Goal: Communication & Community: Answer question/provide support

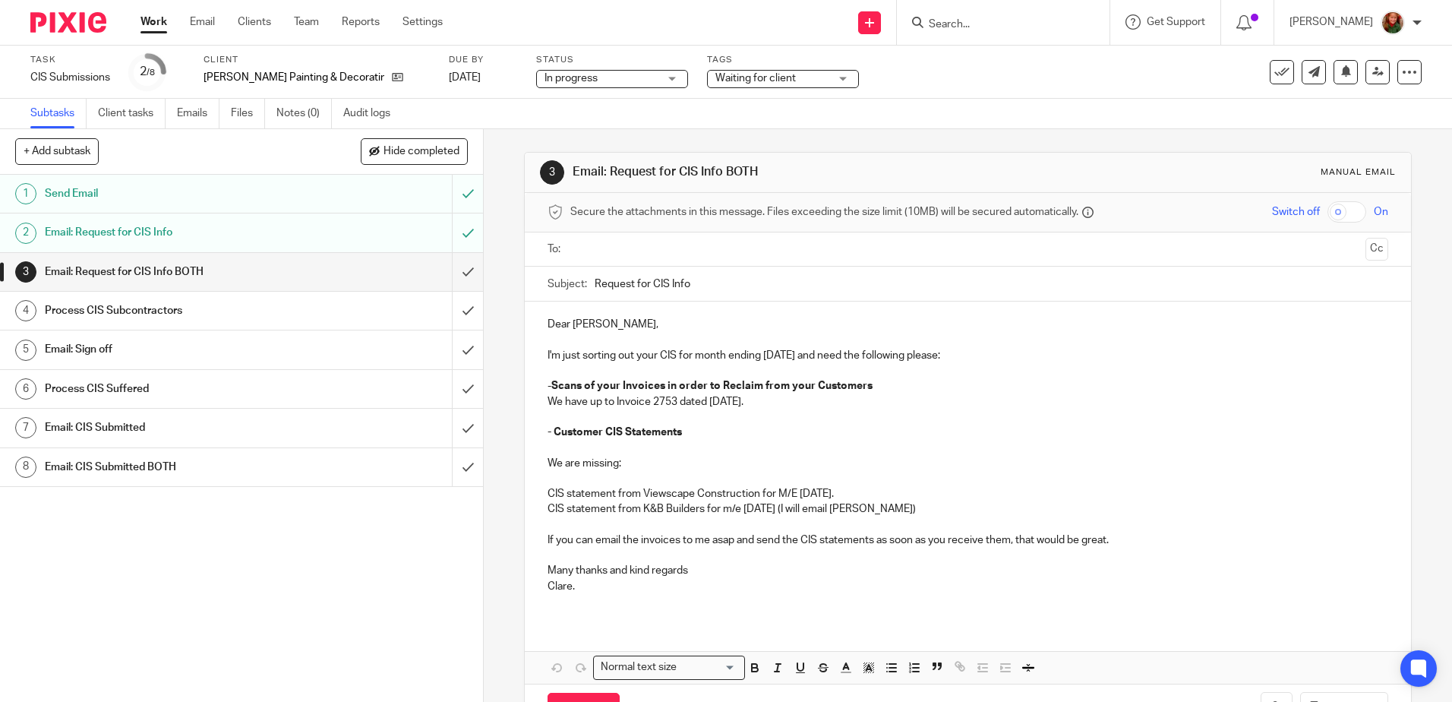
click at [612, 243] on input "text" at bounding box center [967, 249] width 783 height 17
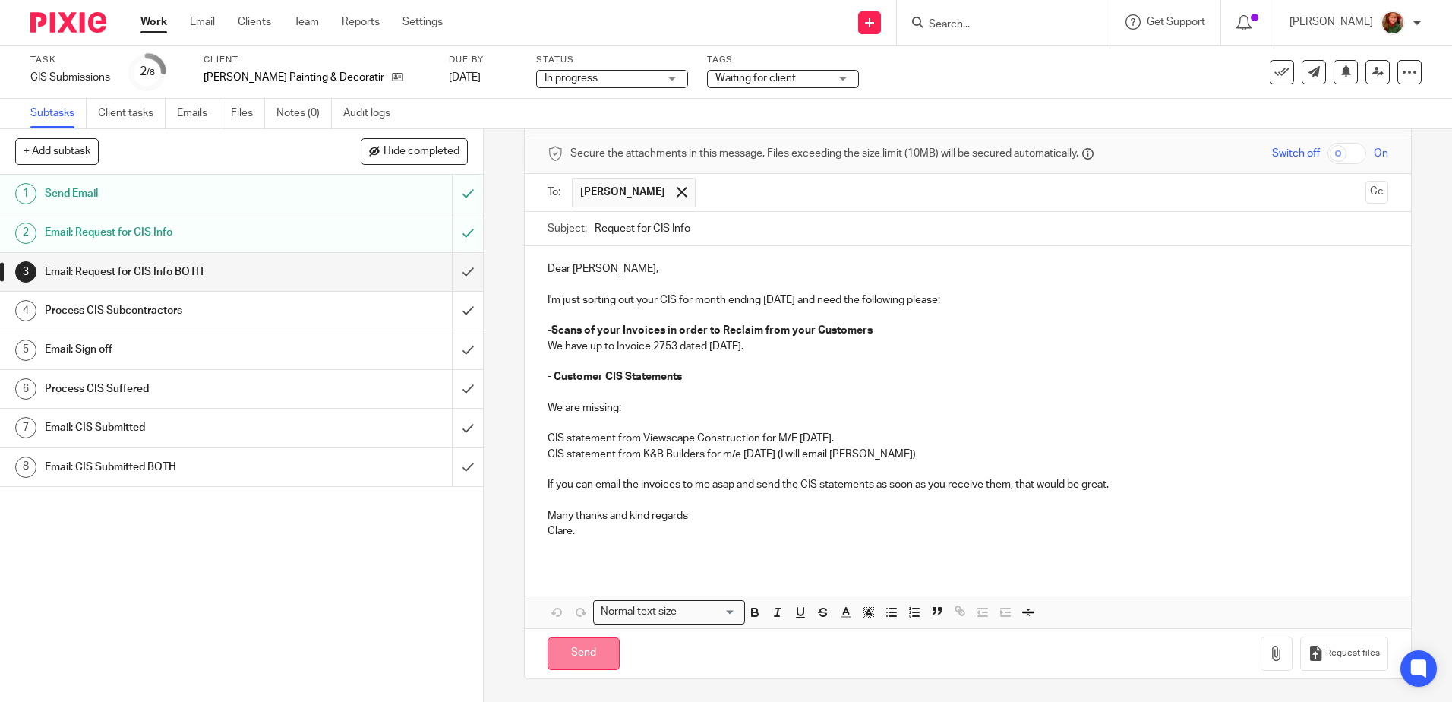
click at [582, 652] on input "Send" at bounding box center [584, 653] width 72 height 33
type input "Sent"
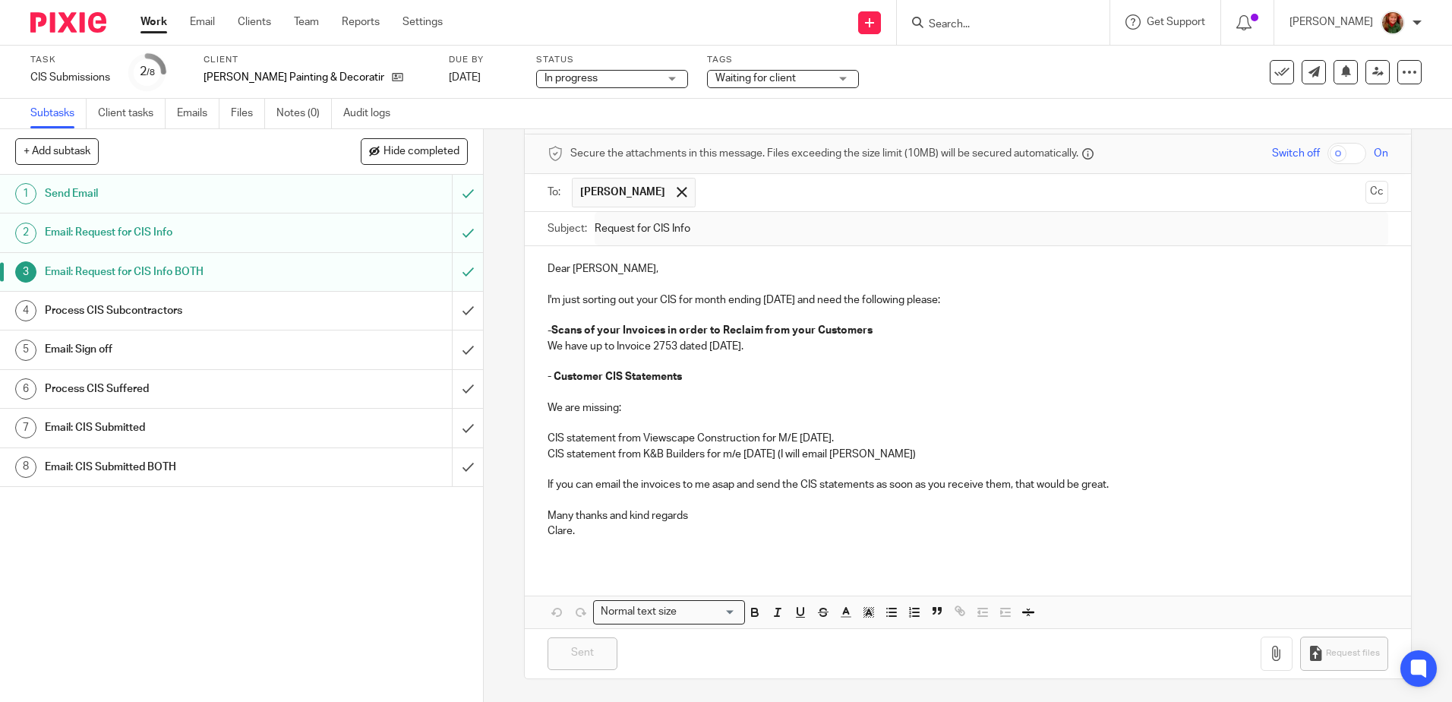
click at [156, 28] on link "Work" at bounding box center [154, 21] width 27 height 15
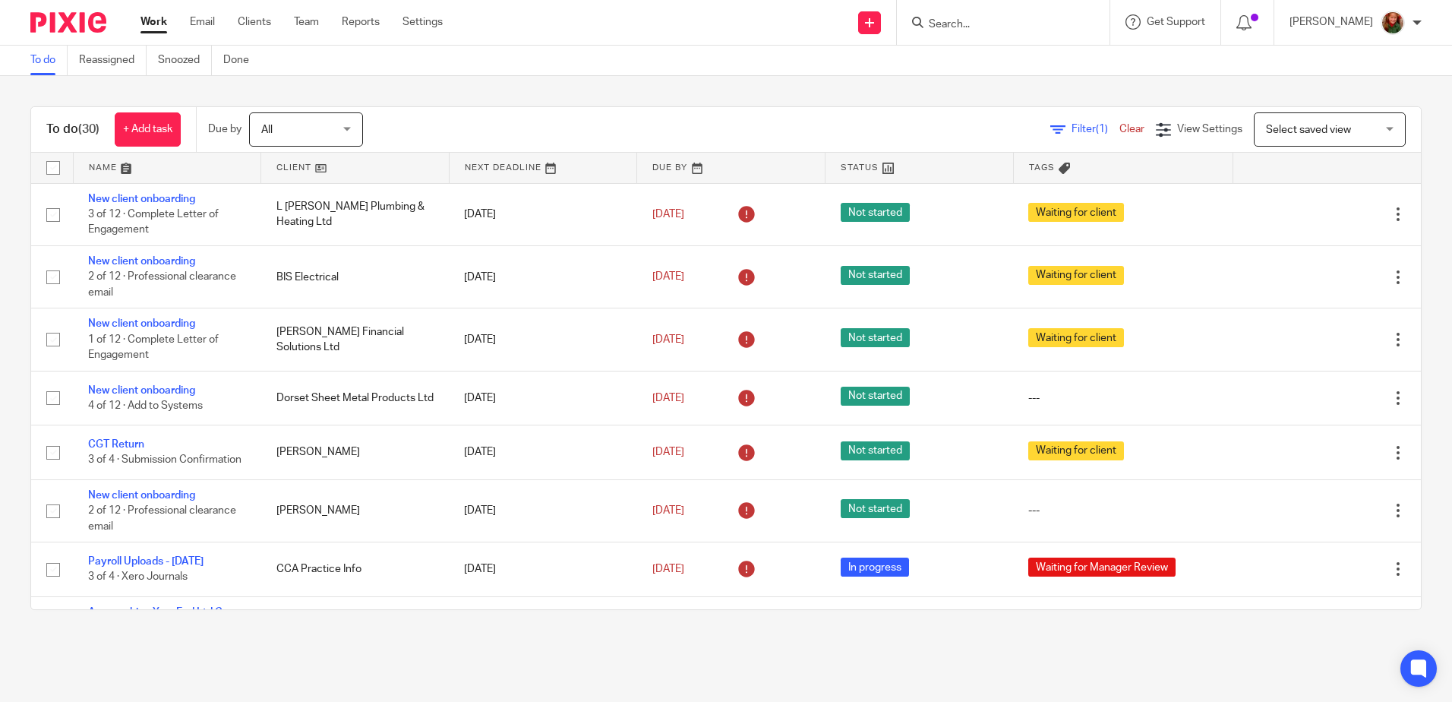
click at [984, 18] on input "Search" at bounding box center [995, 25] width 137 height 14
type input "coast"
click at [1004, 70] on link at bounding box center [1052, 65] width 257 height 35
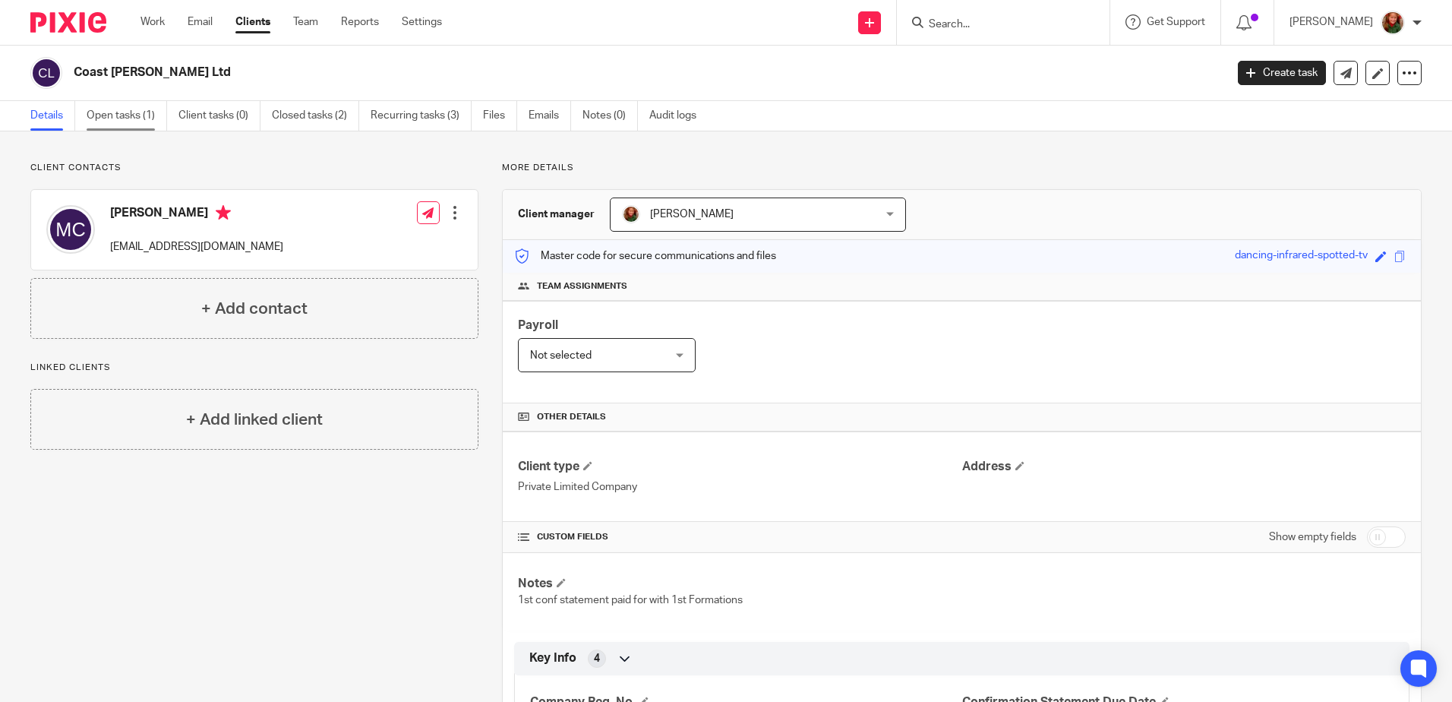
click at [108, 124] on link "Open tasks (1)" at bounding box center [127, 116] width 81 height 30
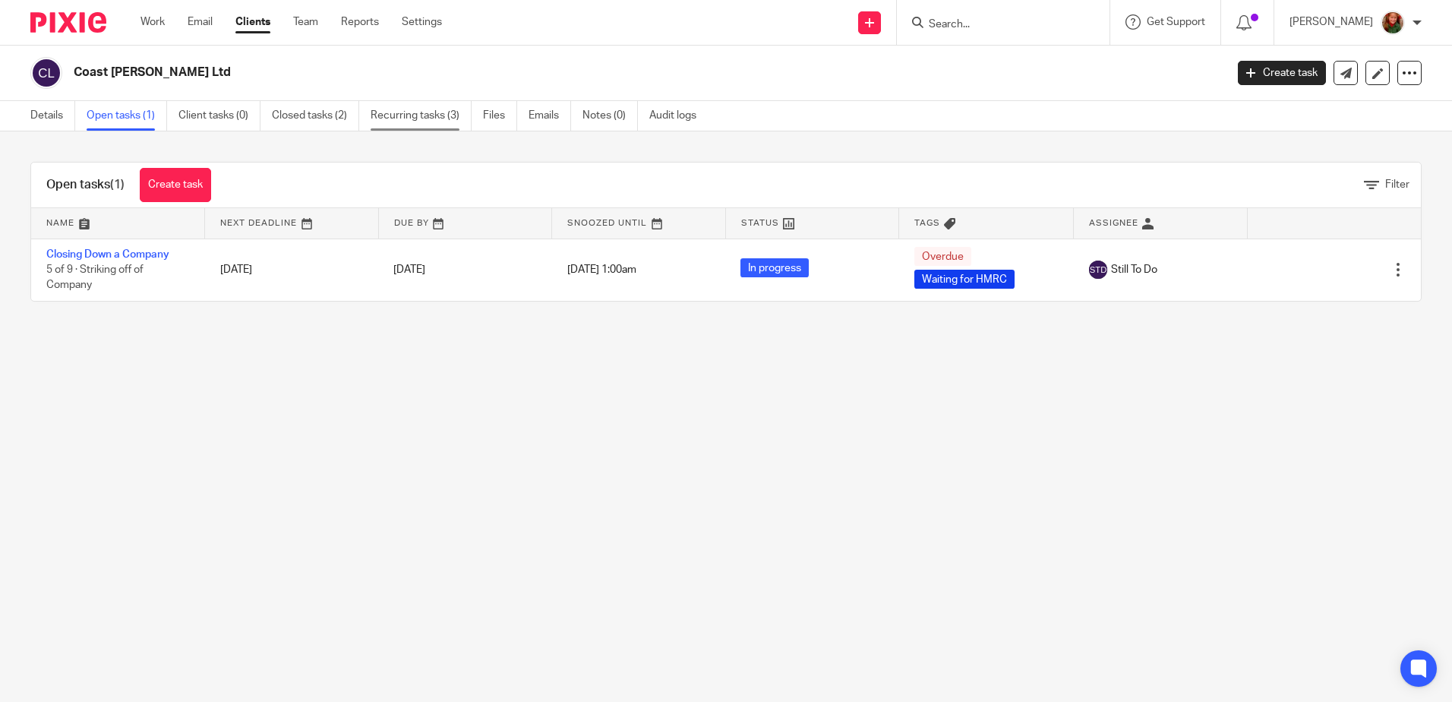
click at [409, 118] on link "Recurring tasks (3)" at bounding box center [421, 116] width 101 height 30
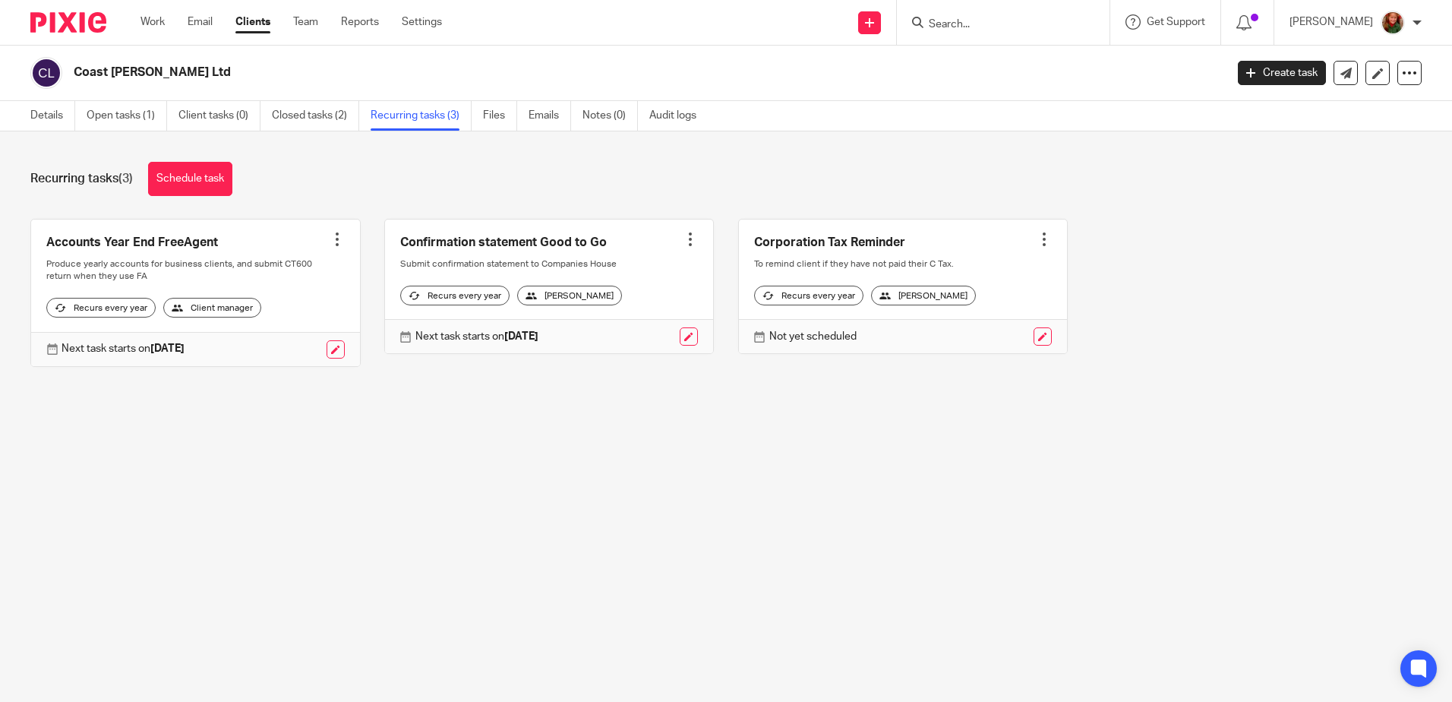
click at [683, 237] on div at bounding box center [690, 239] width 15 height 15
click at [636, 336] on span "Cancel schedule" at bounding box center [623, 335] width 80 height 11
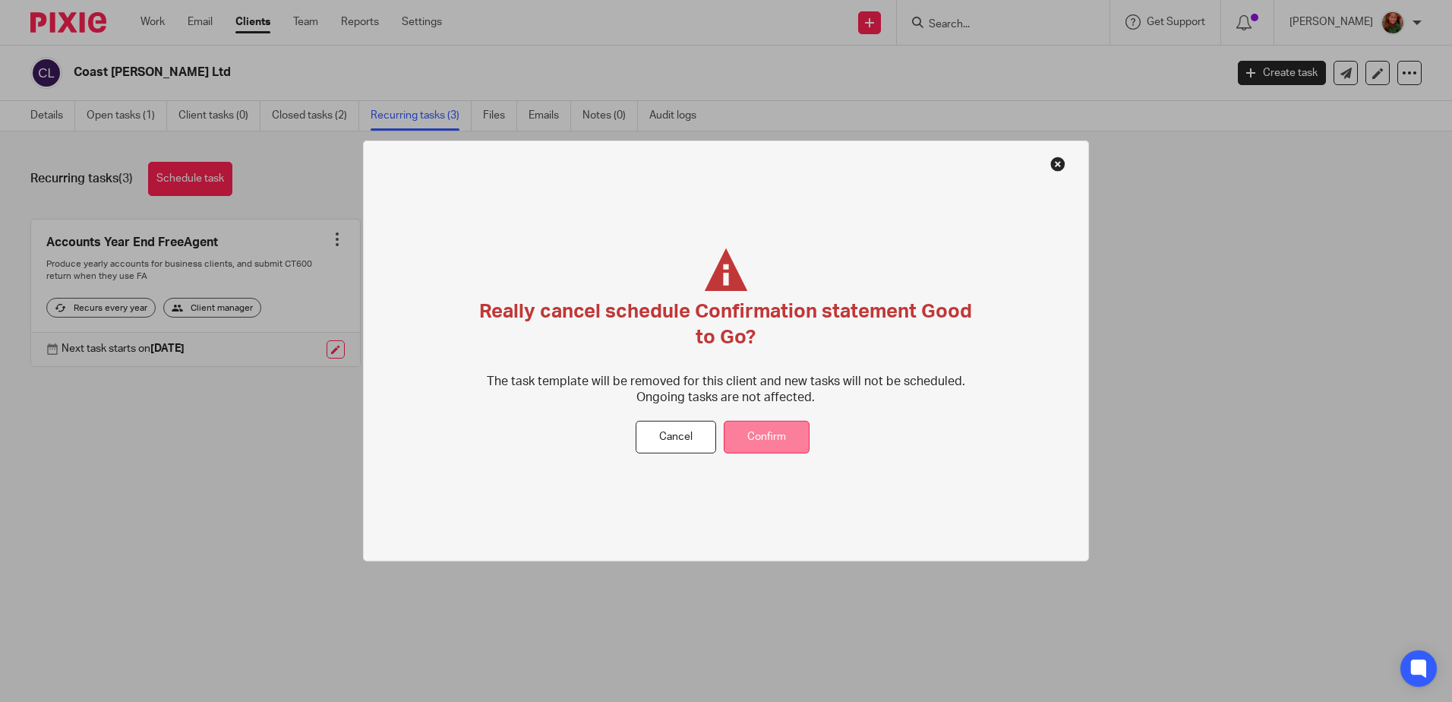
click at [763, 447] on button "Confirm" at bounding box center [767, 437] width 86 height 33
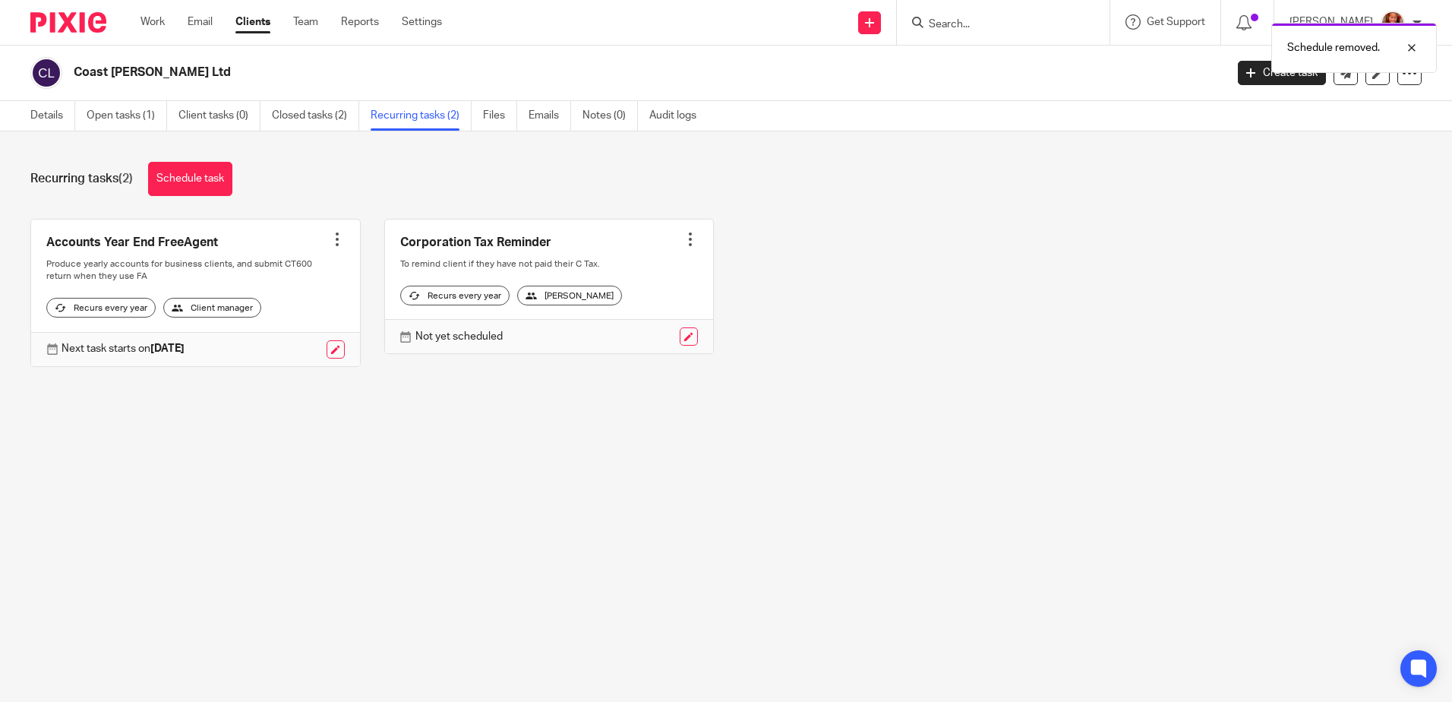
click at [683, 240] on div at bounding box center [690, 239] width 15 height 15
click at [622, 339] on span "Cancel schedule" at bounding box center [623, 335] width 80 height 11
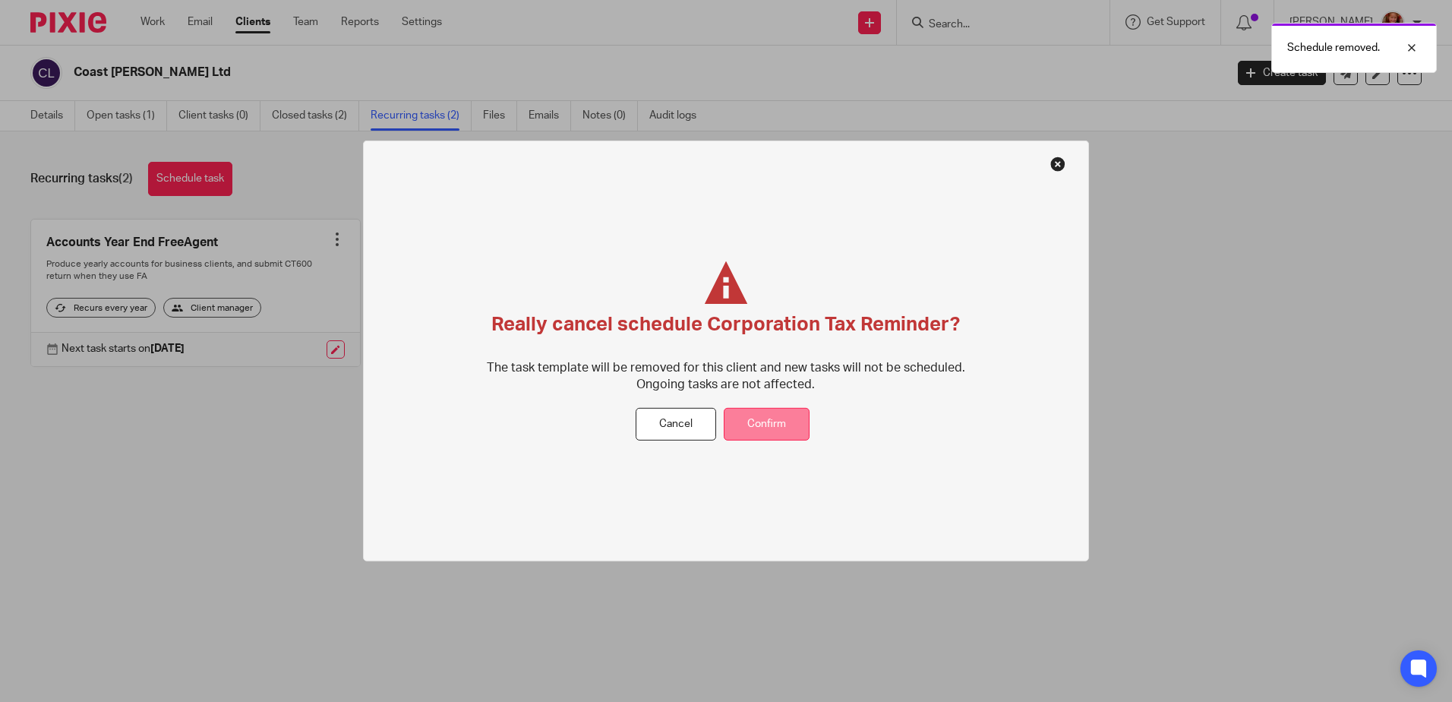
click at [780, 410] on button "Confirm" at bounding box center [767, 424] width 86 height 33
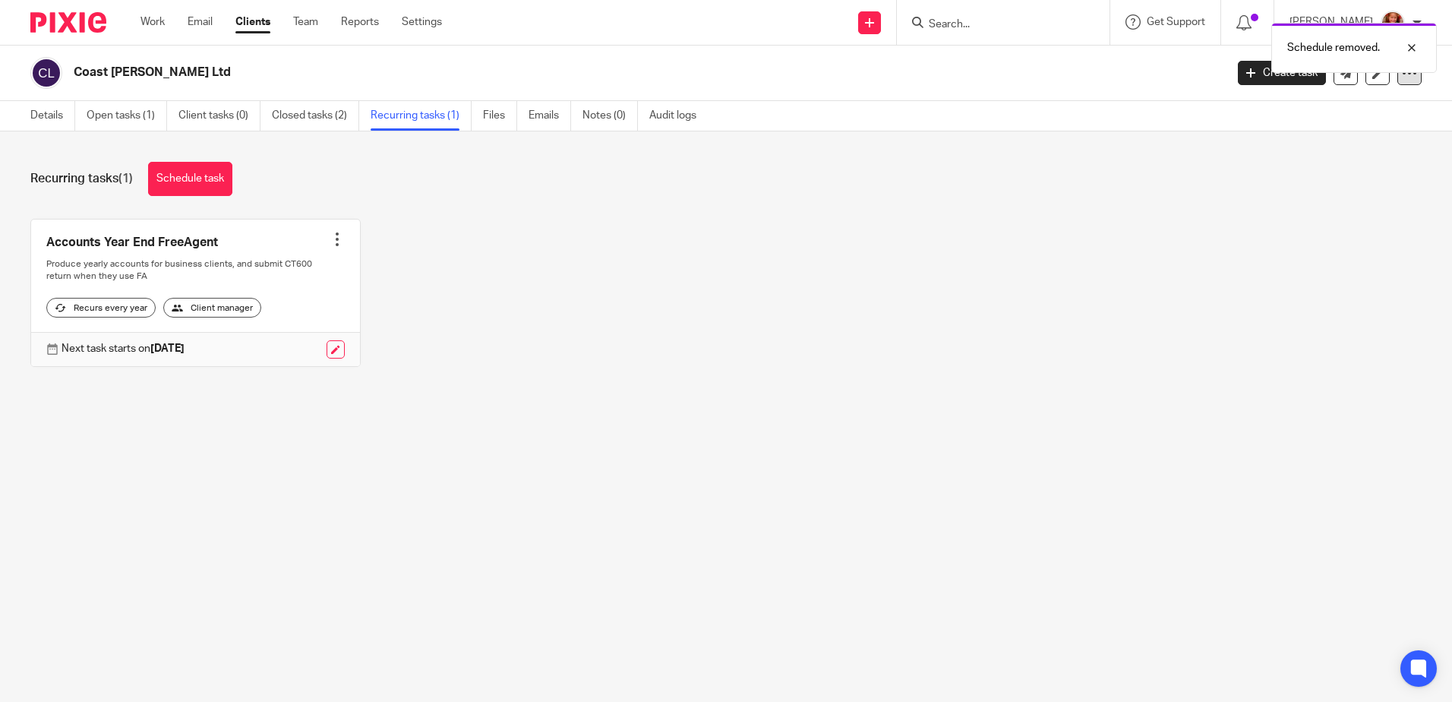
click at [1399, 81] on div at bounding box center [1409, 73] width 24 height 24
click at [1296, 171] on button "Archive client" at bounding box center [1315, 177] width 168 height 20
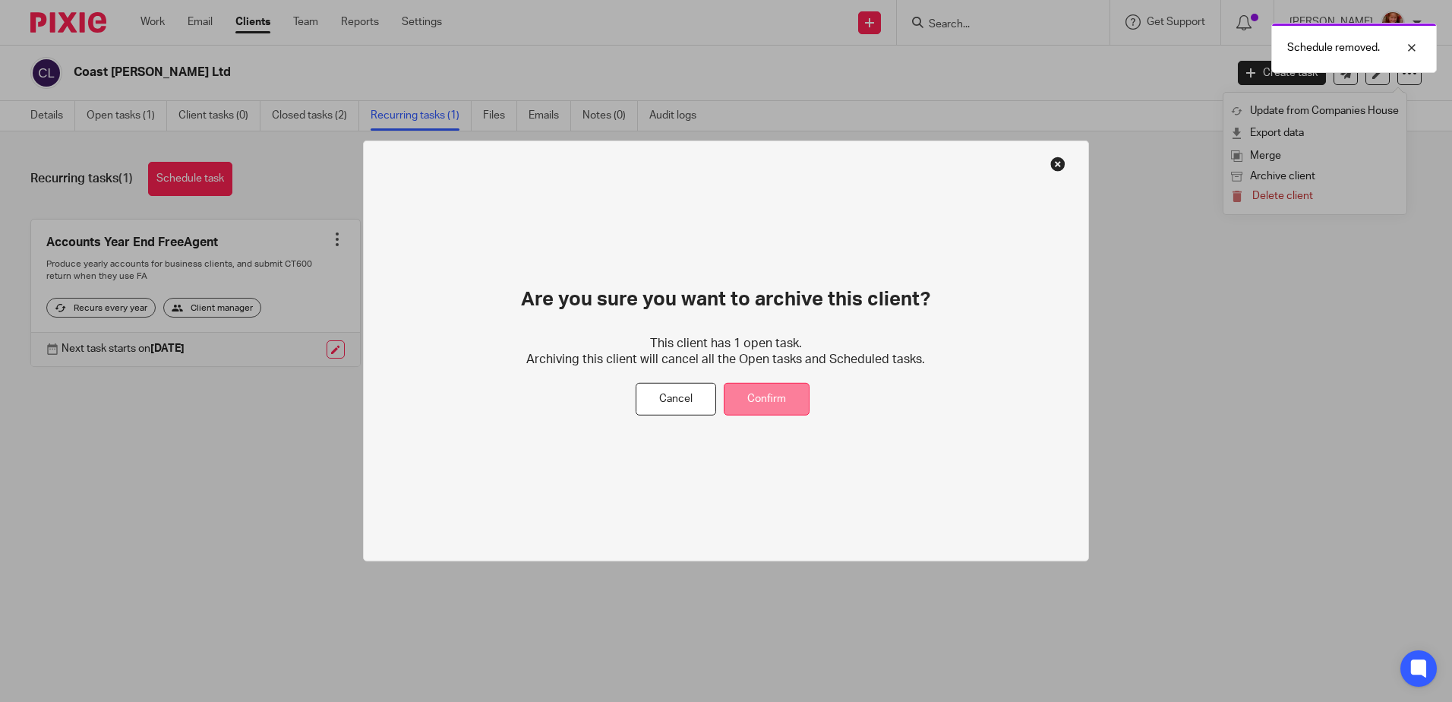
click at [772, 388] on button "Confirm" at bounding box center [767, 399] width 86 height 33
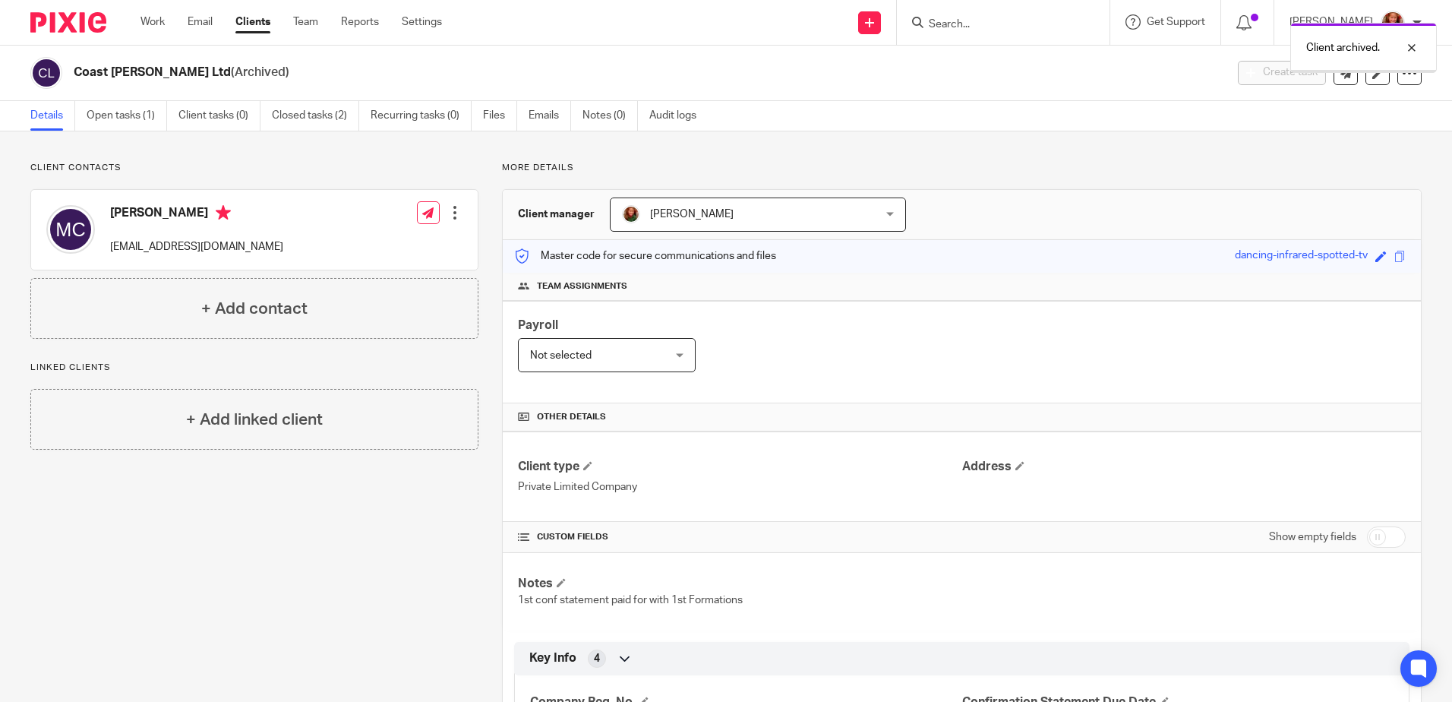
click at [251, 21] on link "Clients" at bounding box center [252, 21] width 35 height 15
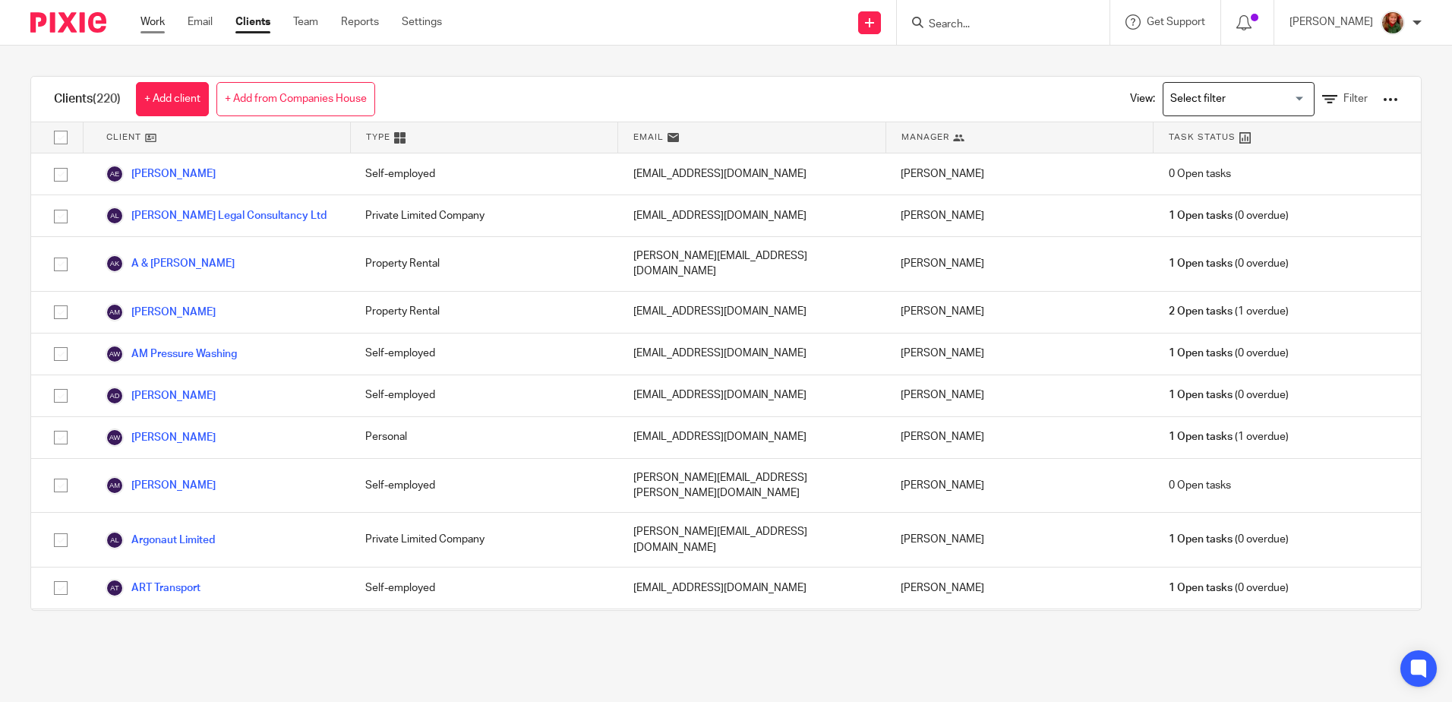
click at [148, 18] on link "Work" at bounding box center [153, 21] width 24 height 15
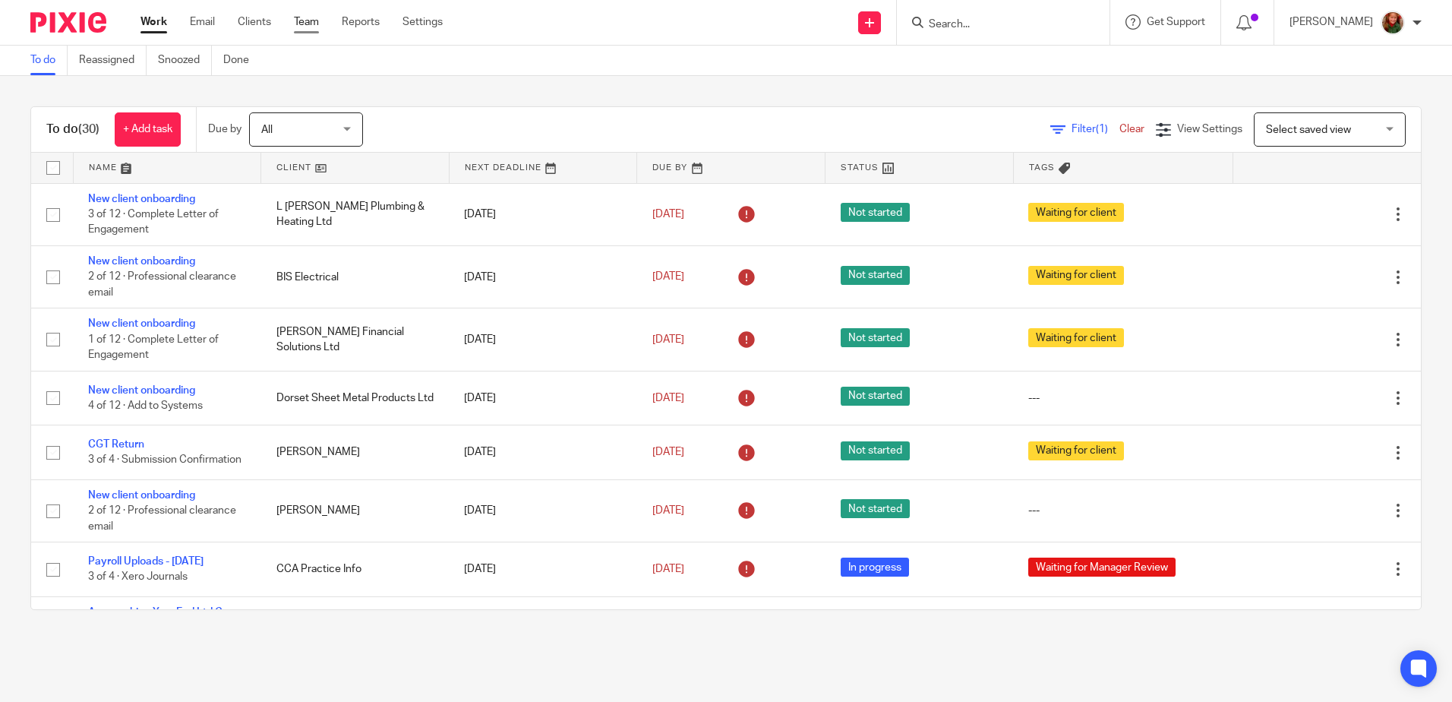
click at [313, 20] on link "Team" at bounding box center [306, 21] width 25 height 15
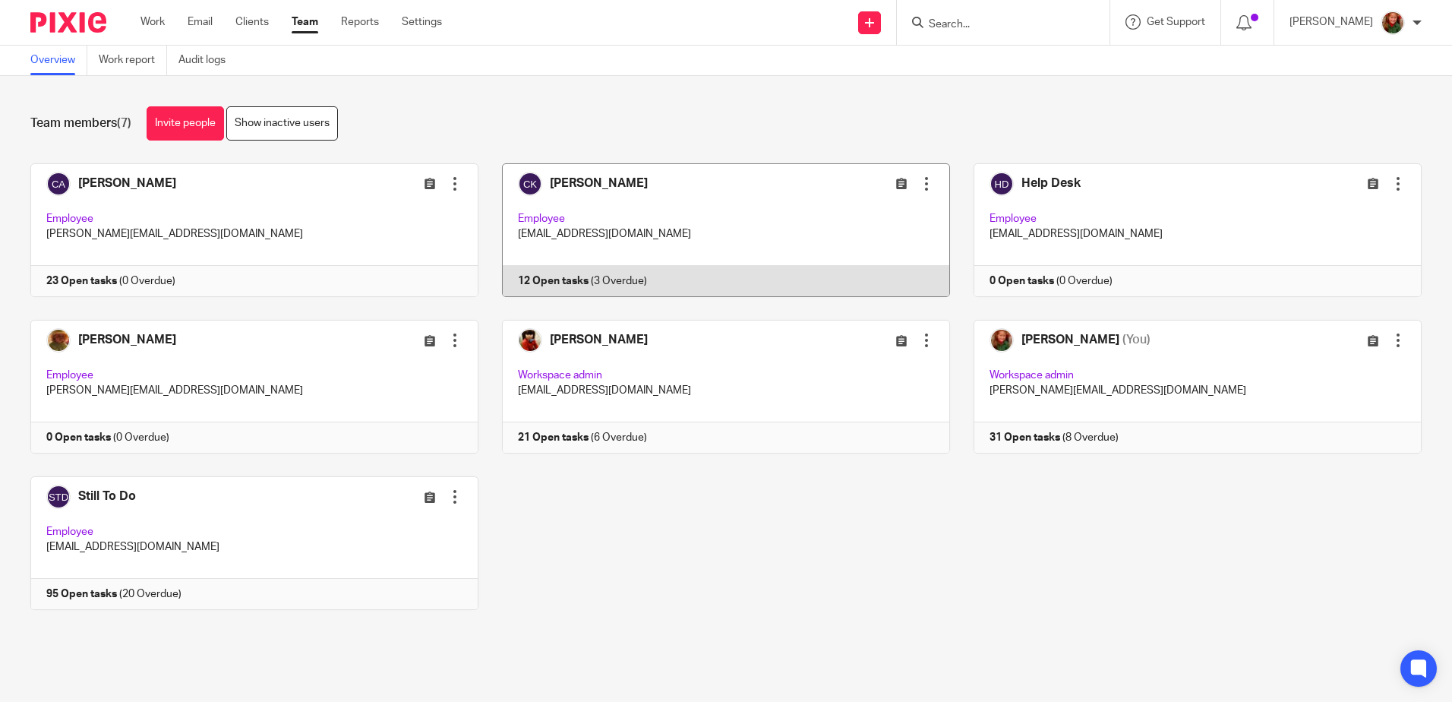
click at [709, 239] on link at bounding box center [714, 230] width 472 height 134
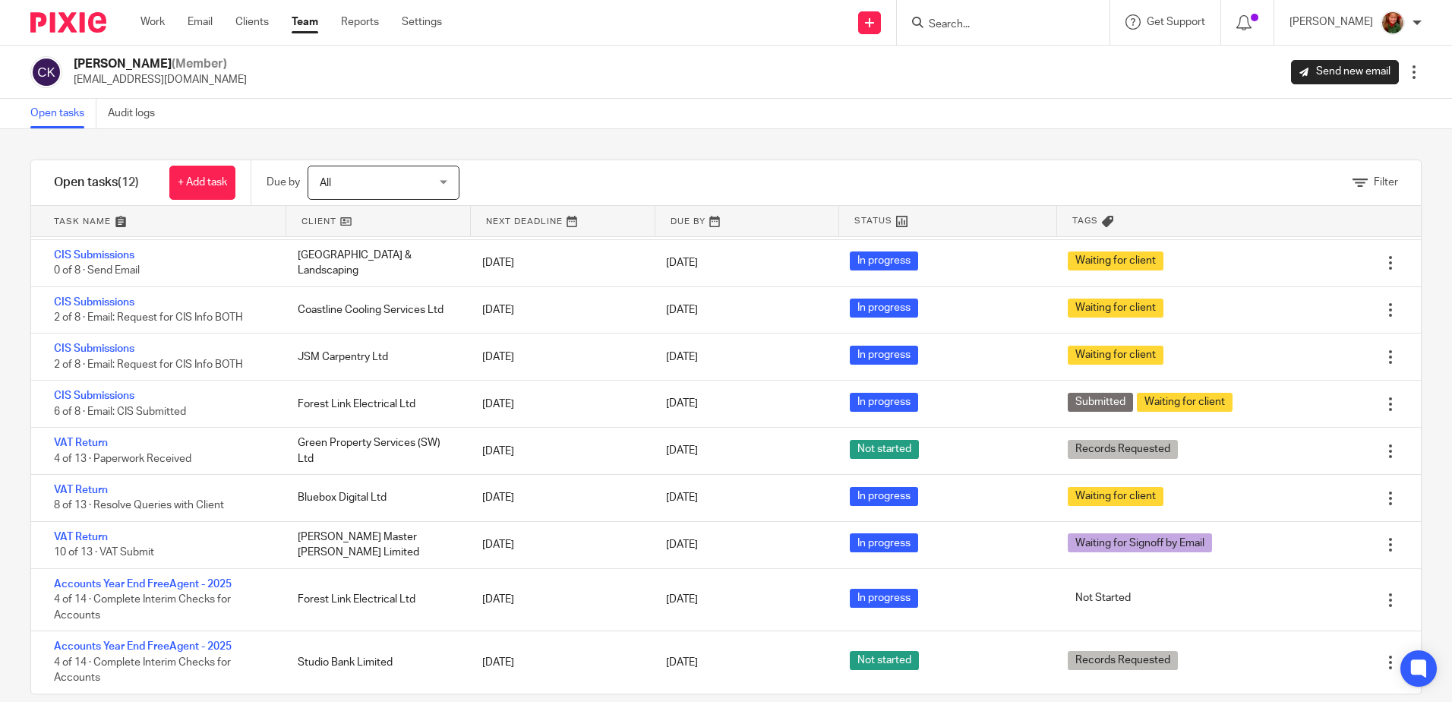
scroll to position [23, 0]
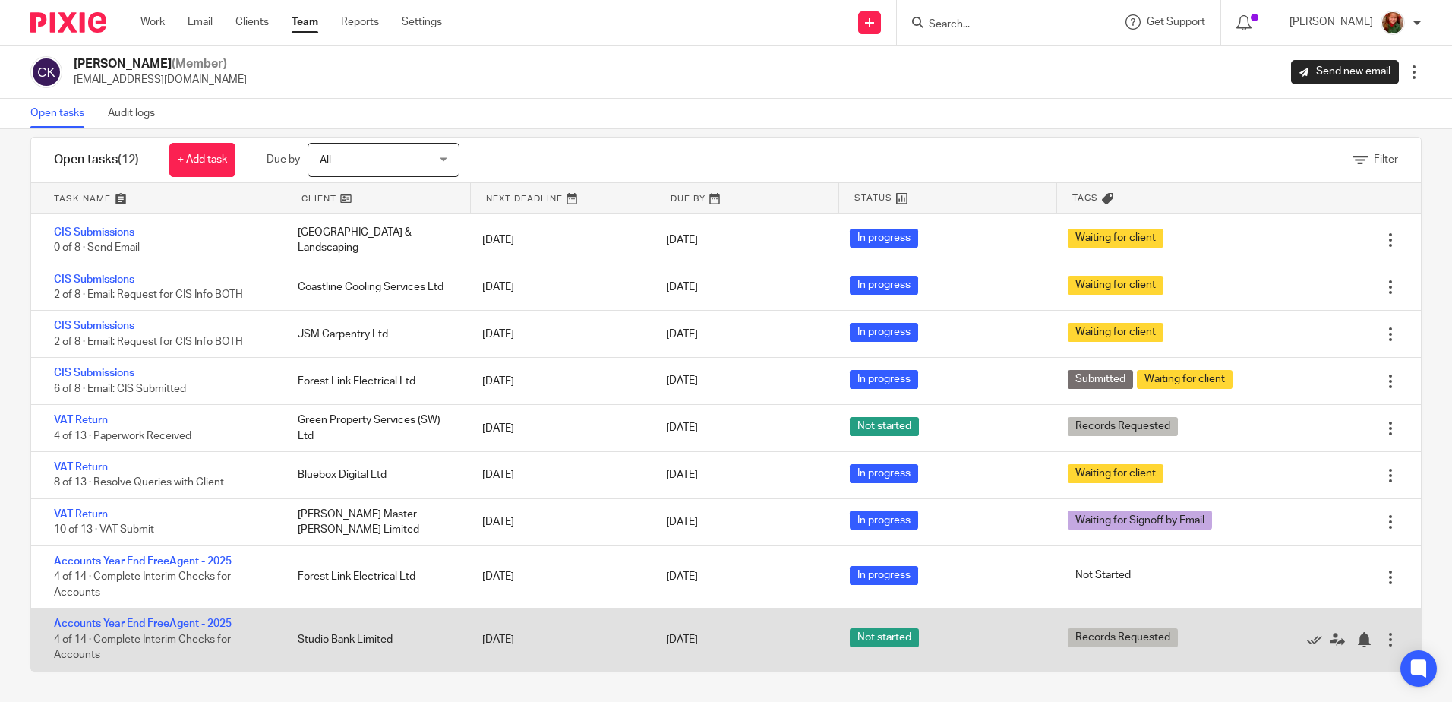
click at [106, 625] on link "Accounts Year End FreeAgent - 2025" at bounding box center [143, 623] width 178 height 11
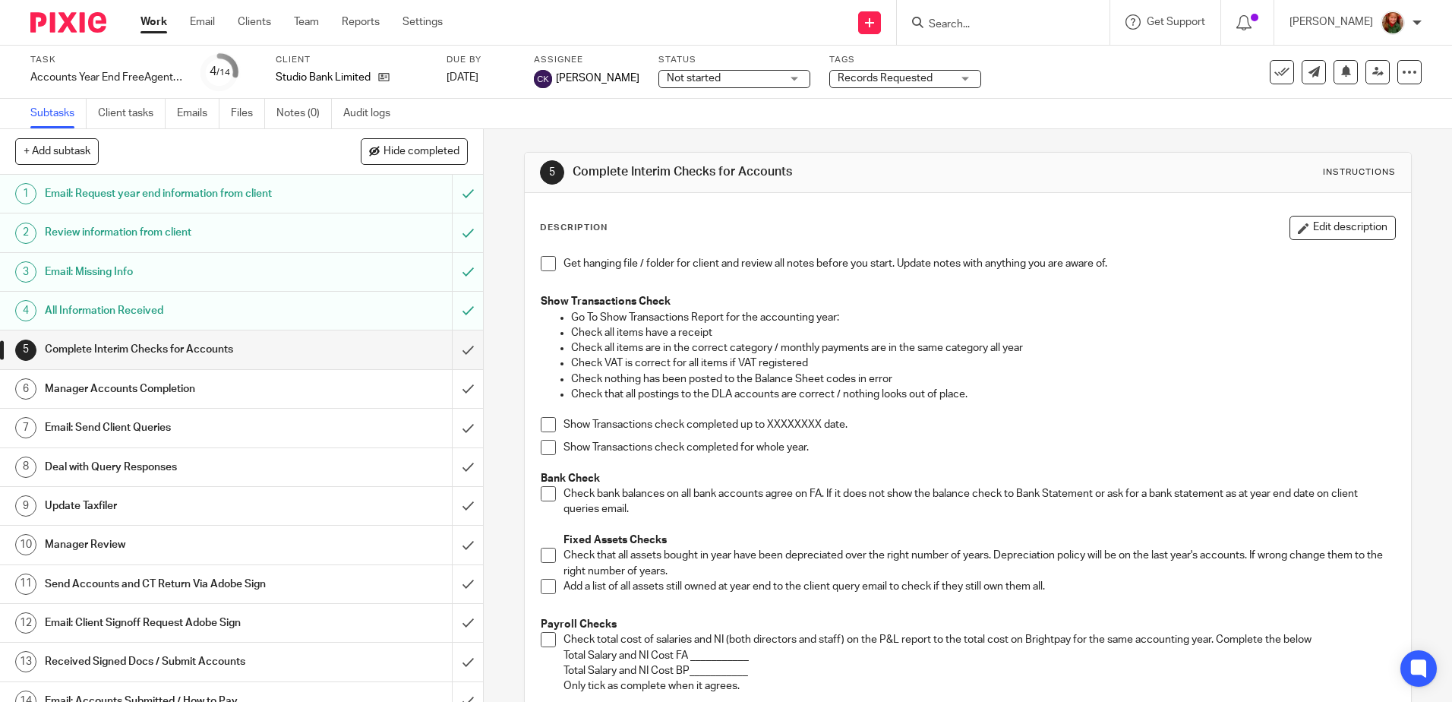
click at [942, 75] on div "Records Requested" at bounding box center [905, 79] width 152 height 18
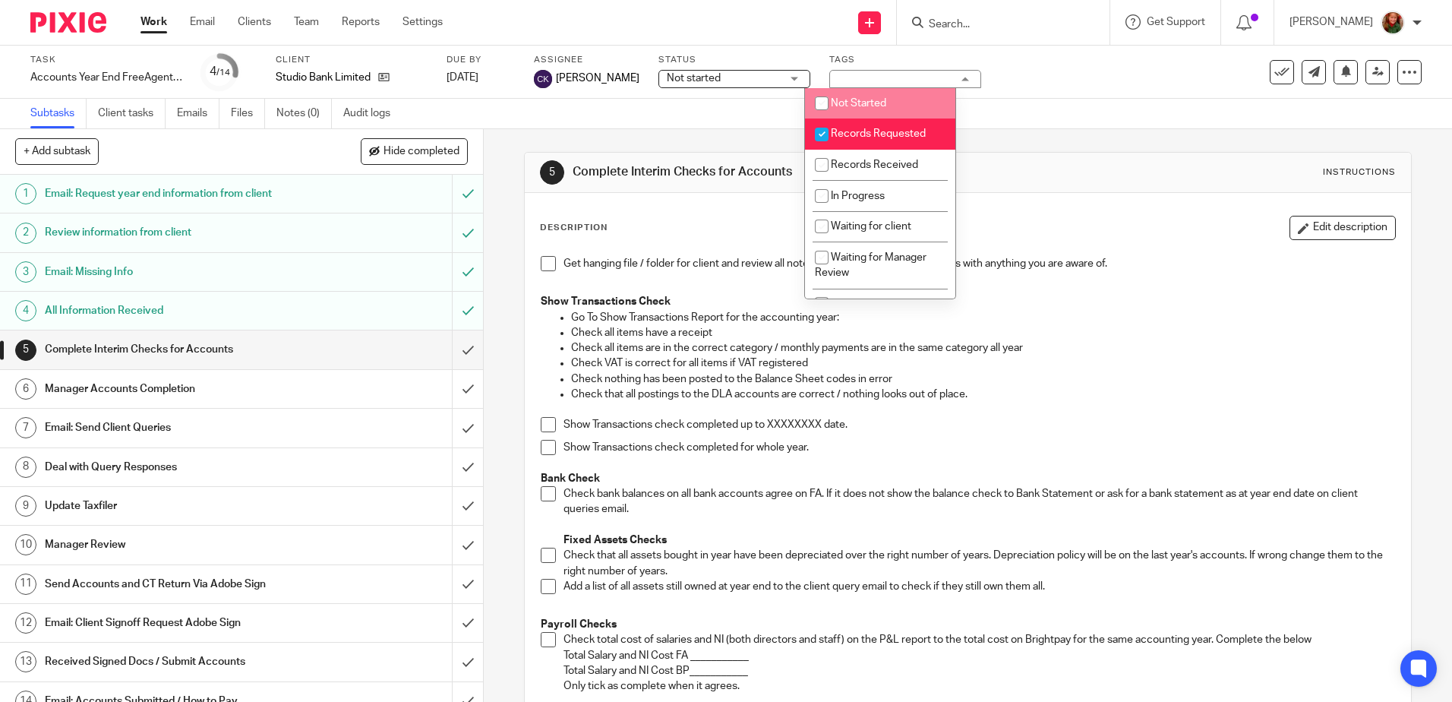
click at [903, 124] on li "Records Requested" at bounding box center [880, 133] width 150 height 31
checkbox input "false"
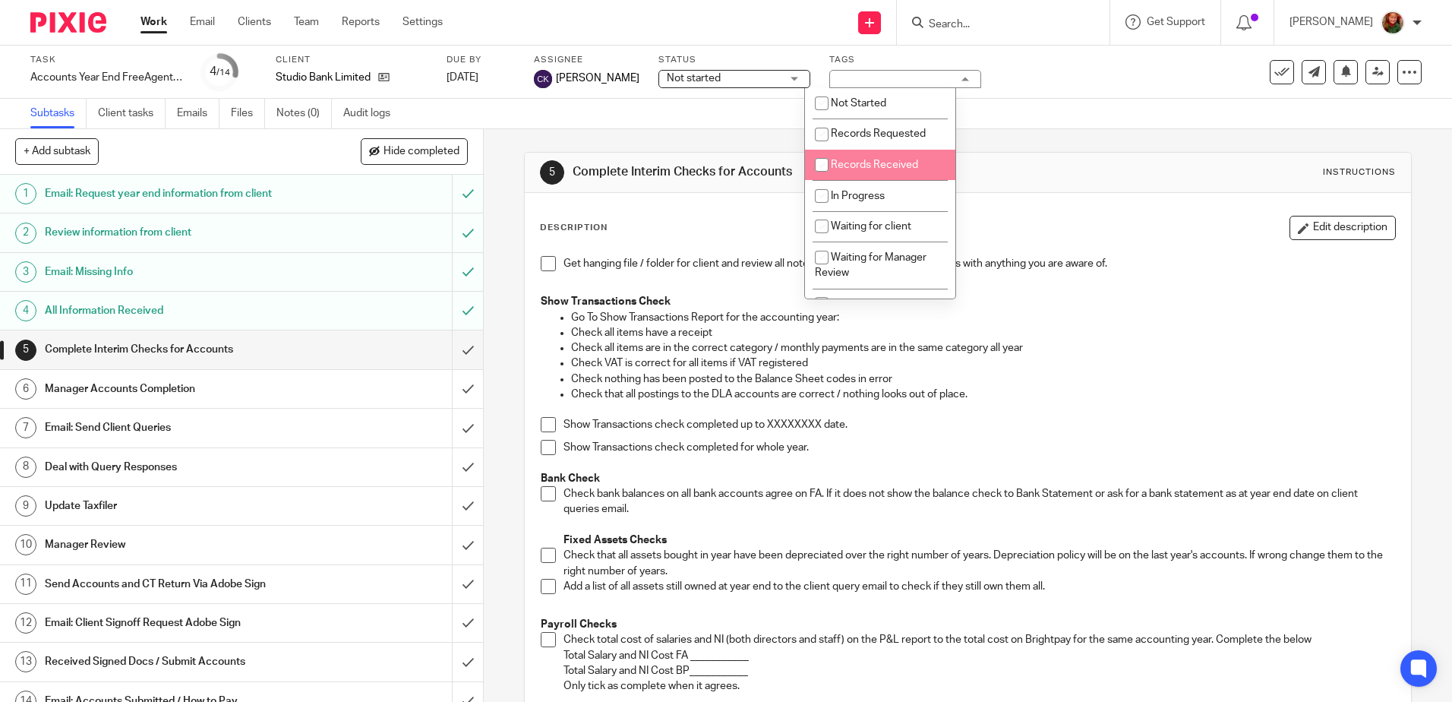
click at [897, 157] on li "Records Received" at bounding box center [880, 165] width 150 height 31
checkbox input "true"
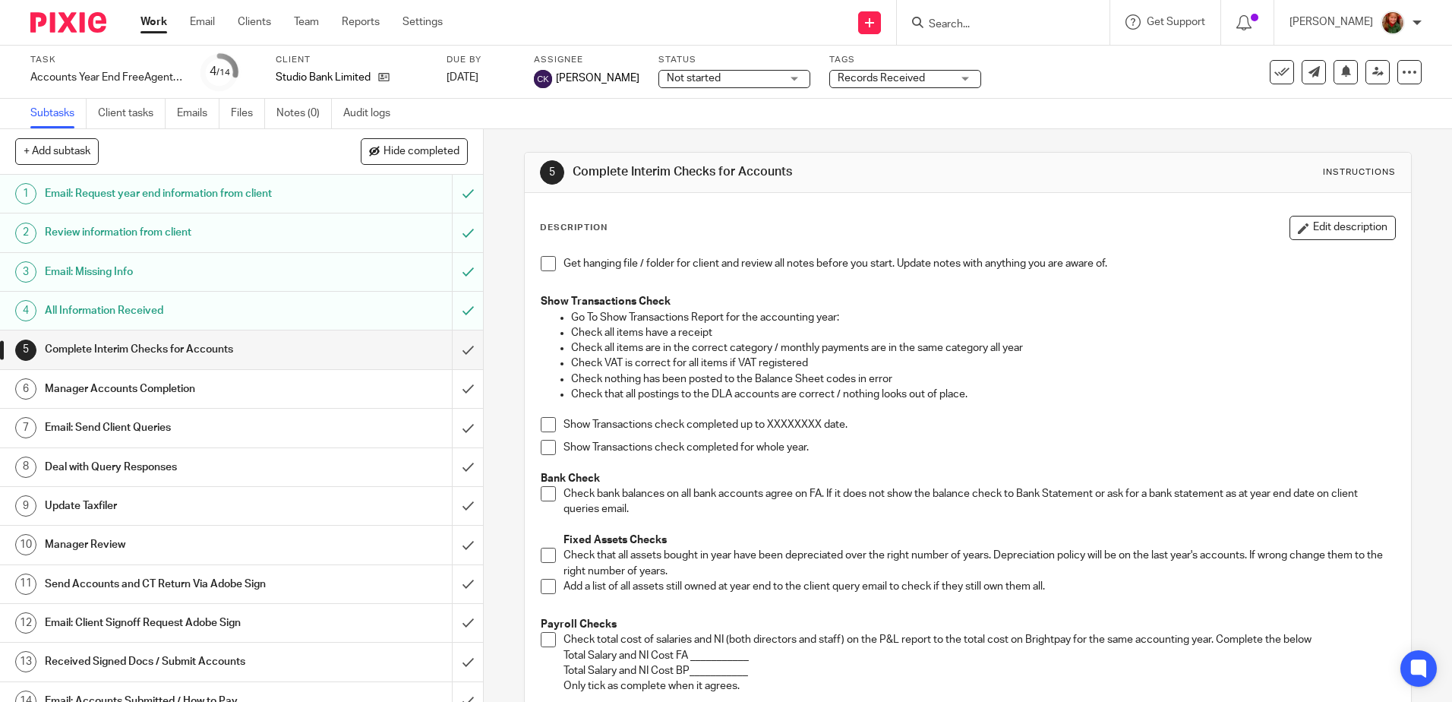
click at [139, 23] on div "Work Email Clients Team Reports Settings Work Email Clients Team Reports Settin…" at bounding box center [295, 22] width 340 height 45
click at [148, 23] on link "Work" at bounding box center [154, 21] width 27 height 15
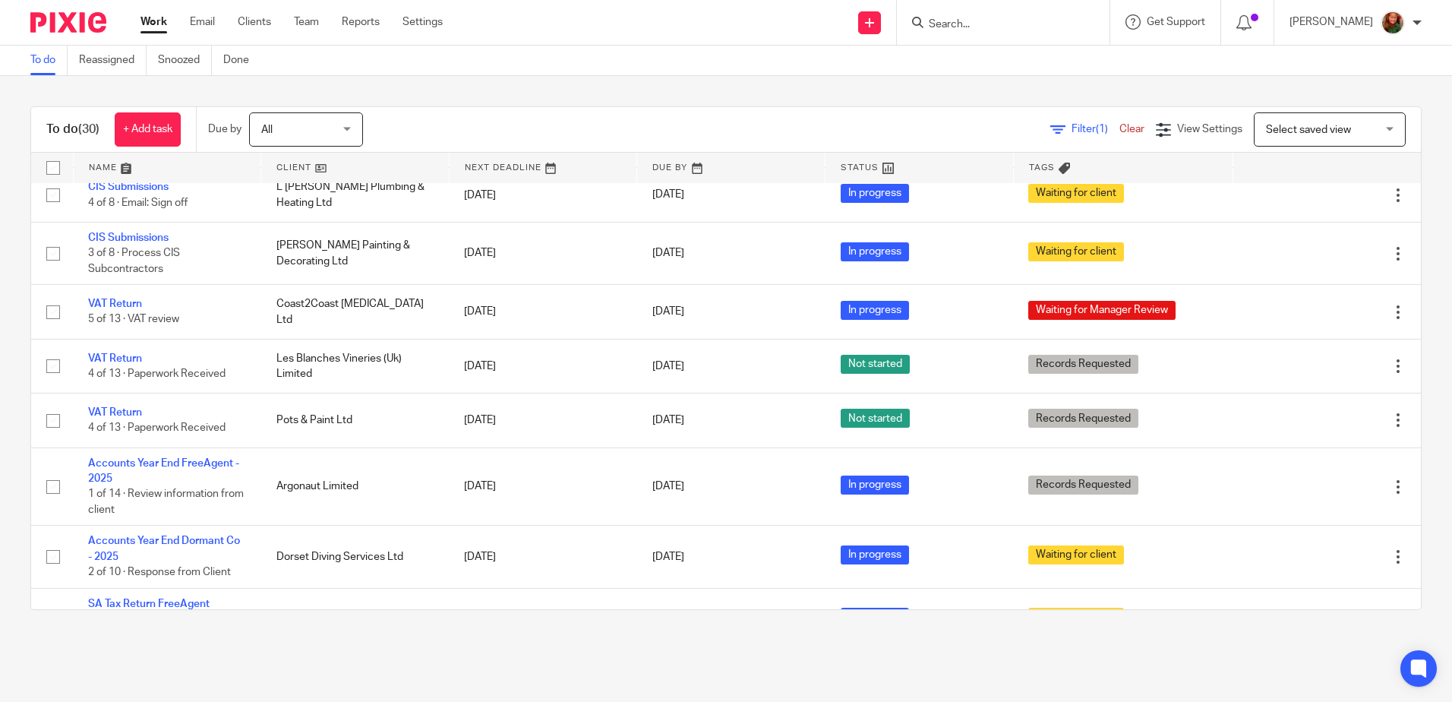
scroll to position [759, 0]
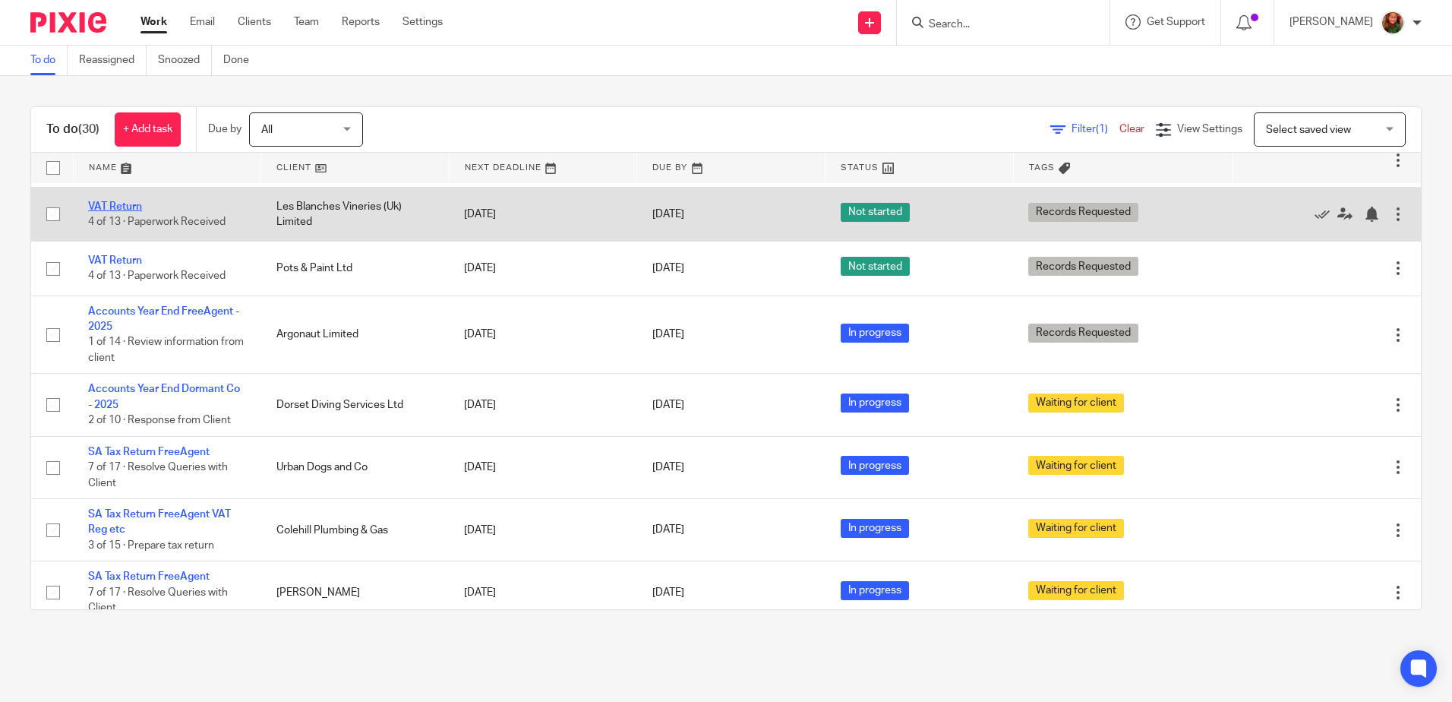
click at [113, 212] on link "VAT Return" at bounding box center [115, 206] width 54 height 11
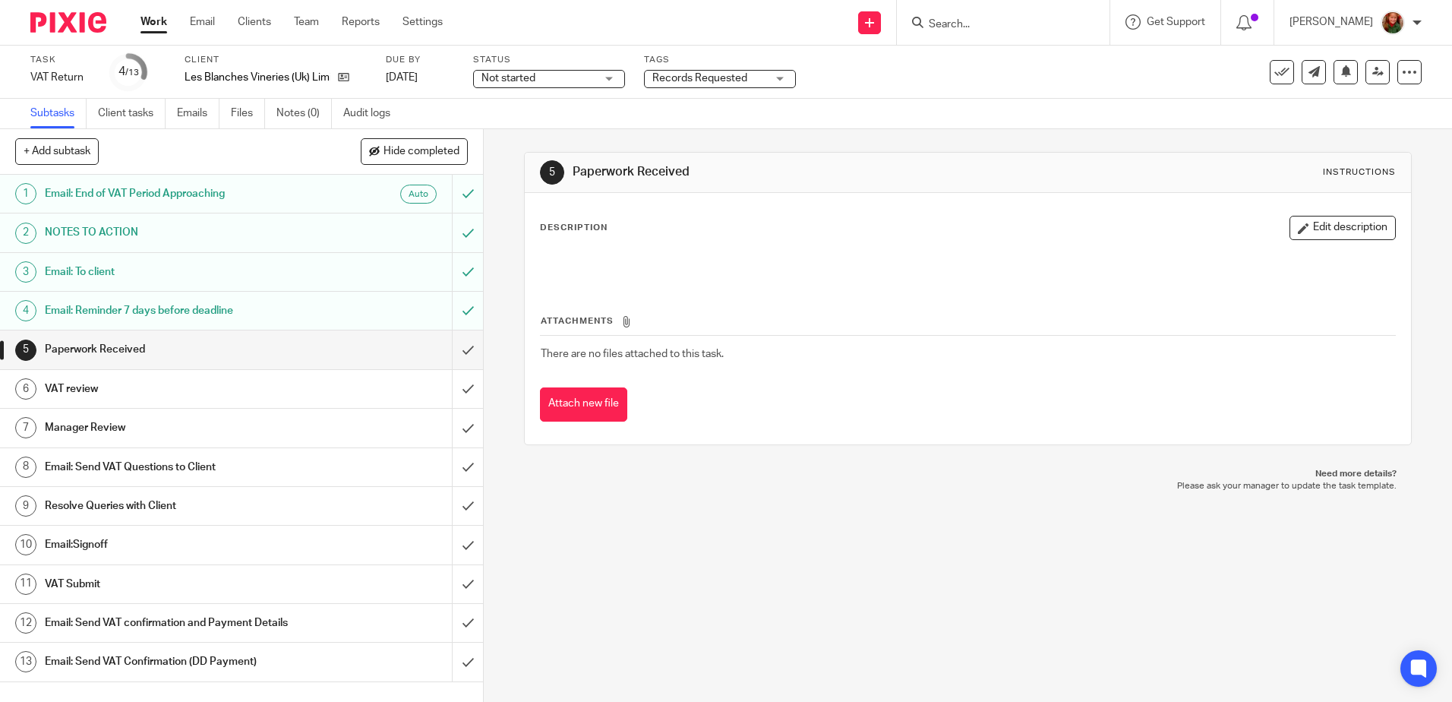
click at [90, 471] on h1 "Email: Send VAT Questions to Client" at bounding box center [175, 467] width 261 height 23
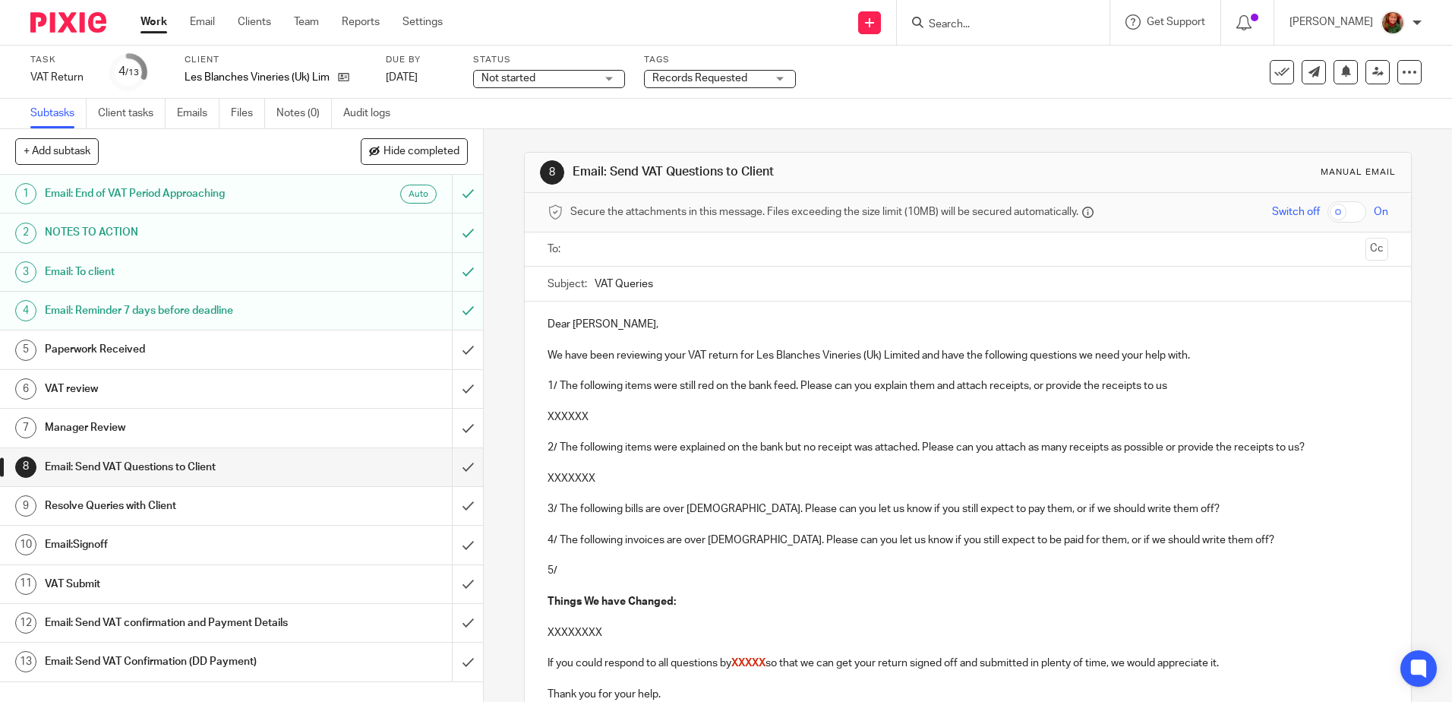
scroll to position [224, 0]
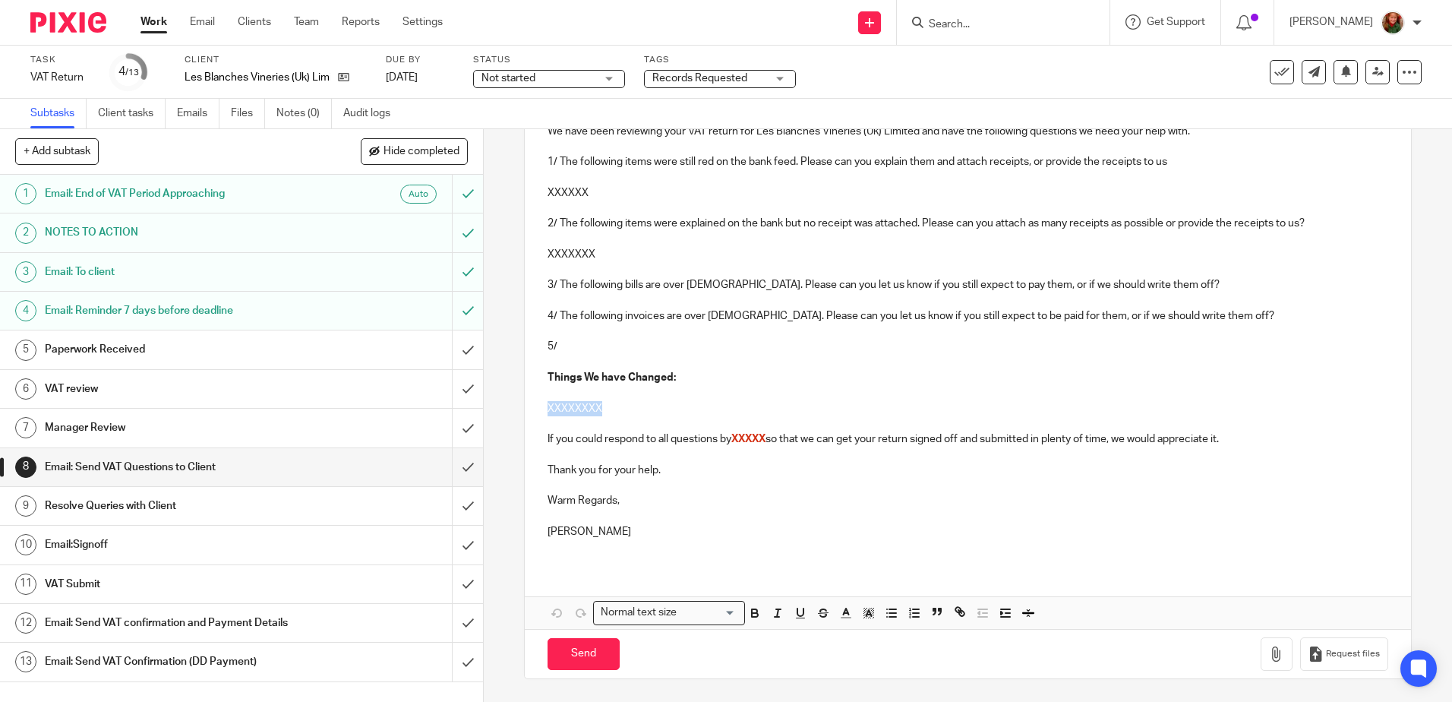
drag, startPoint x: 542, startPoint y: 406, endPoint x: 675, endPoint y: 406, distance: 133.7
click at [675, 406] on div "Dear [PERSON_NAME], We have been reviewing your VAT return for Les Blanches Vin…" at bounding box center [968, 321] width 886 height 488
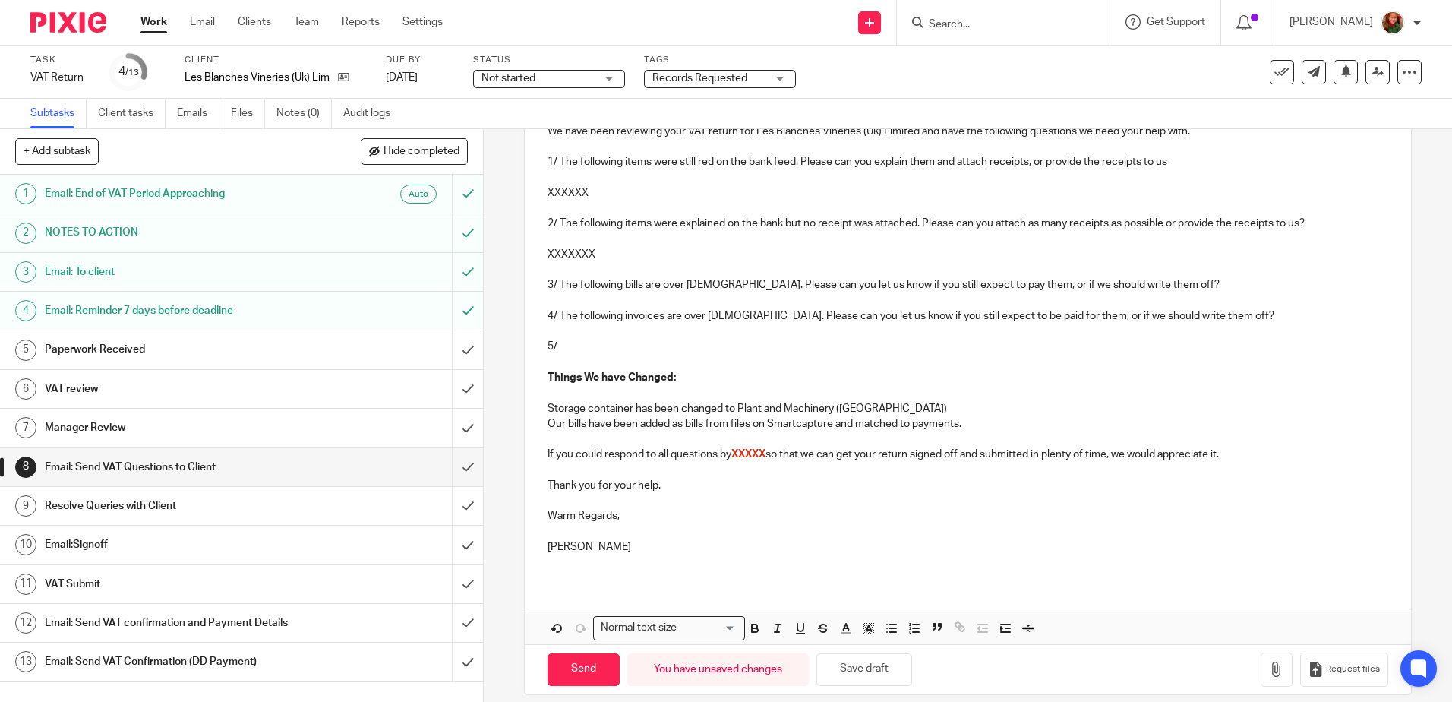
click at [967, 423] on p "Our bills have been added as bills from files on Smartcapture and matched to pa…" at bounding box center [968, 423] width 840 height 15
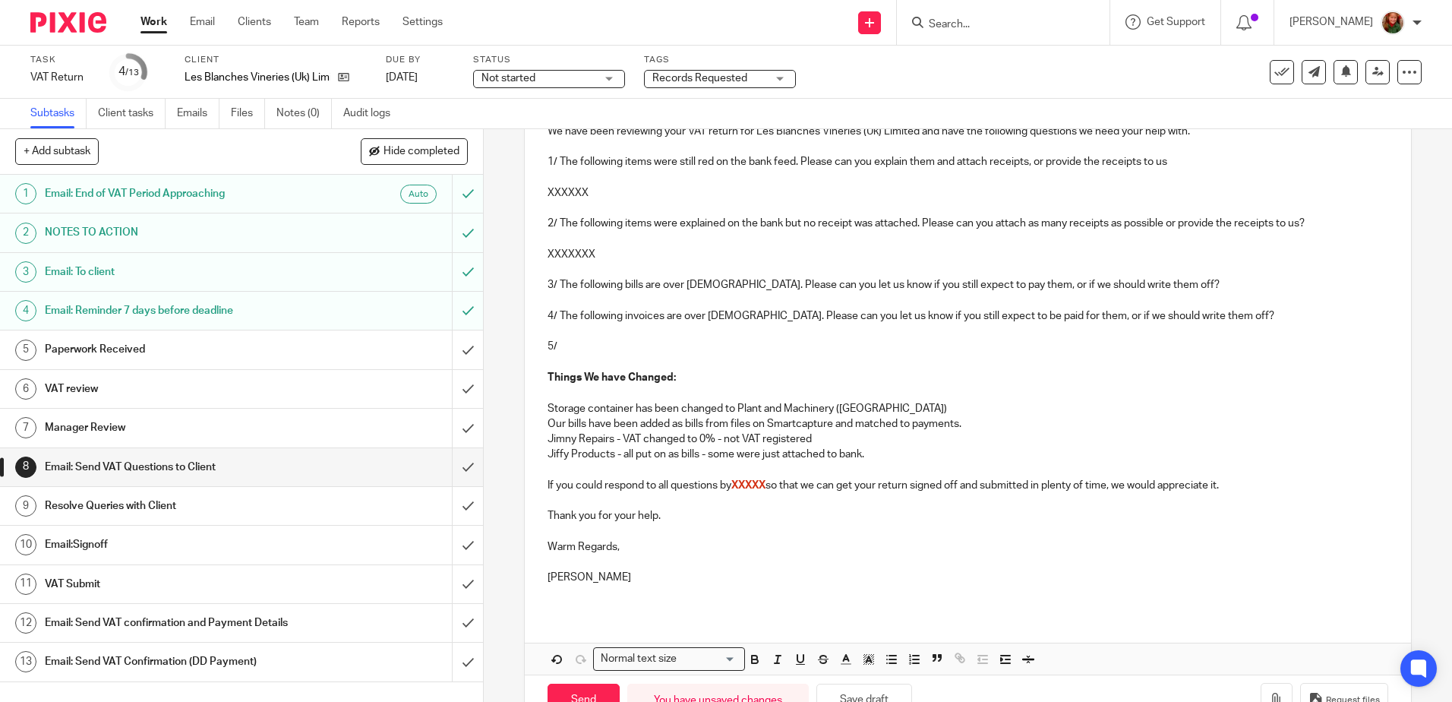
click at [595, 470] on p at bounding box center [968, 470] width 840 height 15
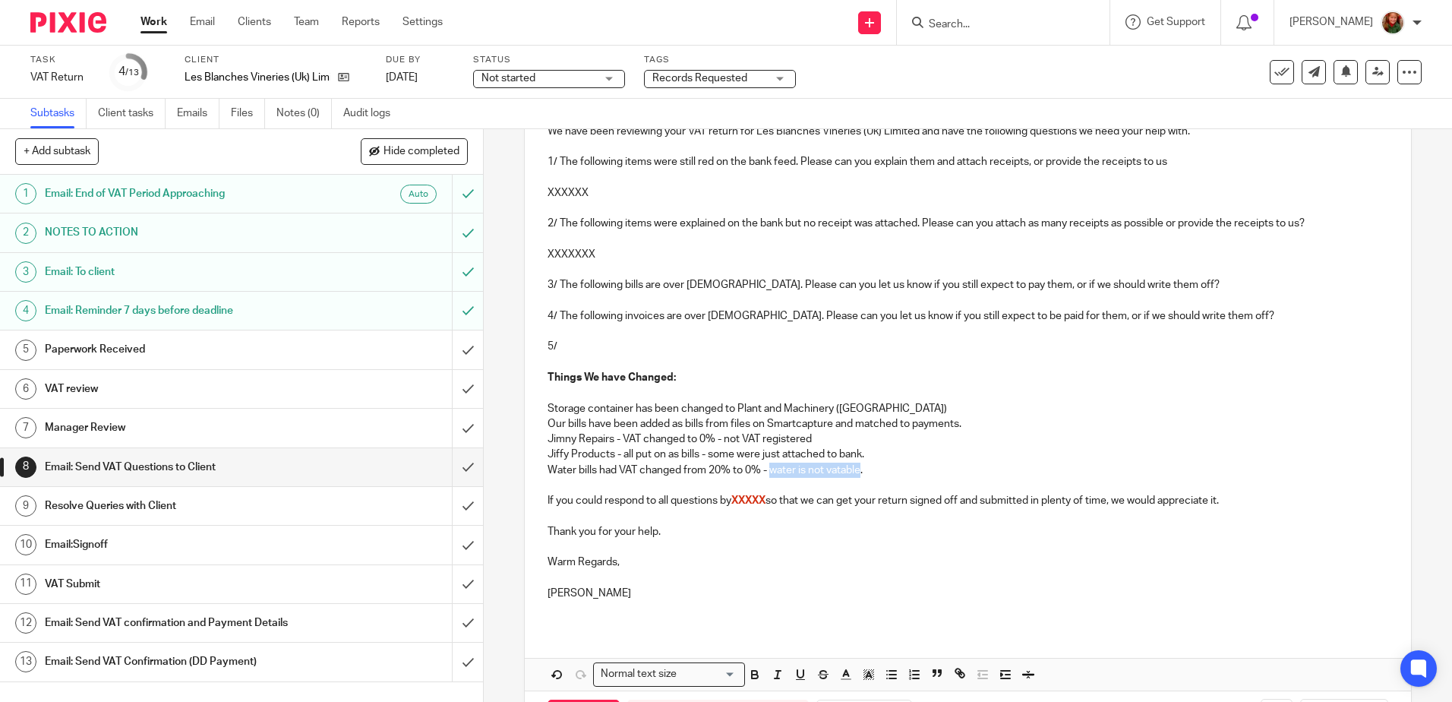
drag, startPoint x: 770, startPoint y: 474, endPoint x: 859, endPoint y: 477, distance: 88.9
click at [859, 477] on p "Water bills had VAT changed from 20% to 0% - water is not vatable." at bounding box center [968, 470] width 840 height 15
click at [859, 478] on p at bounding box center [968, 485] width 840 height 15
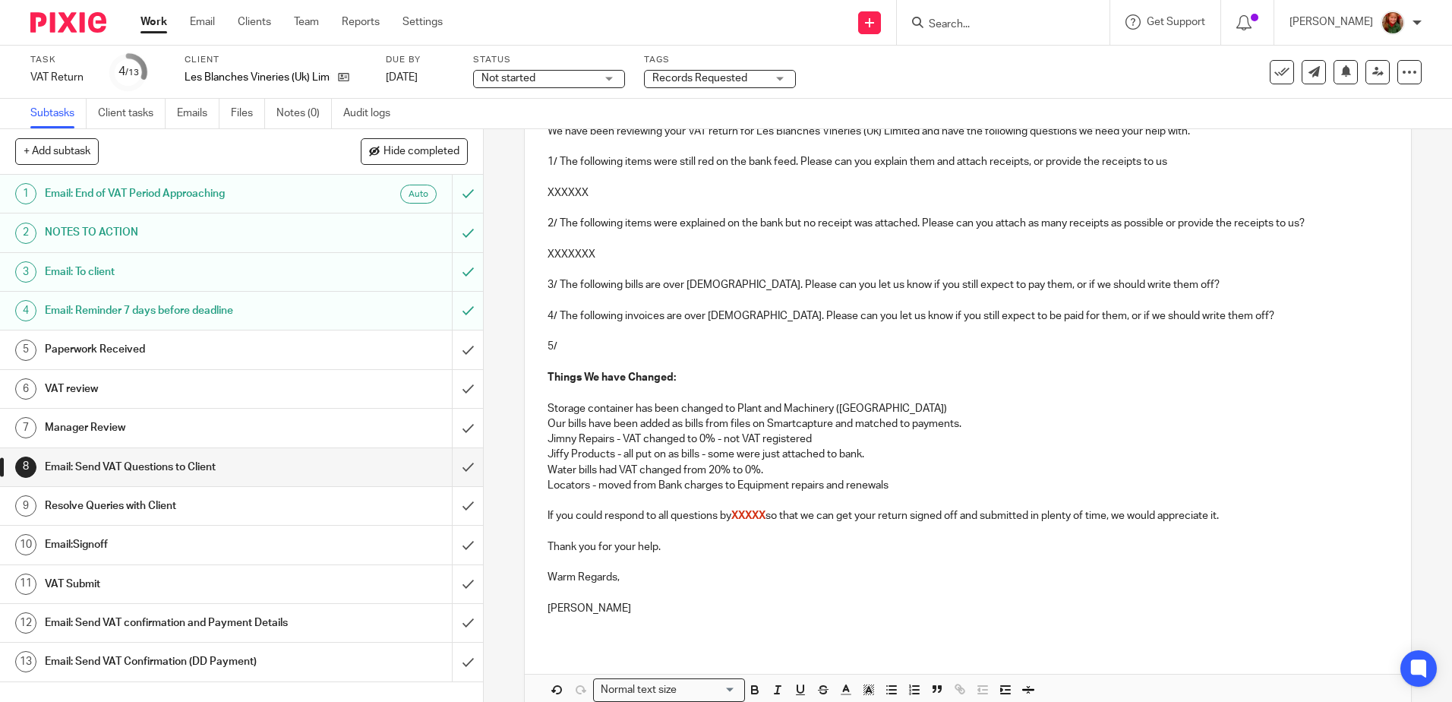
click at [608, 498] on p at bounding box center [968, 500] width 840 height 15
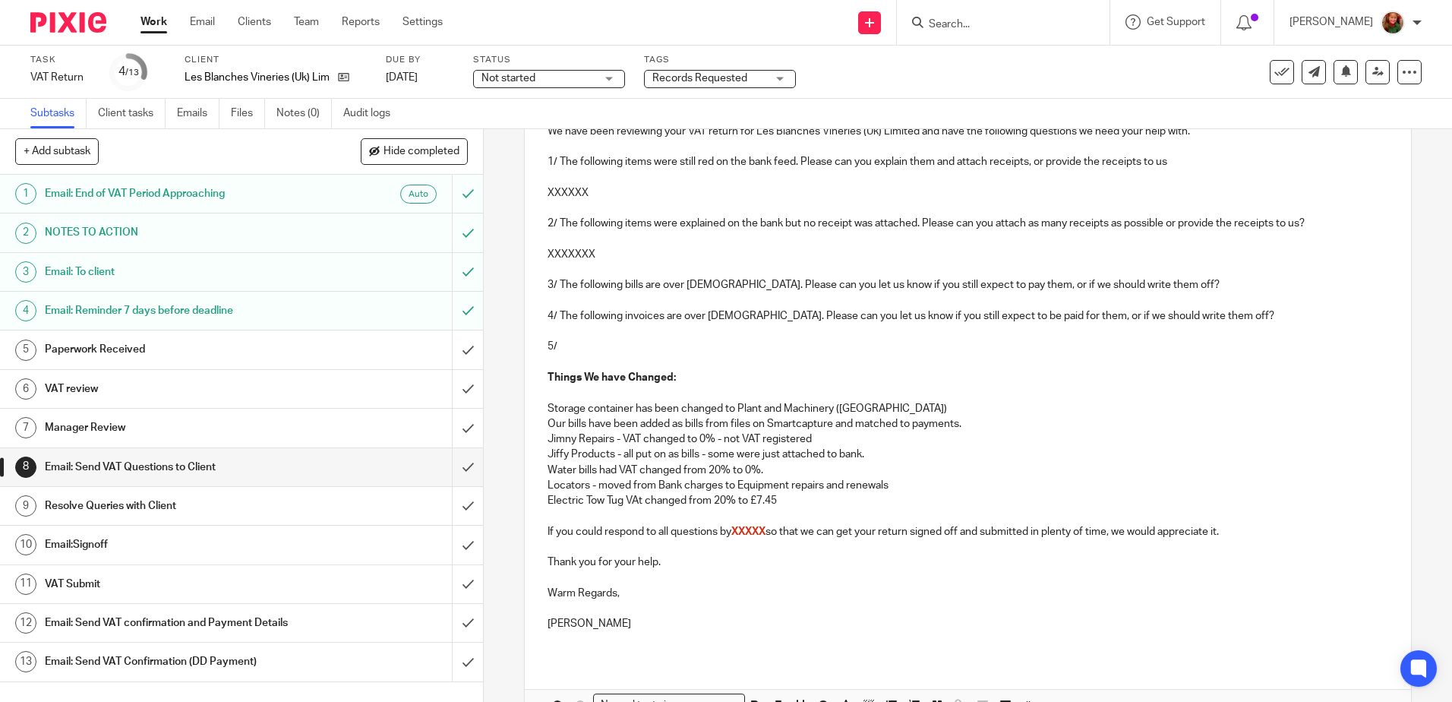
click at [788, 497] on p "Electric Tow Tug VAt changed from 20% to £7.45" at bounding box center [968, 500] width 840 height 15
click at [902, 500] on p "Electric Tow Tug VAt changed from 20% to £7.45 - Item changed to Capital Purcha…" at bounding box center [968, 500] width 840 height 15
click at [551, 518] on p at bounding box center [968, 515] width 840 height 15
click at [639, 499] on p "Electric Tow Tug VAt changed from 20% to £7.45 - Item changed to Capital Asset …" at bounding box center [968, 500] width 840 height 15
drag, startPoint x: 834, startPoint y: 408, endPoint x: 859, endPoint y: 408, distance: 25.1
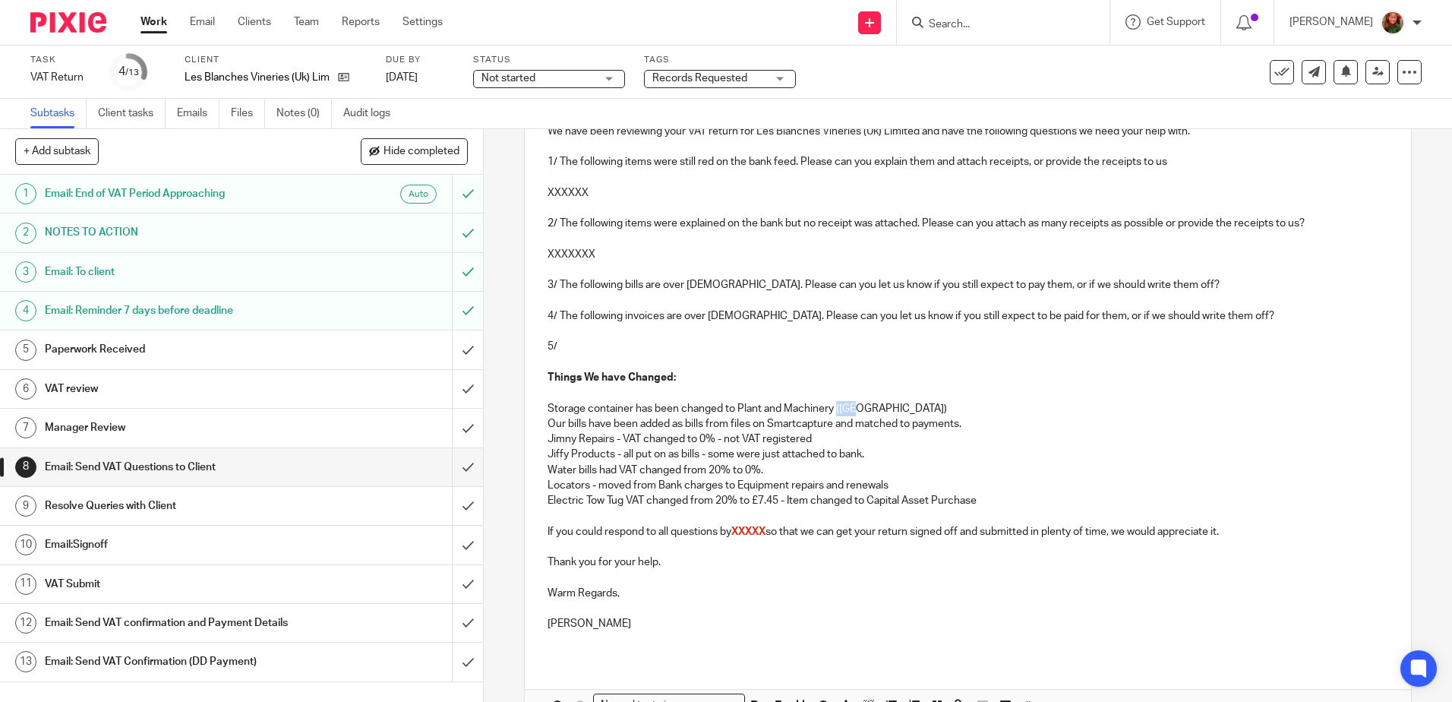
click at [859, 408] on p "Storage container has been changed to Plant and Machinery ([GEOGRAPHIC_DATA])" at bounding box center [968, 408] width 840 height 15
drag, startPoint x: 868, startPoint y: 501, endPoint x: 899, endPoint y: 501, distance: 31.1
click at [899, 501] on p "Electric Tow Tug VAT changed from 20% to £7.45 - Item changed to Capital Asset …" at bounding box center [968, 500] width 840 height 15
click at [974, 503] on p "Electric Tow Tug VAT changed from 20% to £7.45 - Item changed to P&M Asset Purc…" at bounding box center [968, 500] width 840 height 15
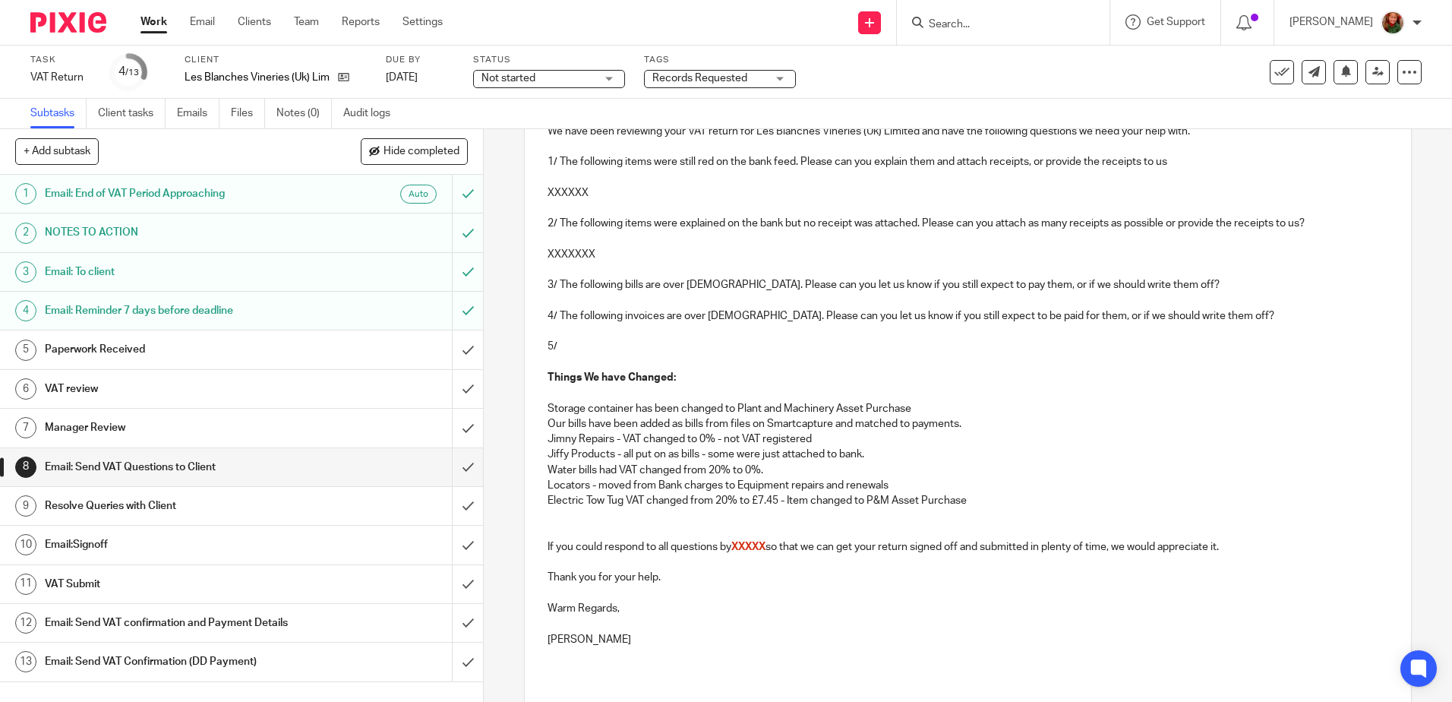
click at [627, 513] on p at bounding box center [968, 515] width 840 height 15
click at [700, 516] on p "Window cleaner - VAT removed" at bounding box center [968, 515] width 840 height 15
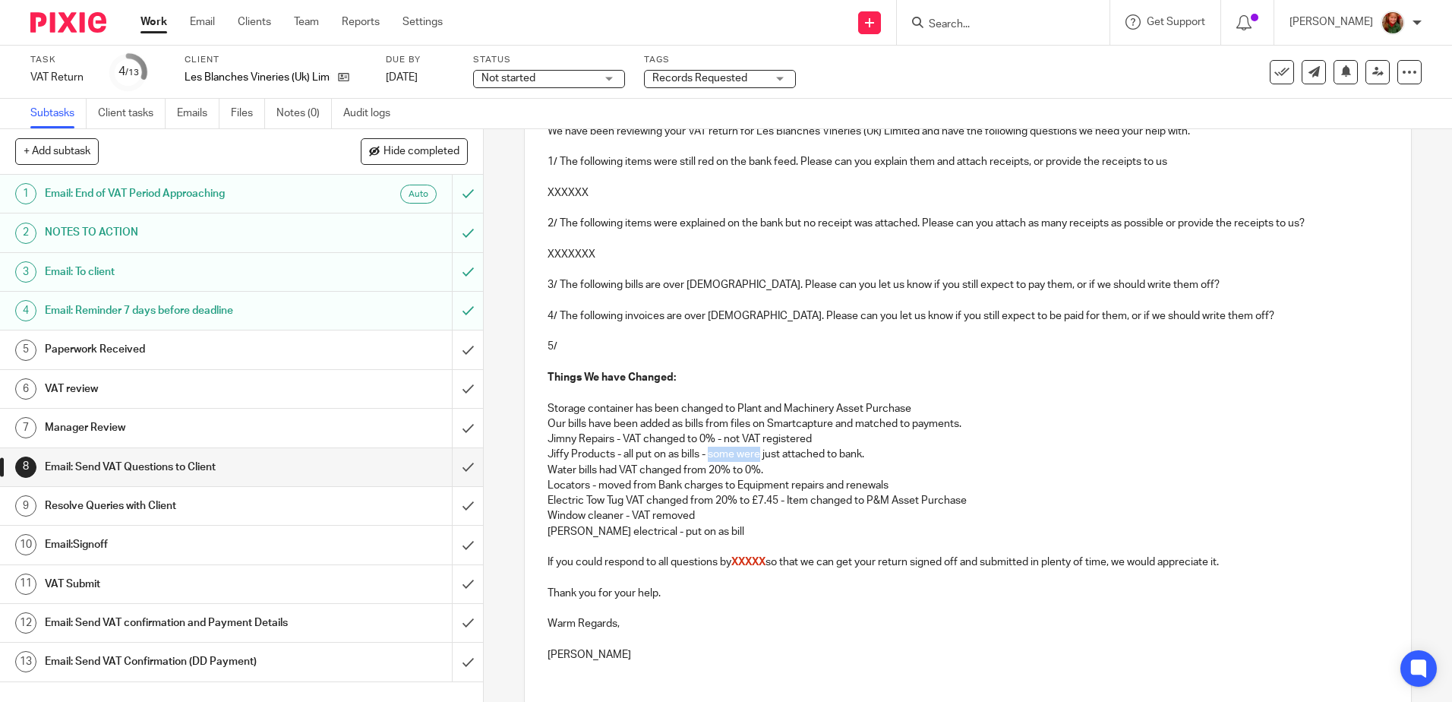
drag, startPoint x: 707, startPoint y: 455, endPoint x: 757, endPoint y: 455, distance: 50.1
click at [757, 455] on p "Jiffy Products - all put on as bills - some were just attached to bank." at bounding box center [968, 454] width 840 height 15
click at [709, 529] on p "[PERSON_NAME] electrical - put on as bill" at bounding box center [968, 531] width 840 height 15
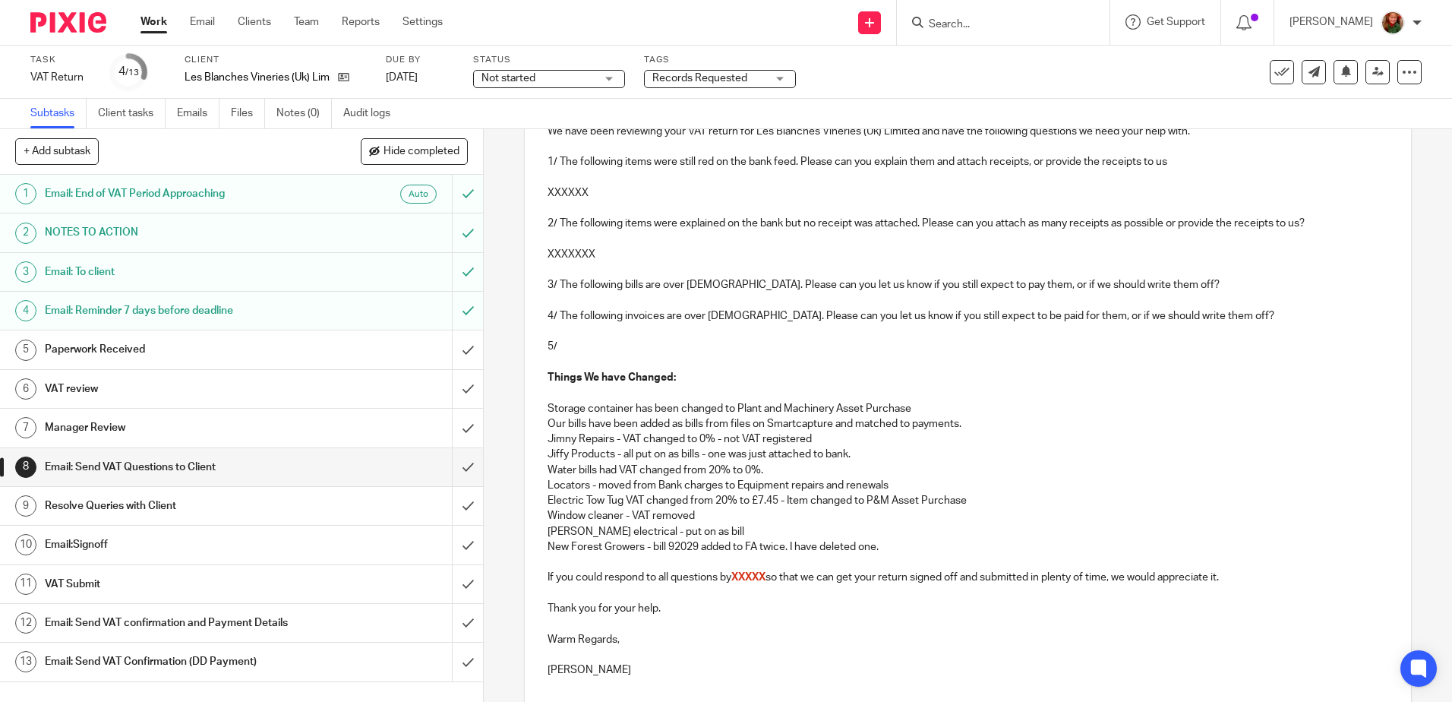
click at [584, 560] on p at bounding box center [968, 561] width 840 height 15
drag, startPoint x: 733, startPoint y: 548, endPoint x: 823, endPoint y: 548, distance: 89.6
click at [823, 548] on p "New Forest Growers - bill 92029 added to FA twice. I have deleted one." at bounding box center [968, 546] width 840 height 15
click at [725, 548] on p "New Forest Growers - bill 92029 added to FA twice. I have deleted one." at bounding box center [968, 546] width 840 height 15
drag, startPoint x: 729, startPoint y: 548, endPoint x: 888, endPoint y: 549, distance: 158.7
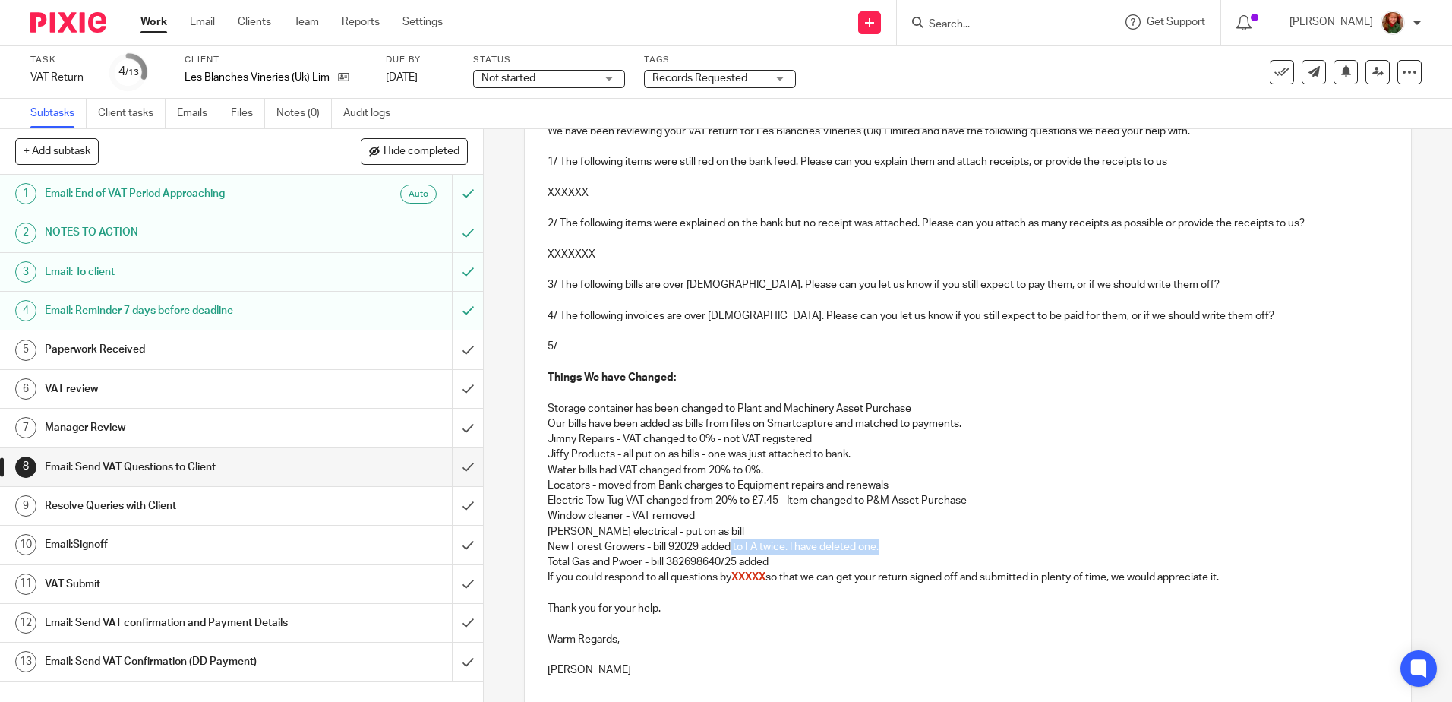
click at [888, 549] on p "New Forest Growers - bill 92029 added to FA twice. I have deleted one." at bounding box center [968, 546] width 840 height 15
copy p "to FA twice. I have deleted one."
click at [782, 564] on p "Total Gas and Pwoer - bill 382698640/25 added" at bounding box center [968, 561] width 840 height 15
click at [630, 564] on p "Total Gas and Pwoer - bill 382698640/25 added to FA twice. I have deleted one." at bounding box center [968, 561] width 840 height 15
click at [928, 561] on p "Total Gas and Power - bill 382698640/25 added to FA twice. I have deleted one." at bounding box center [968, 561] width 840 height 15
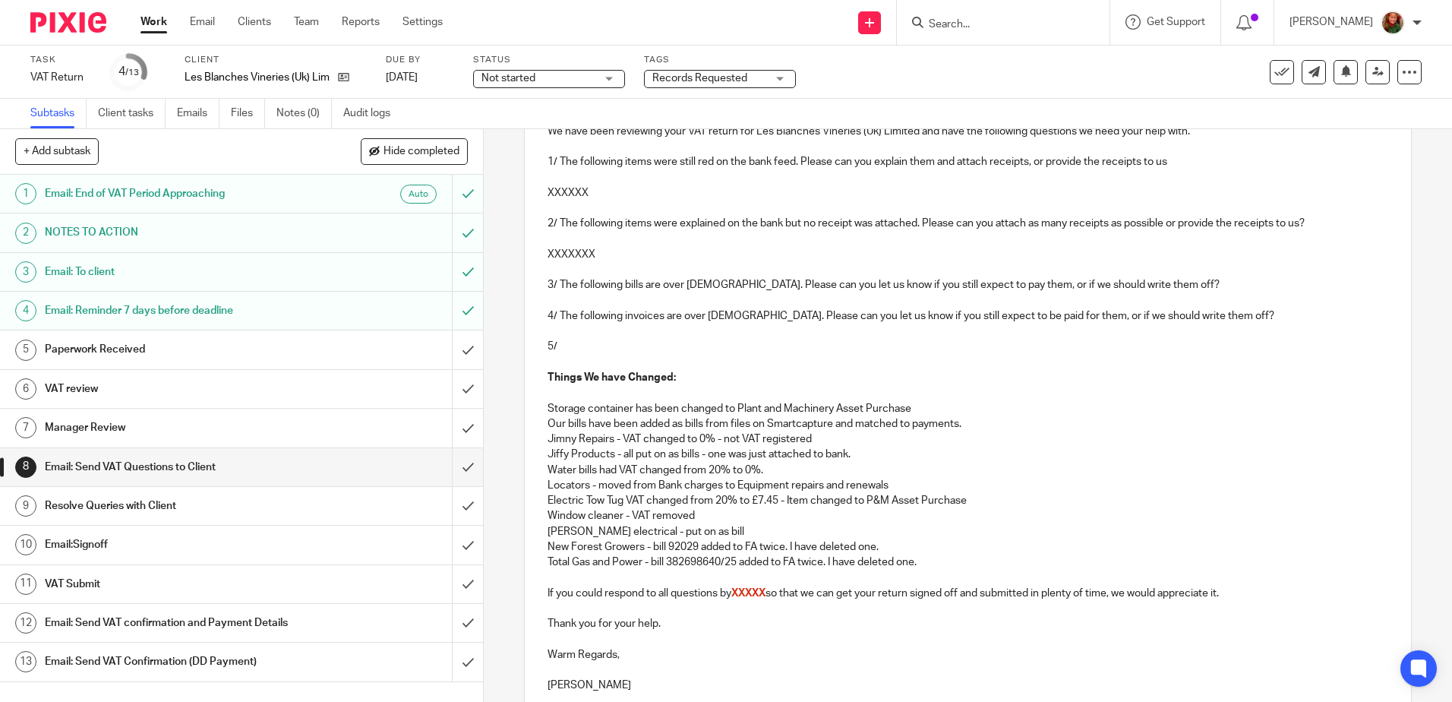
click at [930, 563] on p "Total Gas and Power - bill 382698640/25 added to FA twice. I have deleted one." at bounding box center [968, 561] width 840 height 15
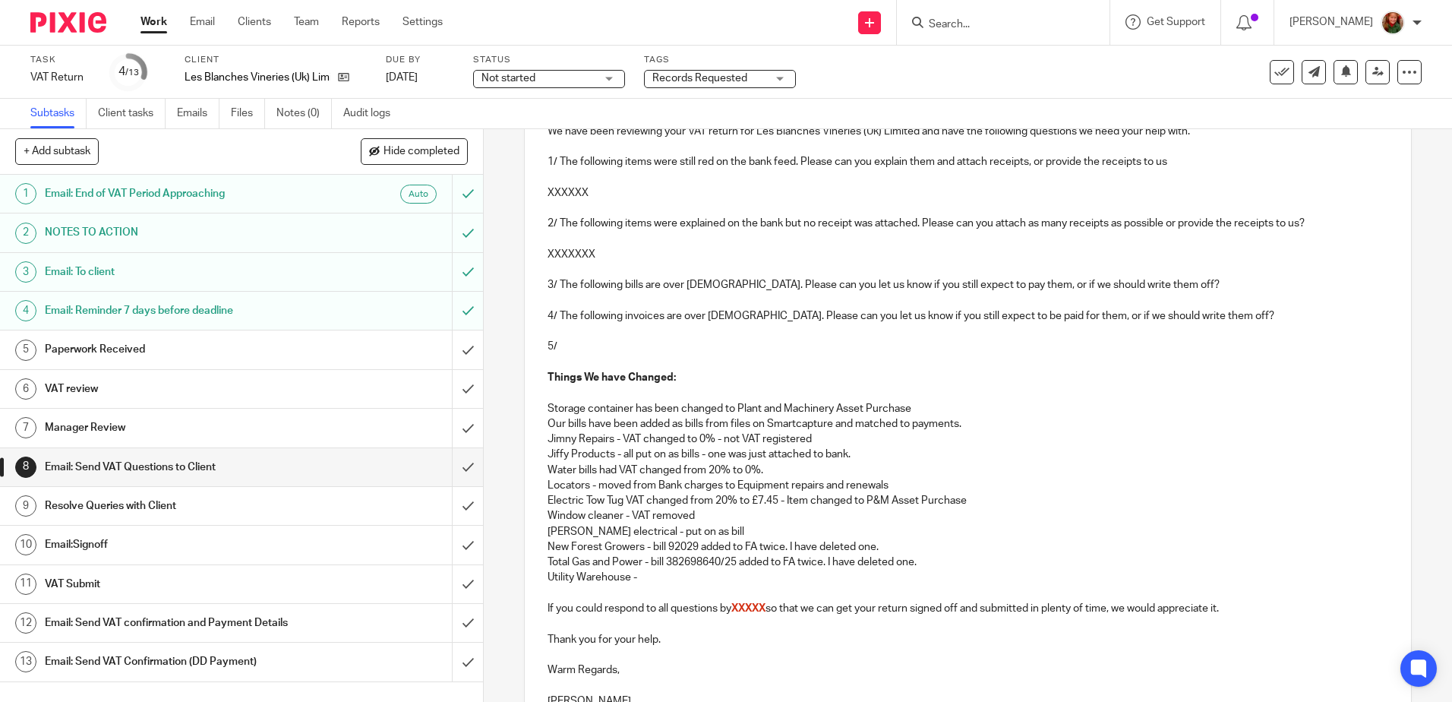
click at [655, 579] on p "Utility Warehouse -" at bounding box center [968, 577] width 840 height 15
click at [744, 563] on p "Total Gas and Power - bill 382698640/25 added to FA twice. I have deleted one." at bounding box center [968, 561] width 840 height 15
drag, startPoint x: 737, startPoint y: 562, endPoint x: 924, endPoint y: 566, distance: 186.1
click at [924, 566] on p "Total Gas and Power - bill 382698640/25 added to FA twice. I have deleted one." at bounding box center [968, 561] width 840 height 15
copy p "added to FA twice. I have deleted one."
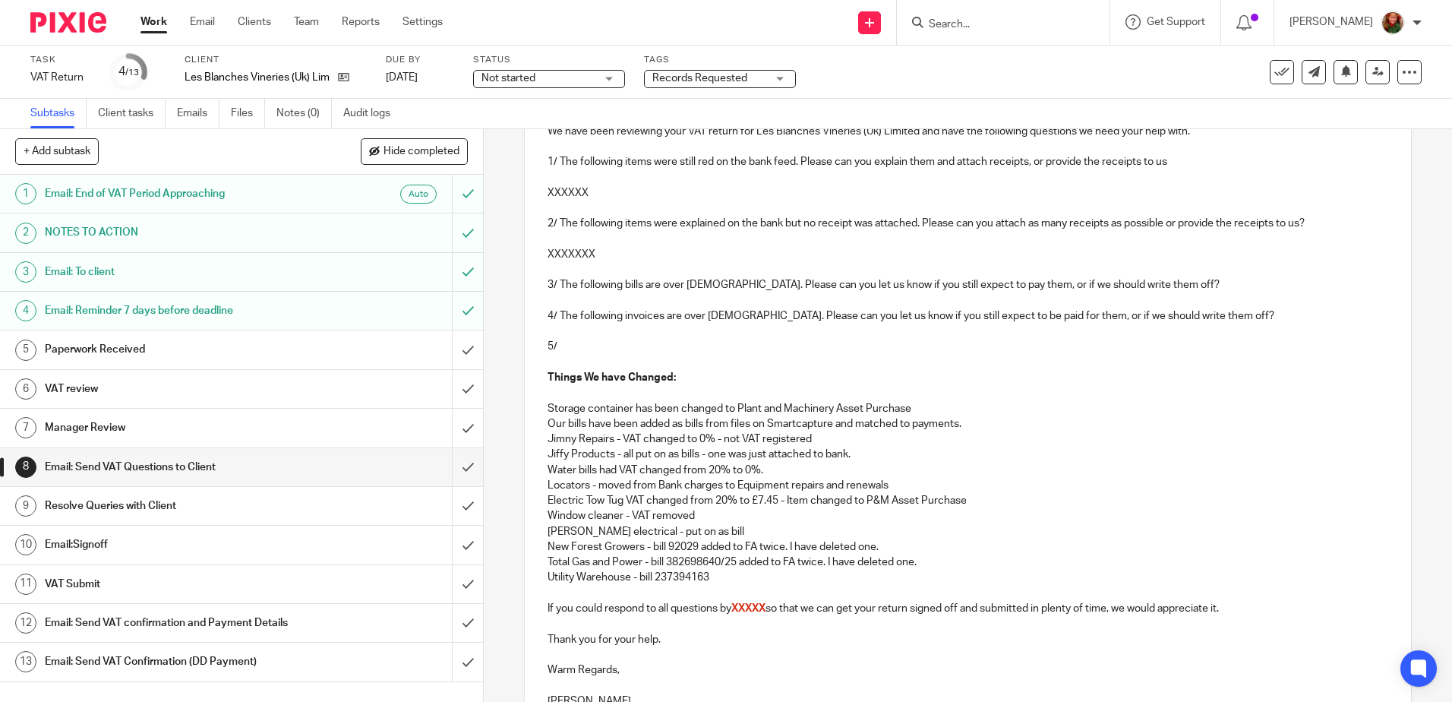
click at [718, 574] on p "Utility Warehouse - bill 237394163" at bounding box center [968, 577] width 840 height 15
click at [579, 587] on p at bounding box center [968, 593] width 840 height 15
click at [720, 588] on p "Bournemouth Water - bill 6089" at bounding box center [968, 593] width 840 height 15
drag, startPoint x: 714, startPoint y: 579, endPoint x: 904, endPoint y: 579, distance: 189.9
click at [904, 579] on p "Utility Warehouse - bill 237394163 added to FA twice. I have deleted one." at bounding box center [968, 577] width 840 height 15
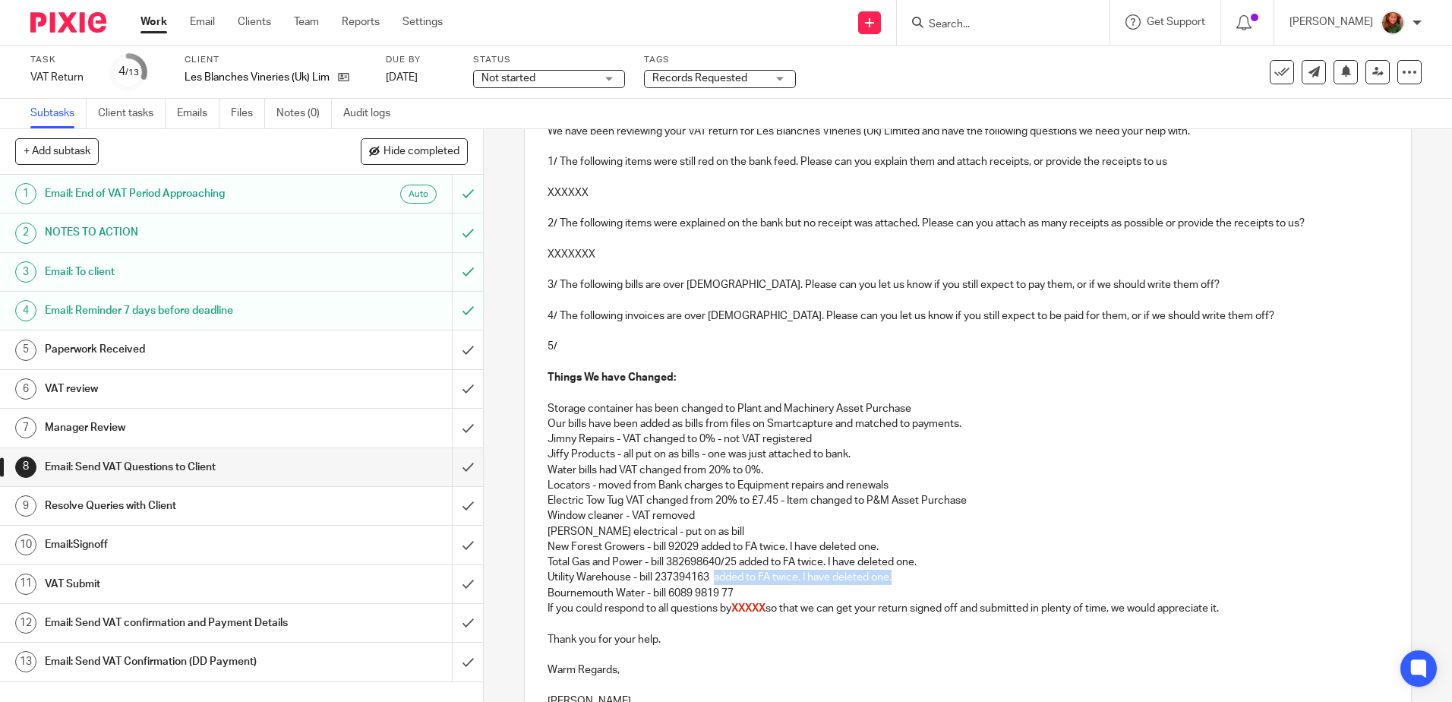
copy p "added to FA twice. I have deleted one."
click at [740, 586] on p "Bournemouth Water - bill 6089 9819 77" at bounding box center [968, 593] width 840 height 15
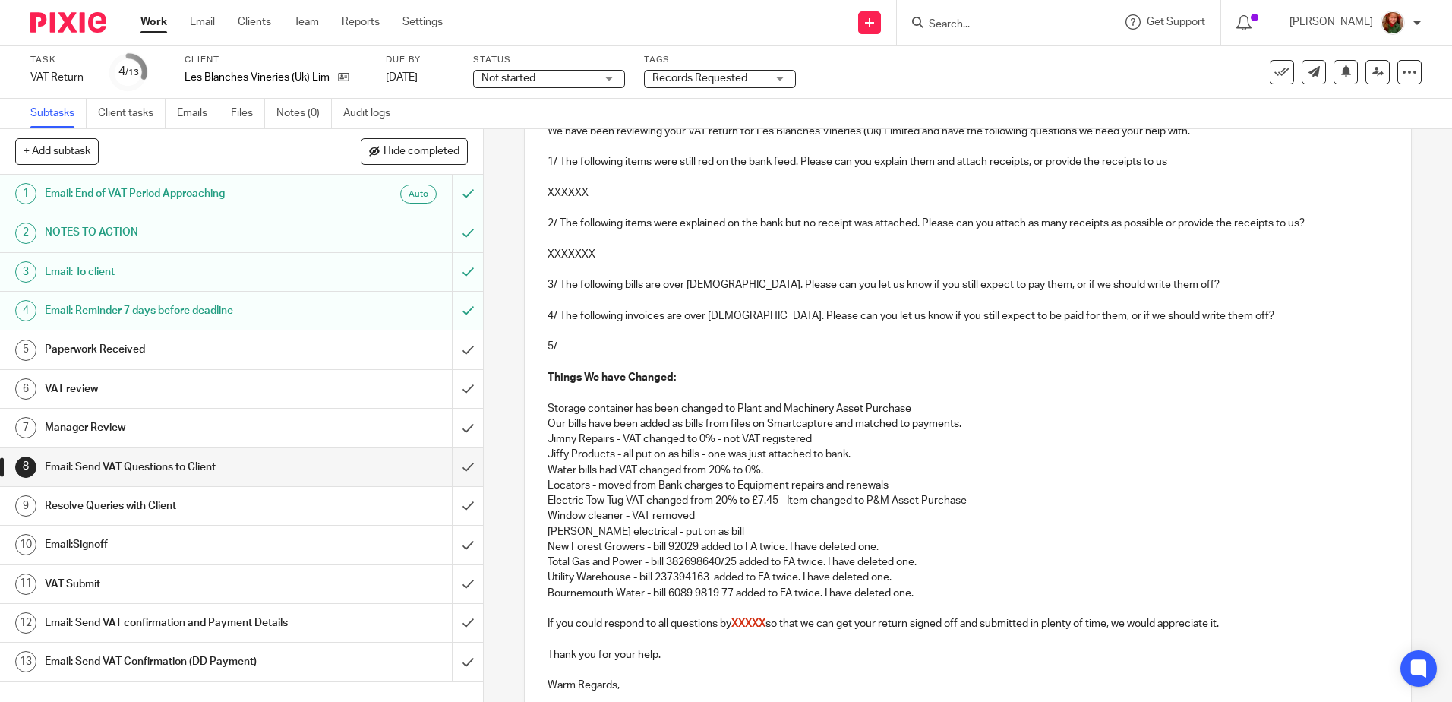
scroll to position [376, 0]
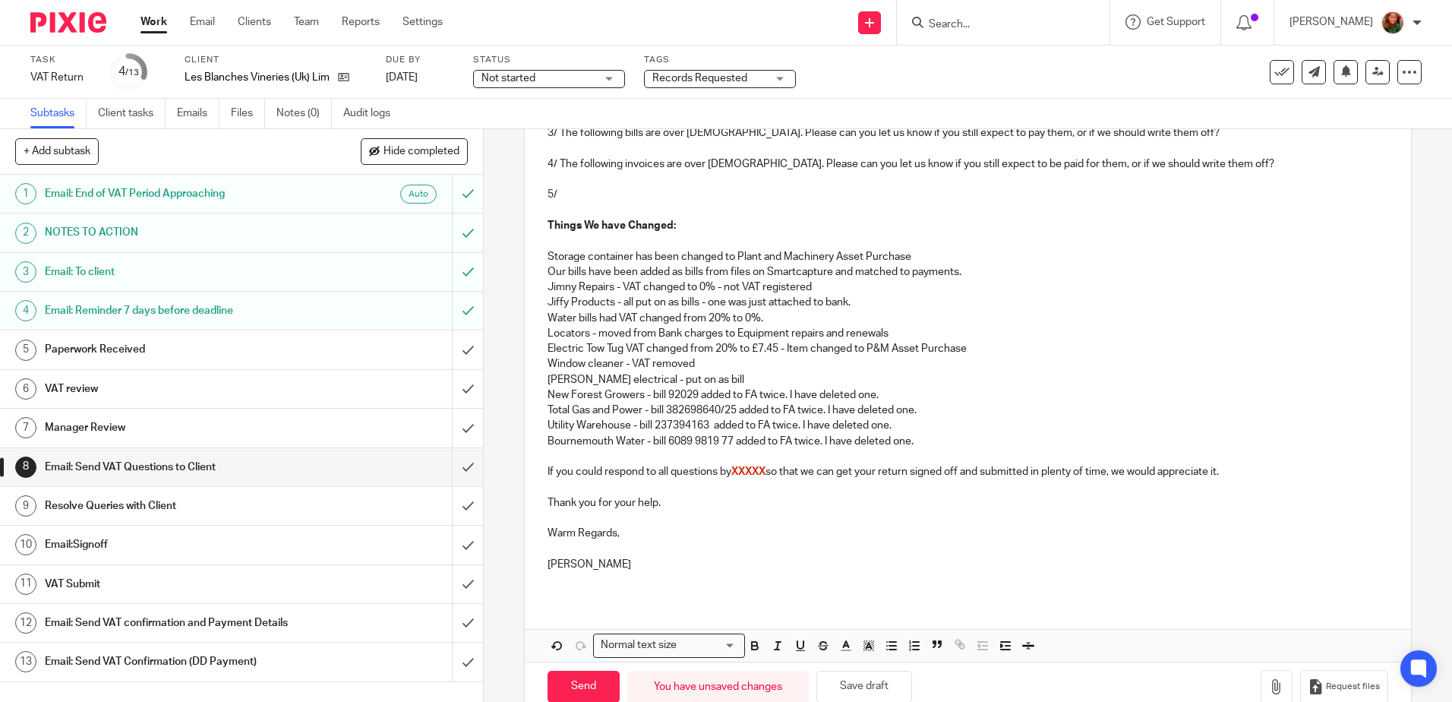
click at [923, 442] on p "Bournemouth Water - bill 6089 9819 77 added to FA twice. I have deleted one." at bounding box center [968, 441] width 840 height 15
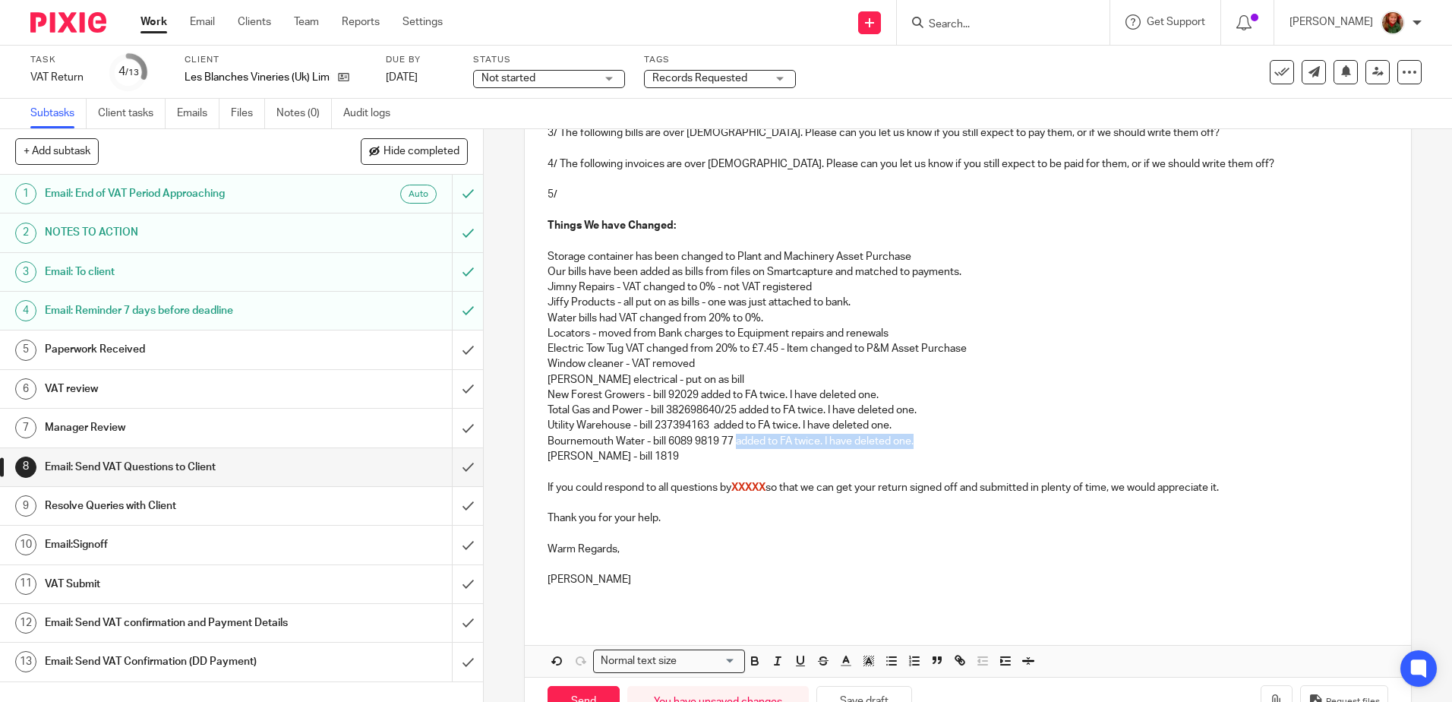
drag, startPoint x: 734, startPoint y: 444, endPoint x: 945, endPoint y: 444, distance: 211.1
click at [945, 444] on p "Bournemouth Water - bill 6089 9819 77 added to FA twice. I have deleted one." at bounding box center [968, 441] width 840 height 15
copy p "added to FA twice. I have deleted one."
click at [639, 453] on p "[PERSON_NAME] - bill 1819" at bounding box center [968, 456] width 840 height 15
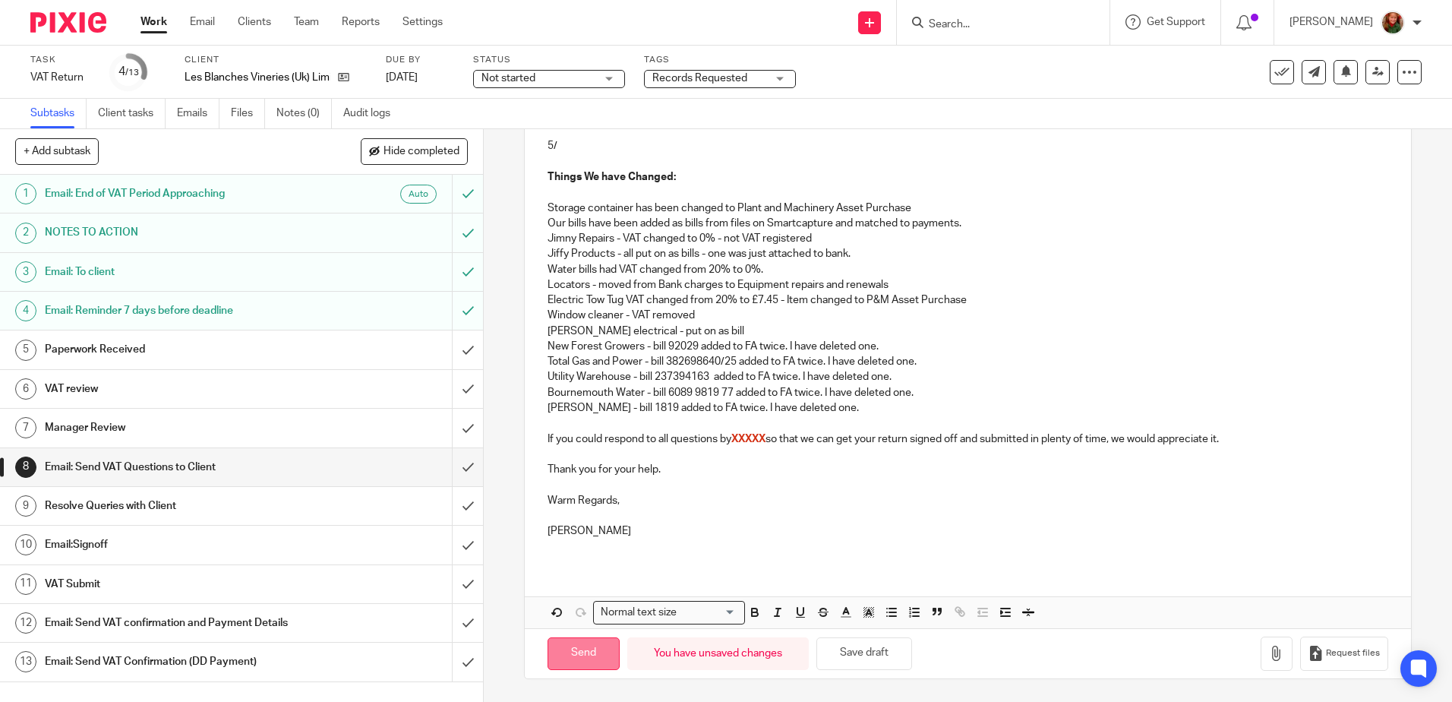
click at [594, 660] on input "Send" at bounding box center [584, 653] width 72 height 33
click at [1281, 207] on p "Storage container has been changed to Plant and Machinery Asset Purchase" at bounding box center [968, 207] width 840 height 15
click at [865, 660] on button "Save draft" at bounding box center [864, 653] width 96 height 33
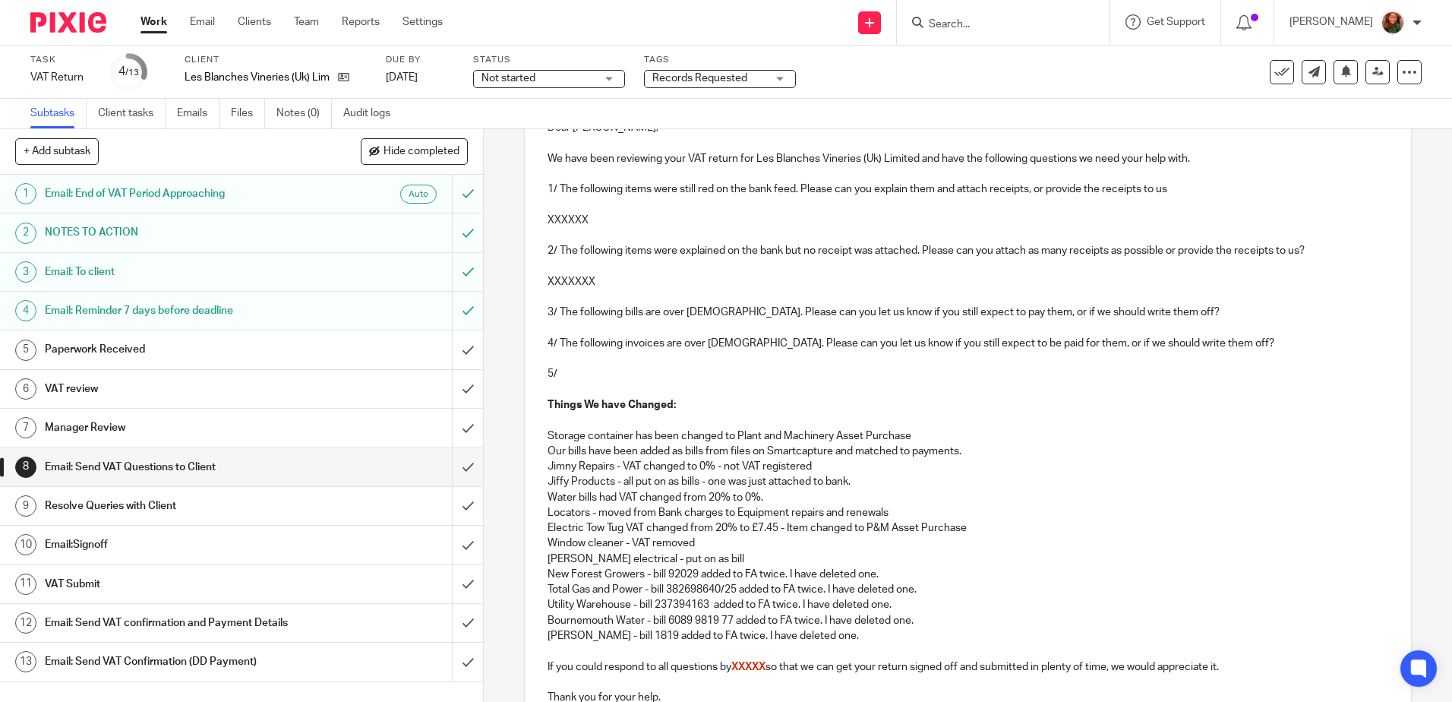
scroll to position [45, 0]
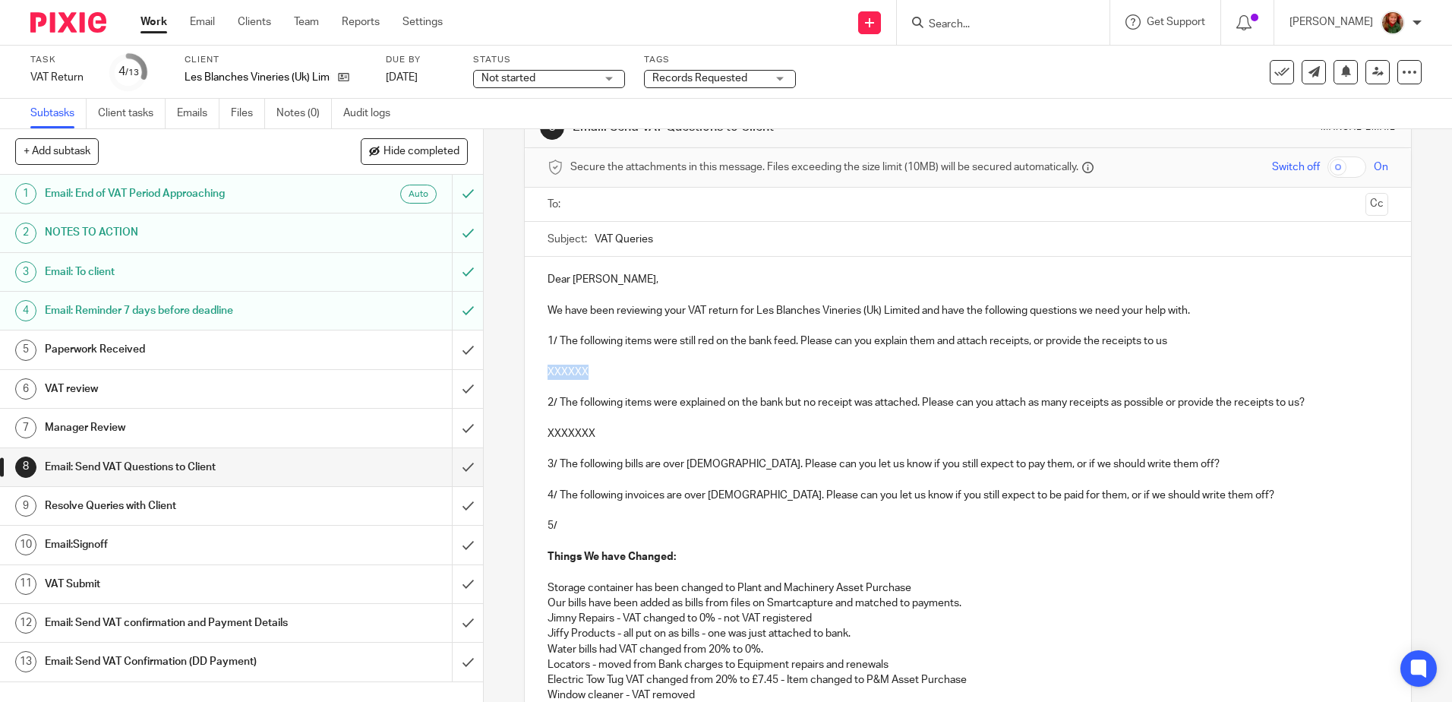
drag, startPoint x: 595, startPoint y: 373, endPoint x: 522, endPoint y: 371, distance: 72.9
click at [525, 371] on div "Dear [PERSON_NAME], We have been reviewing your VAT return for Les Blanches Vin…" at bounding box center [968, 601] width 886 height 688
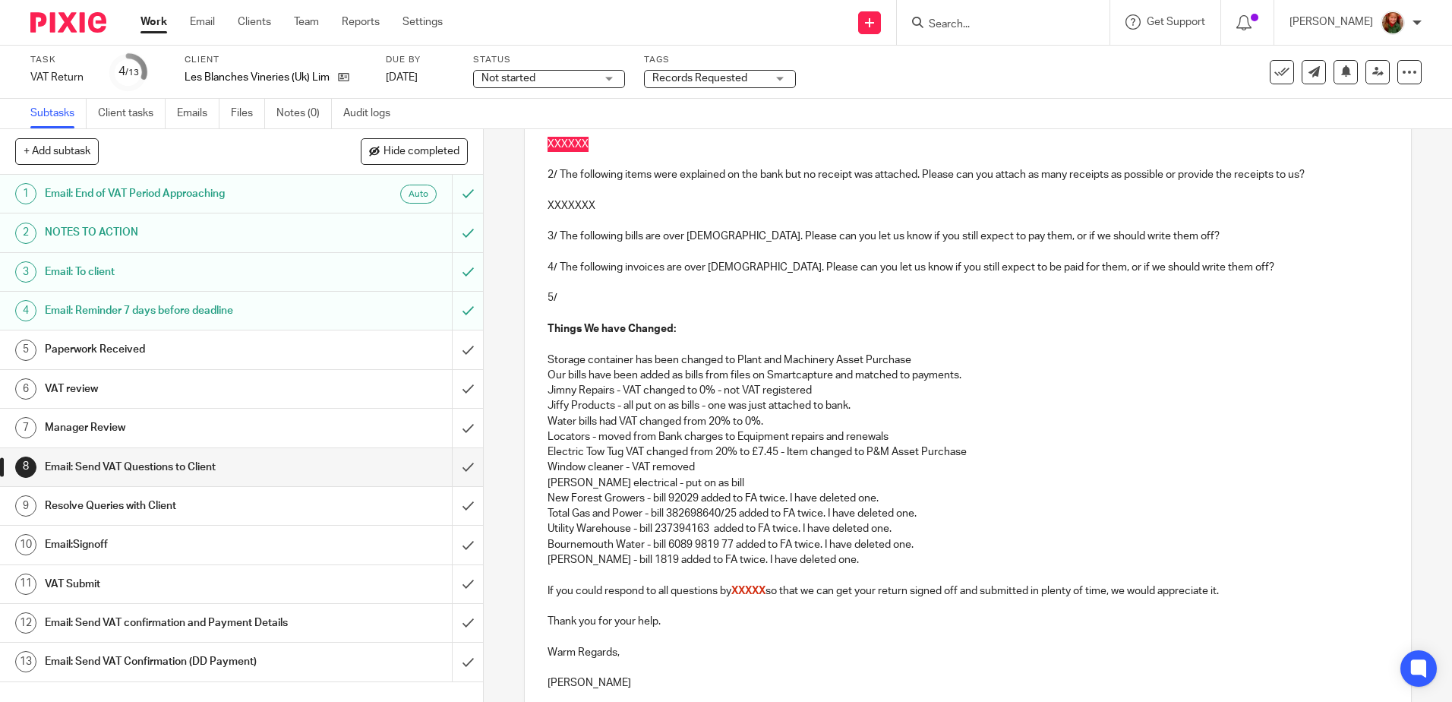
scroll to position [349, 0]
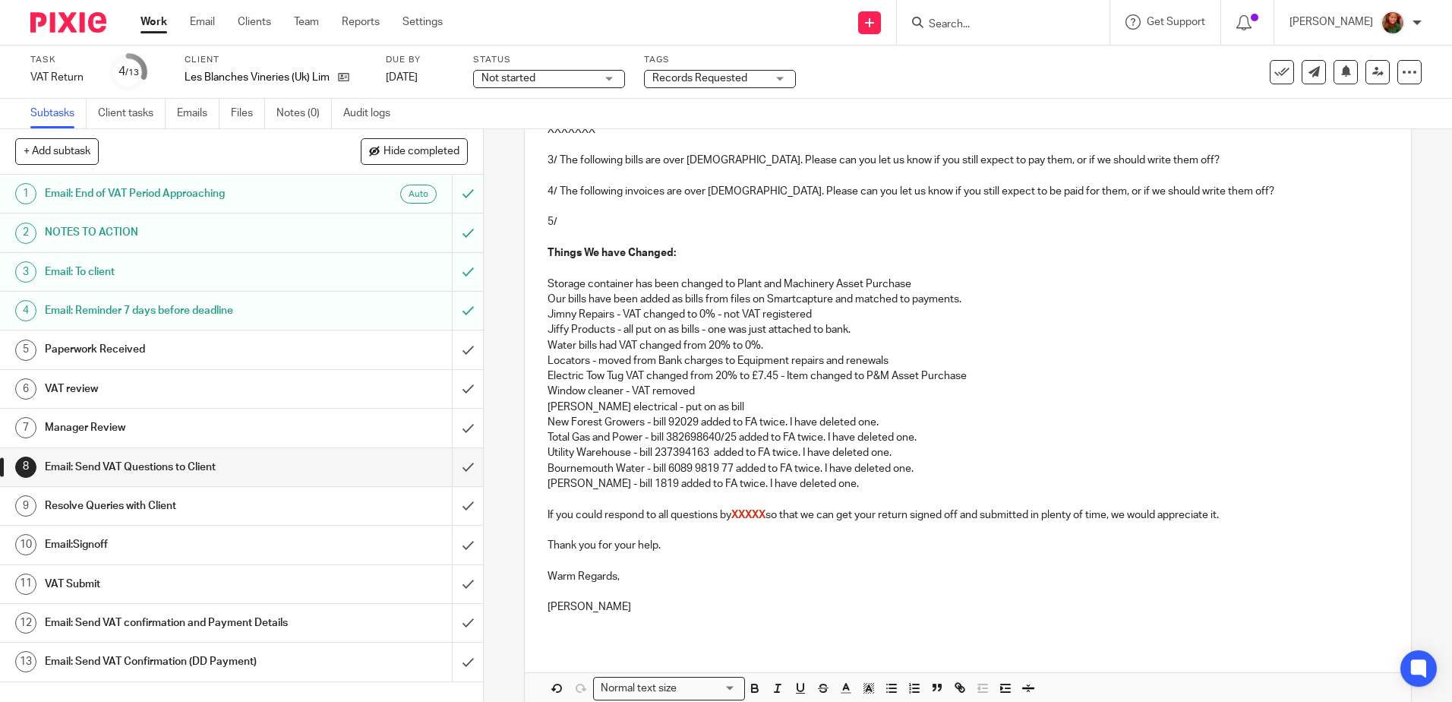
click at [552, 344] on p "Water bills had VAT changed from 20% to 0%." at bounding box center [968, 345] width 840 height 15
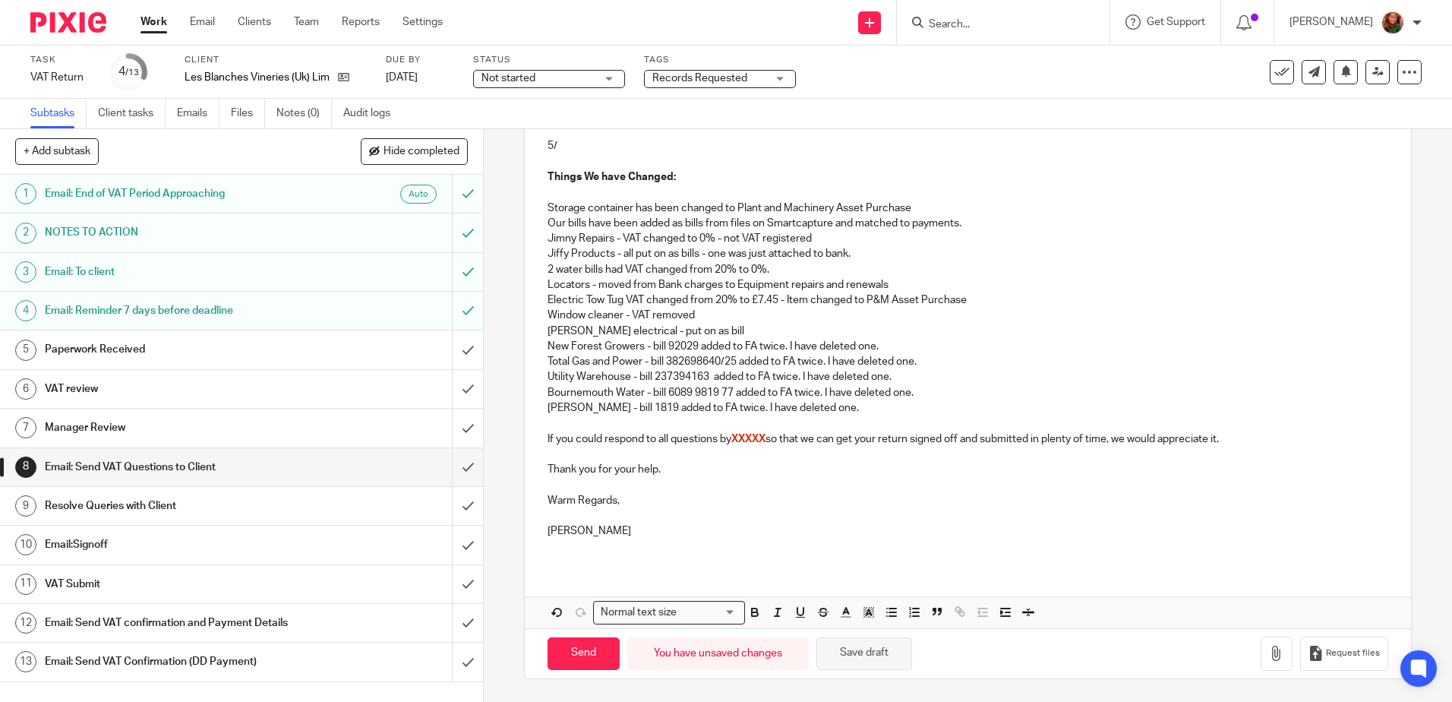
click at [848, 652] on button "Save draft" at bounding box center [864, 653] width 96 height 33
drag, startPoint x: 706, startPoint y: 223, endPoint x: 830, endPoint y: 221, distance: 123.8
click at [830, 221] on p "Our bills have been added as bills from files on Smartcapture and matched to pa…" at bounding box center [968, 223] width 840 height 15
click at [862, 655] on button "Save draft" at bounding box center [864, 653] width 96 height 33
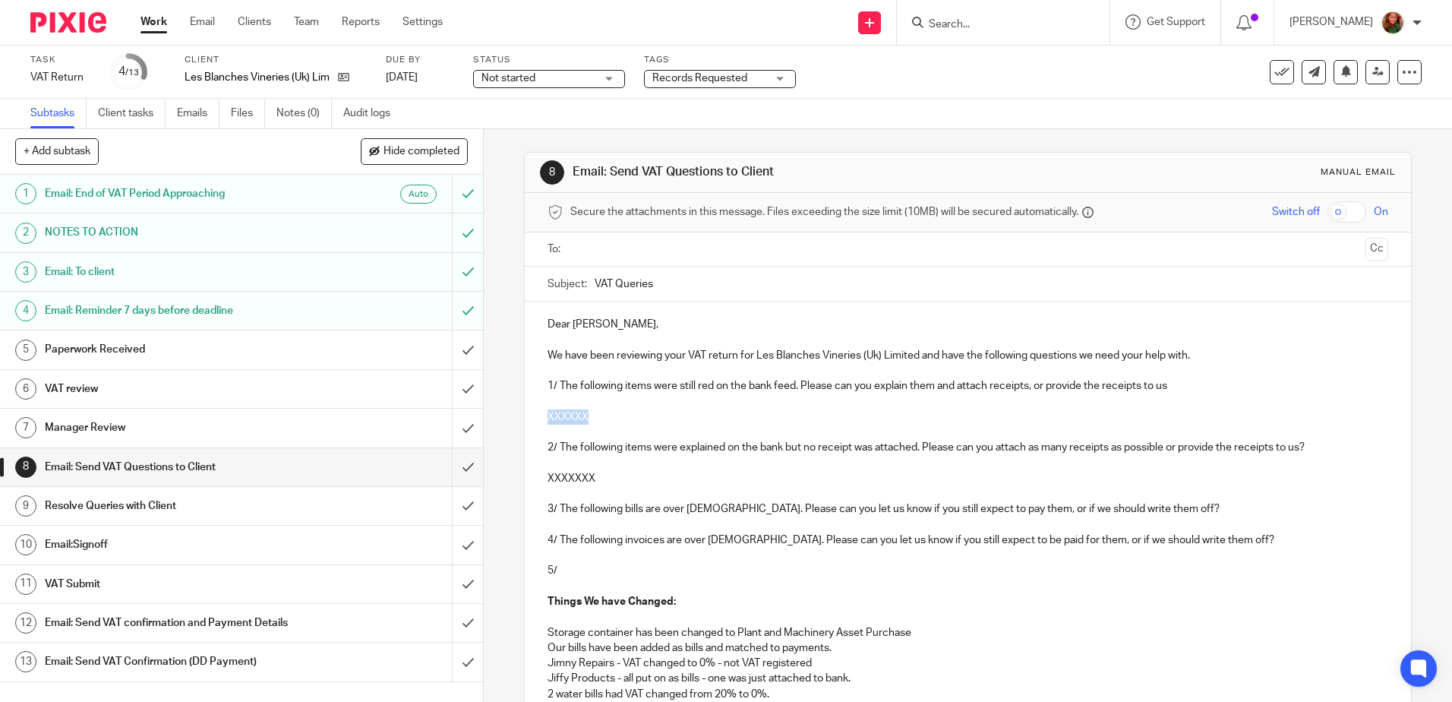
drag, startPoint x: 598, startPoint y: 413, endPoint x: 534, endPoint y: 420, distance: 64.9
click at [534, 420] on div "Dear [PERSON_NAME], We have been reviewing your VAT return for Les Blanches Vin…" at bounding box center [968, 646] width 886 height 688
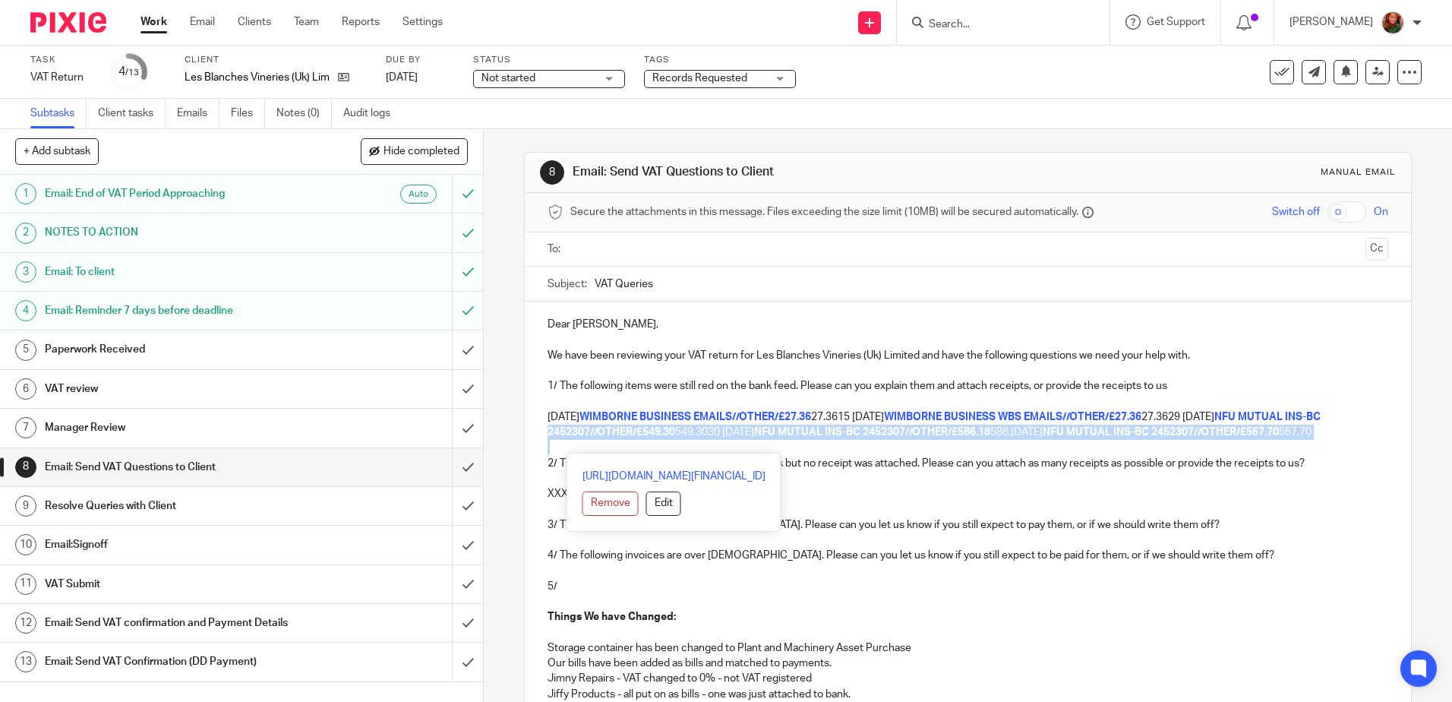
drag, startPoint x: 1371, startPoint y: 447, endPoint x: 491, endPoint y: 429, distance: 880.4
click at [491, 429] on div "8 Email: Send VAT Questions to Client Manual email Secure the attachments in th…" at bounding box center [968, 415] width 968 height 573
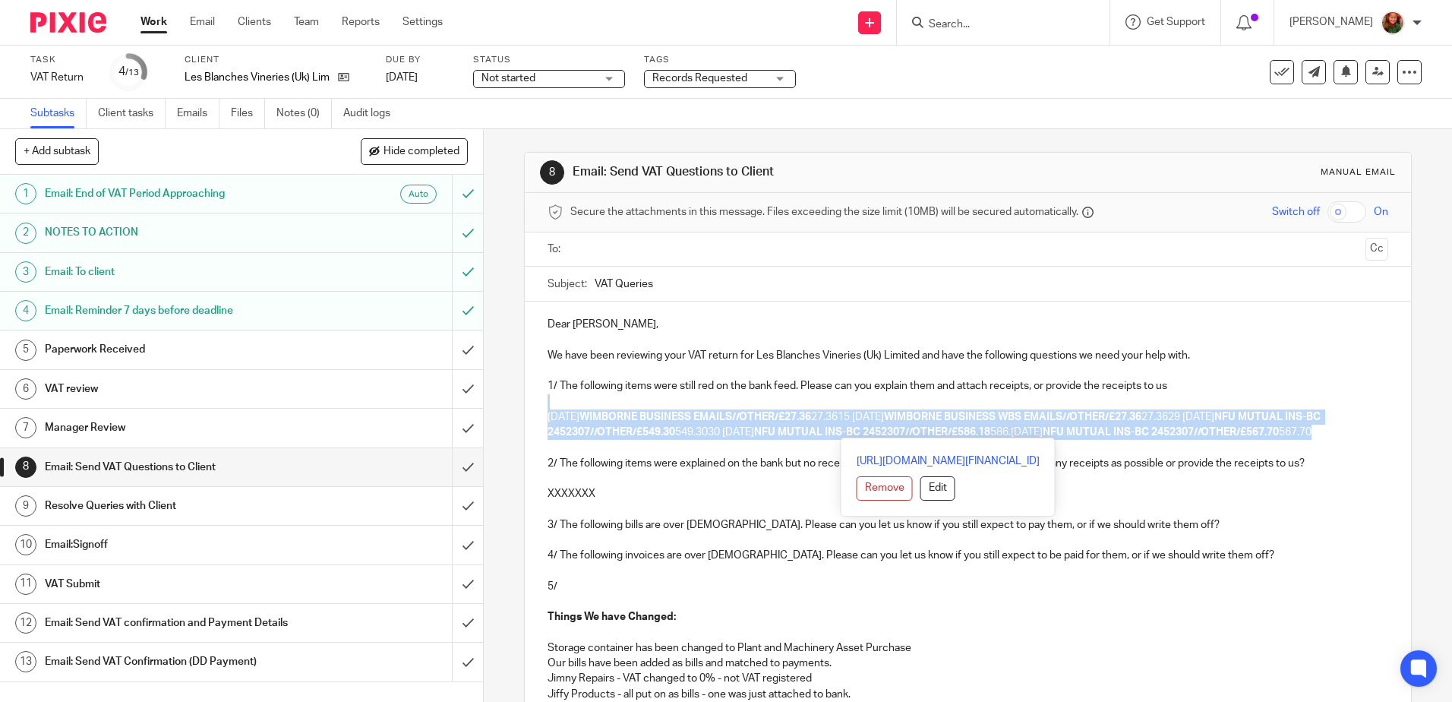
drag, startPoint x: 541, startPoint y: 403, endPoint x: 1387, endPoint y: 436, distance: 846.7
click at [1387, 436] on div "Dear [PERSON_NAME], We have been reviewing your VAT return for Les Blanches Vin…" at bounding box center [968, 654] width 886 height 704
click at [857, 487] on button "Remove" at bounding box center [885, 488] width 56 height 24
click at [677, 438] on p "[DATE] WIMBORNE BUSINESS EMAILS//OTHER/£27.36 27.3615 [DATE] WIMBORNE BUSINESS …" at bounding box center [968, 424] width 840 height 31
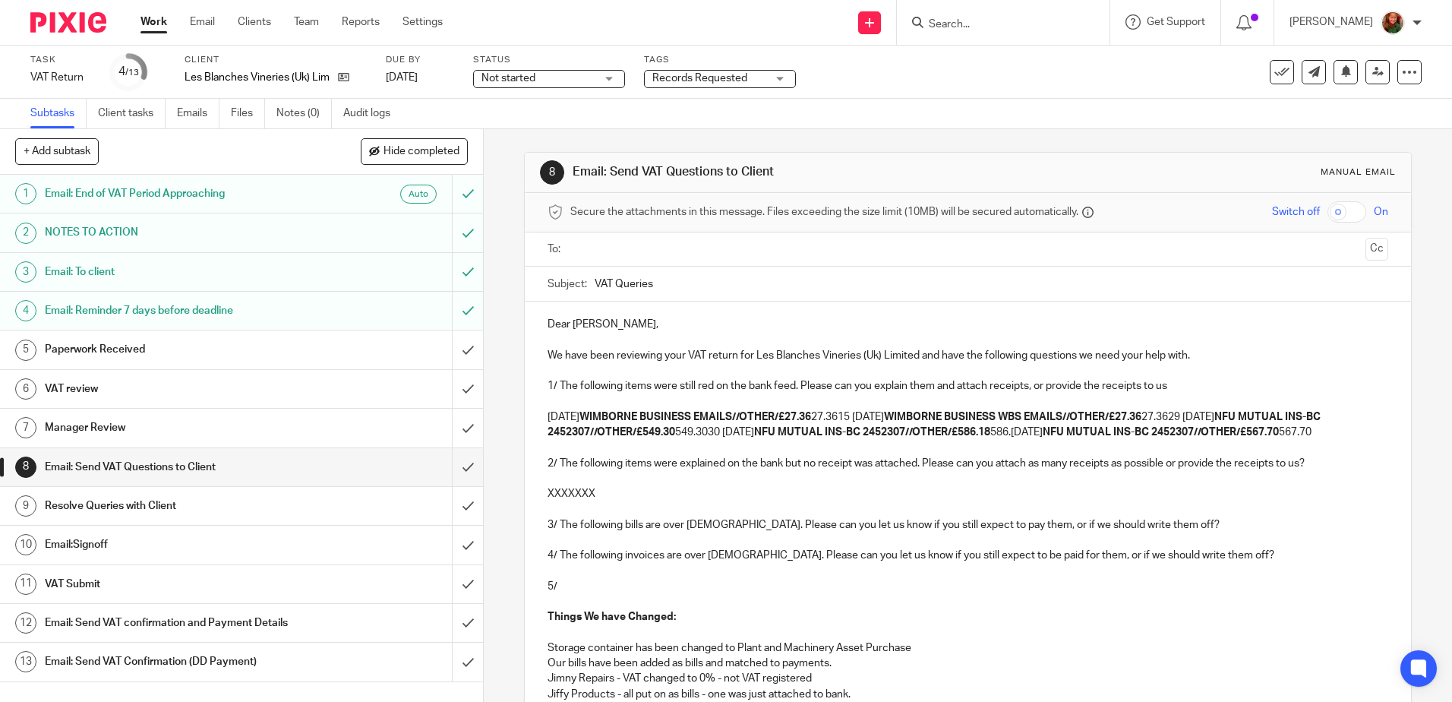
click at [595, 418] on strong "WIMBORNE BUSINESS EMAILS//OTHER/£27.36" at bounding box center [695, 417] width 232 height 11
drag, startPoint x: 797, startPoint y: 414, endPoint x: 845, endPoint y: 414, distance: 47.8
click at [811, 414] on strong "WIMBORNE BUSINESS EMAILS//OTHER/£27.36" at bounding box center [695, 417] width 232 height 11
drag, startPoint x: 866, startPoint y: 415, endPoint x: 896, endPoint y: 415, distance: 30.4
click at [896, 415] on p "[DATE] WIMBORNE BUSINESS EMAILS £27.36 27.3615 [DATE] WIMBORNE BUSINESS WBS EMA…" at bounding box center [968, 424] width 840 height 31
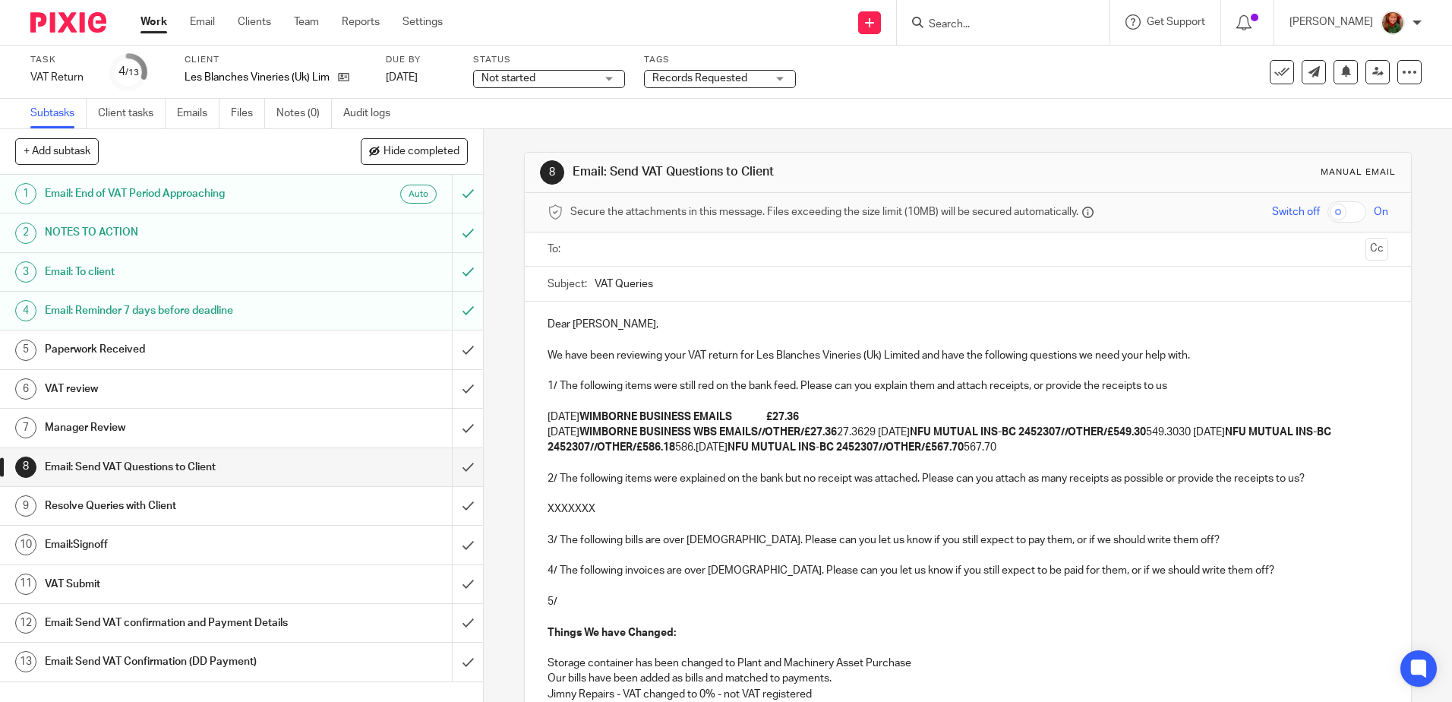
click at [594, 430] on strong "WIMBORNE BUSINESS WBS EMAILS//OTHER/£27.36" at bounding box center [707, 432] width 257 height 11
drag, startPoint x: 785, startPoint y: 431, endPoint x: 873, endPoint y: 431, distance: 87.3
click at [837, 431] on strong "WIMBORNE BUSINESS WBS EMAILS//OTHER/£27.36" at bounding box center [707, 432] width 257 height 11
drag, startPoint x: 867, startPoint y: 431, endPoint x: 894, endPoint y: 431, distance: 26.6
click at [894, 431] on p "[DATE] WIMBORNE BUSINESS WBS £27.36 27.3629 [DATE] NFU MUTUAL INS-BC 2452307//O…" at bounding box center [968, 440] width 840 height 31
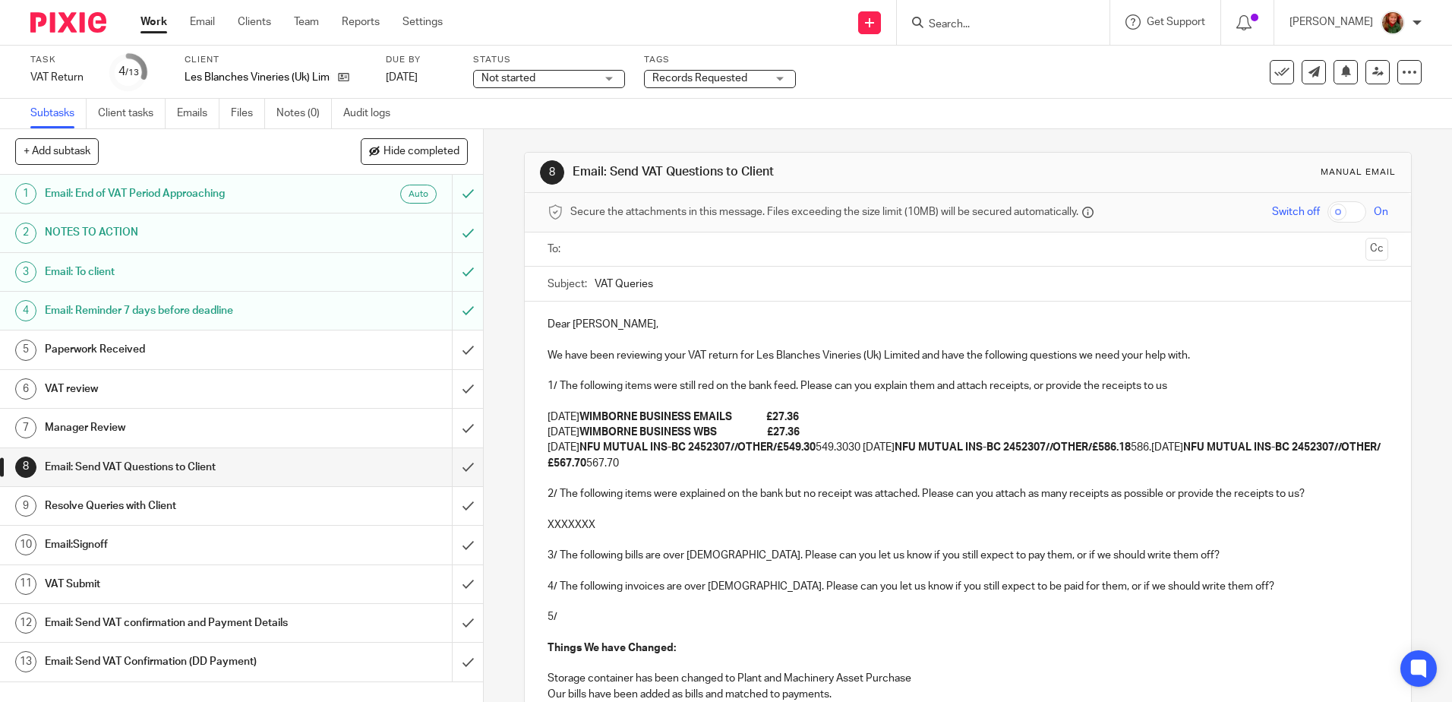
click at [595, 447] on strong "NFU MUTUAL INS-BC 2452307//OTHER/£549.30" at bounding box center [697, 447] width 236 height 11
drag, startPoint x: 715, startPoint y: 449, endPoint x: 845, endPoint y: 449, distance: 129.1
click at [816, 449] on strong "NFU MUTUAL INS-BC 2452307//OTHER/£549.30" at bounding box center [697, 447] width 236 height 11
drag, startPoint x: 870, startPoint y: 451, endPoint x: 903, endPoint y: 450, distance: 33.4
click at [903, 450] on p "[DATE] NFU MUTUAL £549.30 549.3030 [DATE] NFU MUTUAL INS-BC 2452307//OTHER/£586…" at bounding box center [968, 455] width 840 height 31
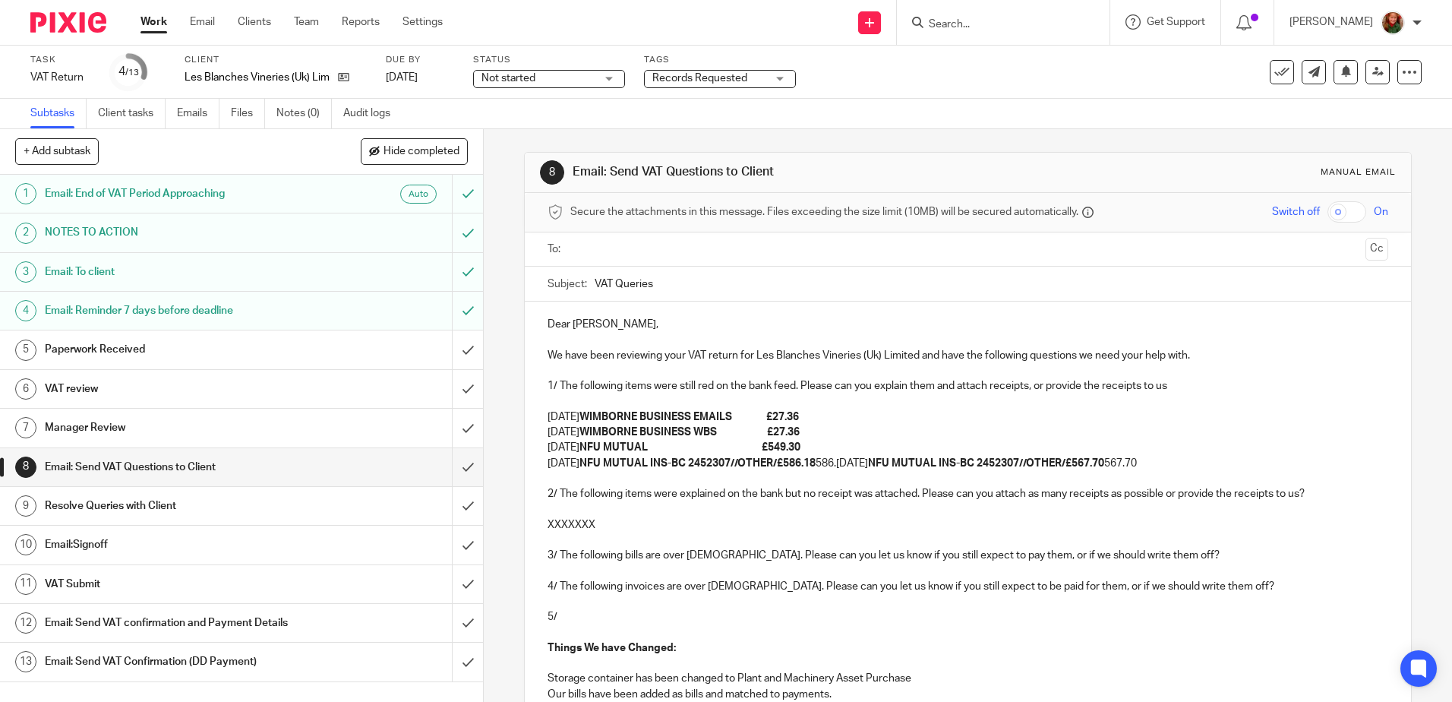
click at [595, 463] on strong "NFU MUTUAL INS-BC 2452307//OTHER/£586.18" at bounding box center [697, 463] width 236 height 11
drag, startPoint x: 715, startPoint y: 461, endPoint x: 843, endPoint y: 461, distance: 128.4
click at [816, 461] on strong "NFU MUTUAL INS-BC 2452307//OTHER/£586.18" at bounding box center [697, 463] width 236 height 11
drag, startPoint x: 871, startPoint y: 467, endPoint x: 898, endPoint y: 467, distance: 27.3
click at [898, 467] on p "[DATE] NFU MUTUAL £586.18 586.[DATE] NFU MUTUAL INS-BC 2452307//OTHER/£567.70 5…" at bounding box center [968, 463] width 840 height 15
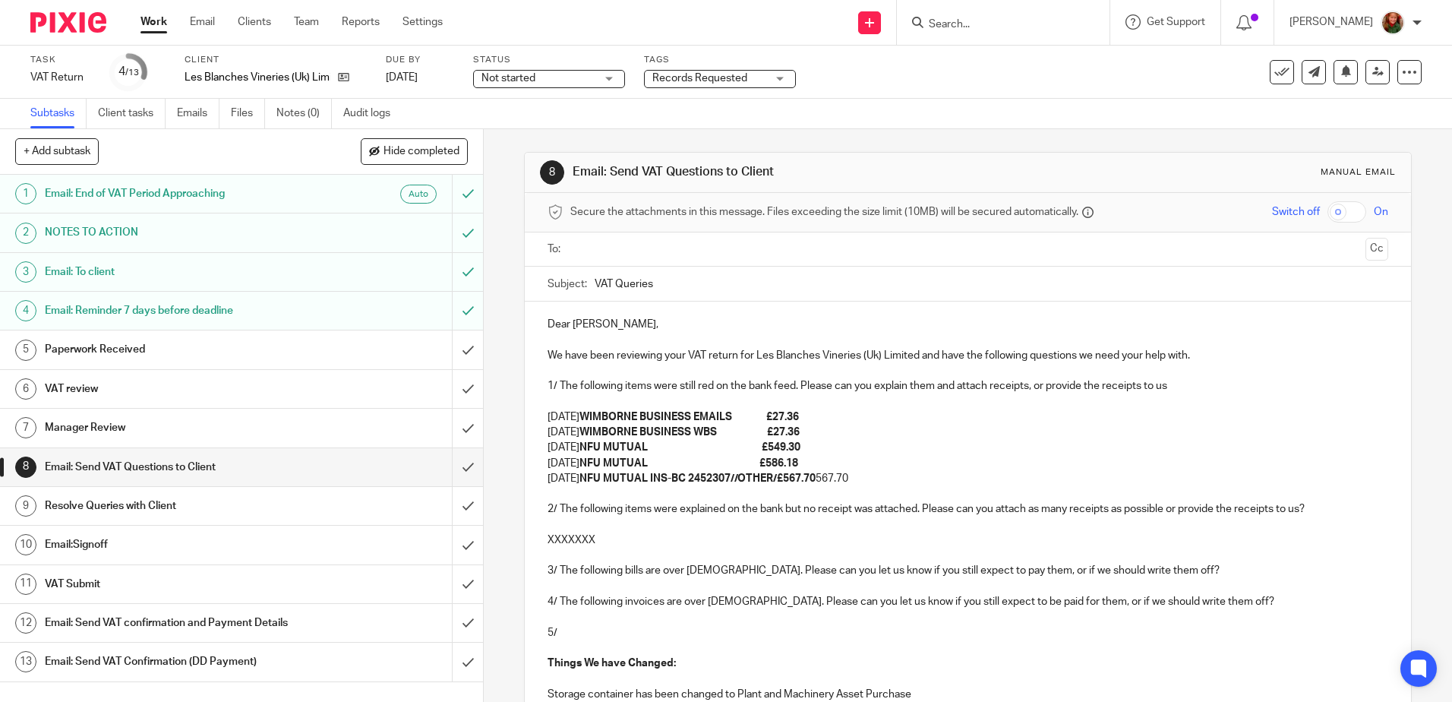
click at [589, 481] on strong "NFU MUTUAL INS-BC 2452307//OTHER/£567.70" at bounding box center [697, 478] width 236 height 11
drag, startPoint x: 713, startPoint y: 478, endPoint x: 845, endPoint y: 478, distance: 131.4
click at [816, 478] on strong "NFU MUTUAL INS-BC 2452307//OTHER/£567.70" at bounding box center [697, 478] width 236 height 11
drag, startPoint x: 867, startPoint y: 478, endPoint x: 952, endPoint y: 478, distance: 85.1
click at [952, 478] on p "[DATE] NFU MUTUAL £567.70 567.70" at bounding box center [968, 478] width 840 height 15
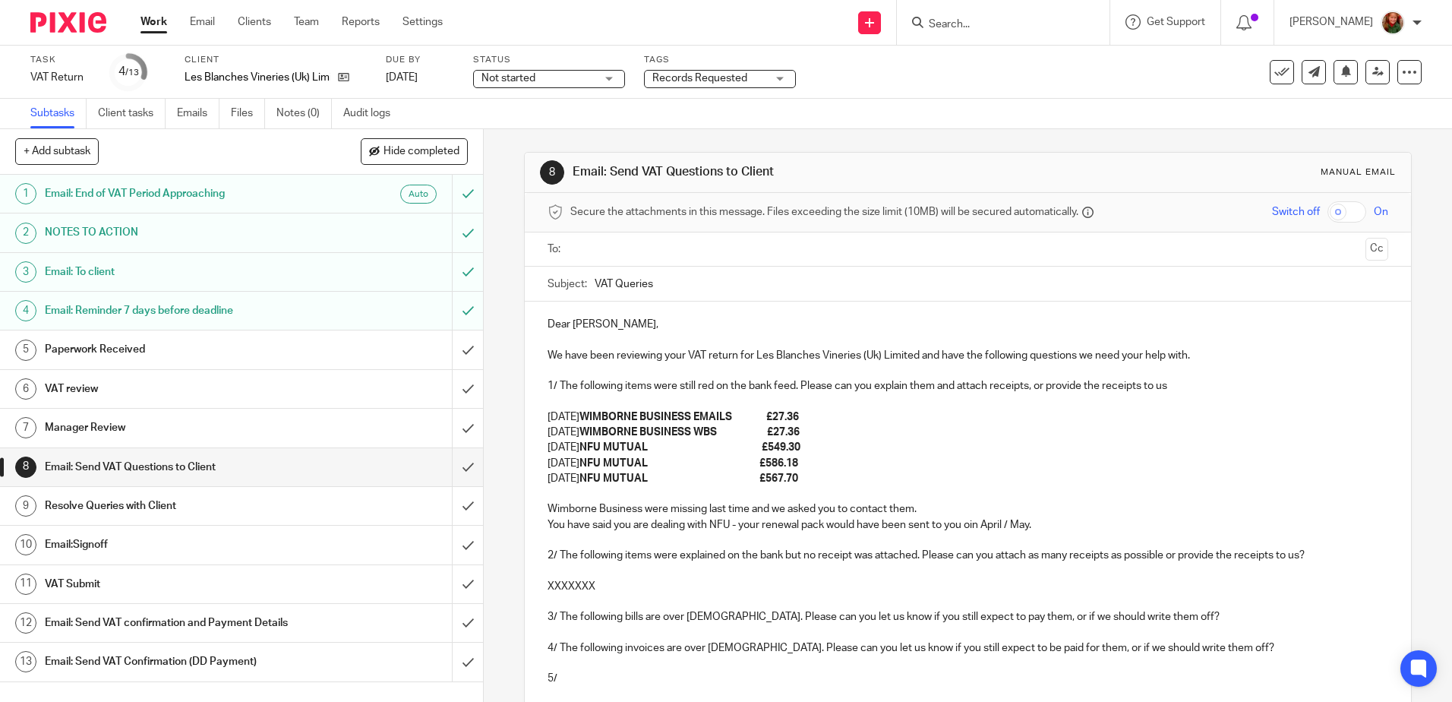
click at [967, 526] on p "You have said you are dealing with NFU - your renewal pack would have been sent…" at bounding box center [968, 524] width 840 height 15
click at [1041, 519] on p "You have said you are dealing with NFU - your renewal pack would have been sent…" at bounding box center [968, 524] width 840 height 15
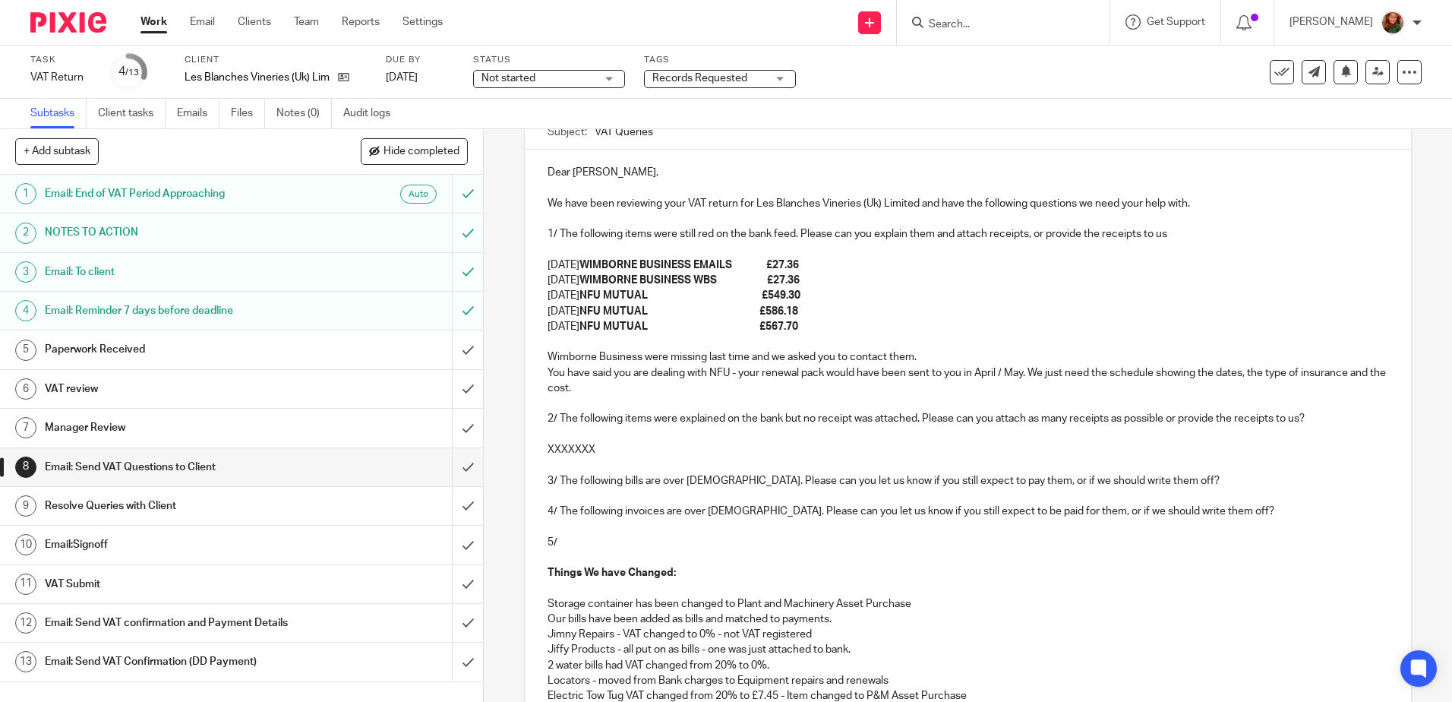
scroll to position [228, 0]
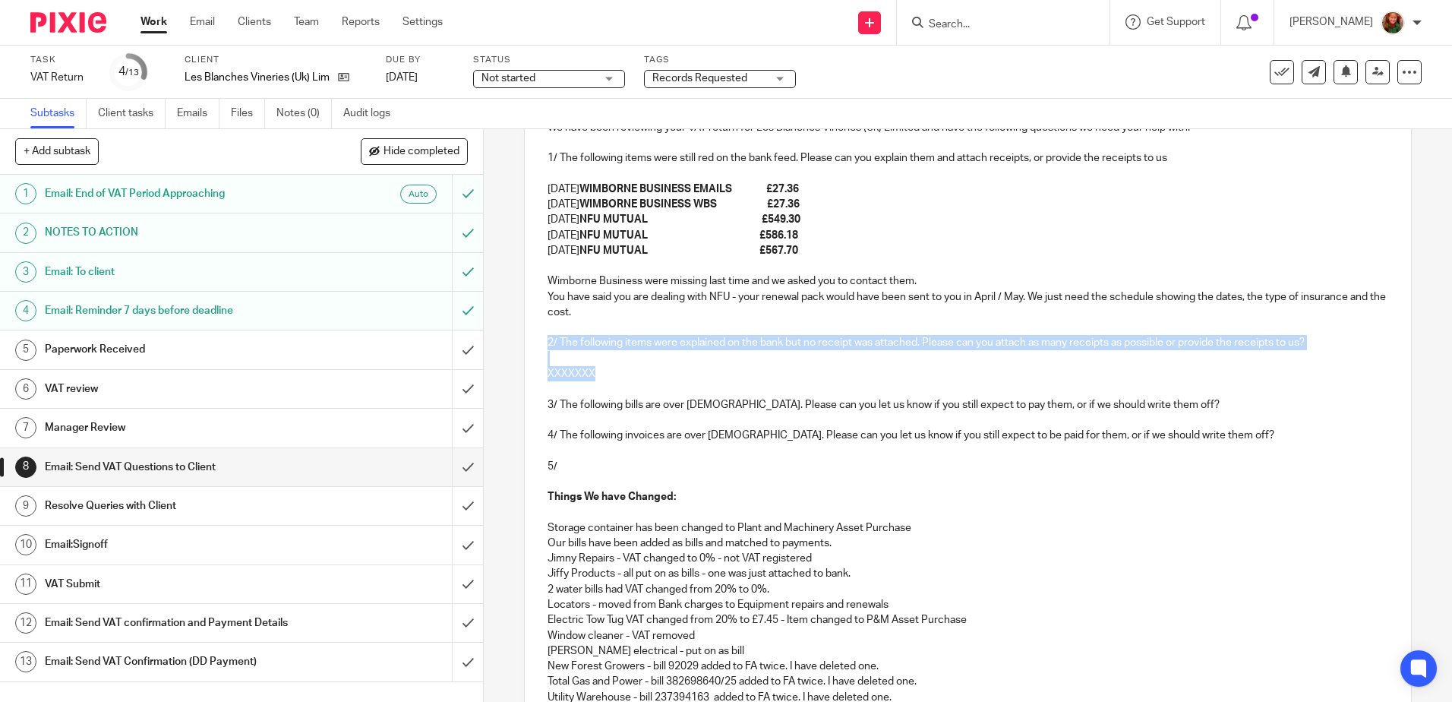
drag, startPoint x: 539, startPoint y: 337, endPoint x: 618, endPoint y: 373, distance: 86.7
click at [618, 373] on div "Dear [PERSON_NAME], We have been reviewing your VAT return for Les Blanches Vin…" at bounding box center [968, 480] width 886 height 812
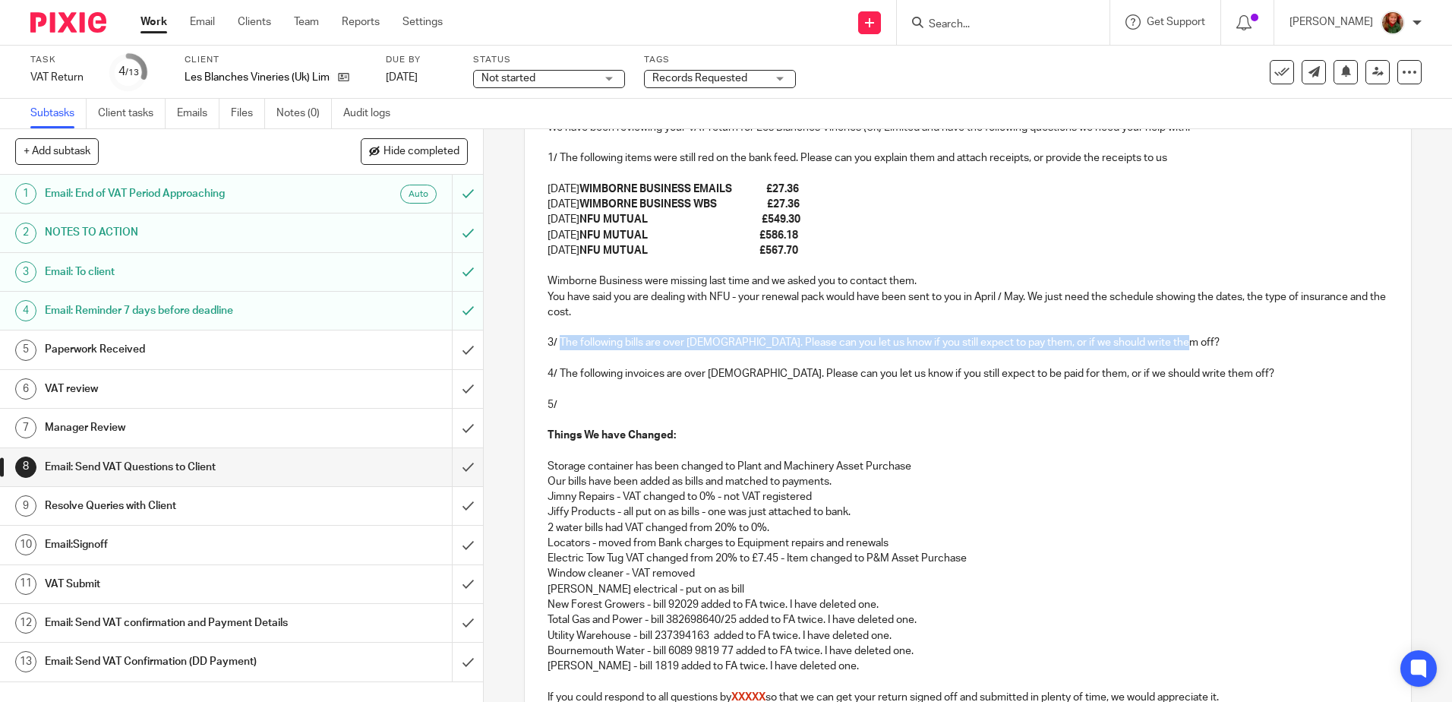
drag, startPoint x: 557, startPoint y: 343, endPoint x: 1227, endPoint y: 343, distance: 669.1
click at [1227, 343] on p "3/ The following bills are over [DEMOGRAPHIC_DATA]. Please can you let us know …" at bounding box center [968, 342] width 840 height 15
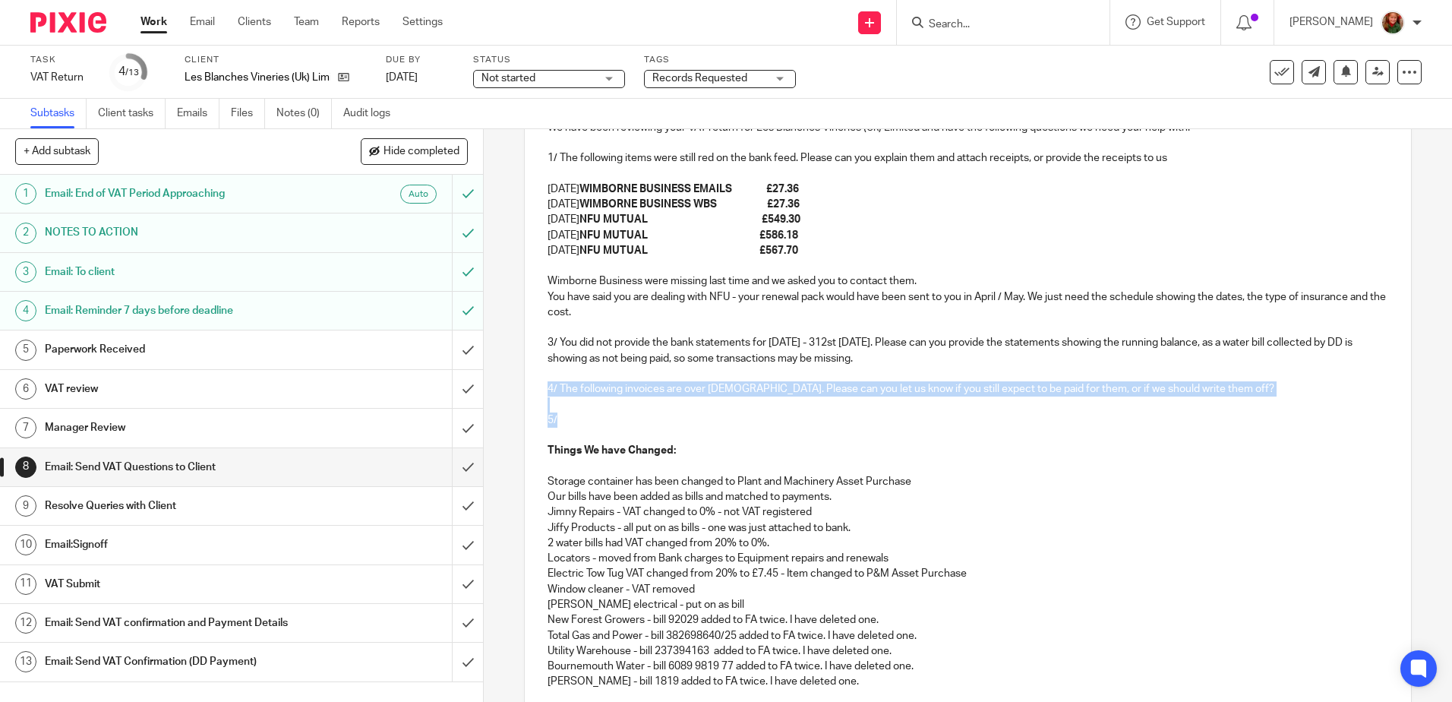
drag, startPoint x: 537, startPoint y: 387, endPoint x: 585, endPoint y: 420, distance: 58.4
click at [585, 420] on div "Dear [PERSON_NAME], We have been reviewing your VAT return for Les Blanches Vin…" at bounding box center [968, 457] width 886 height 766
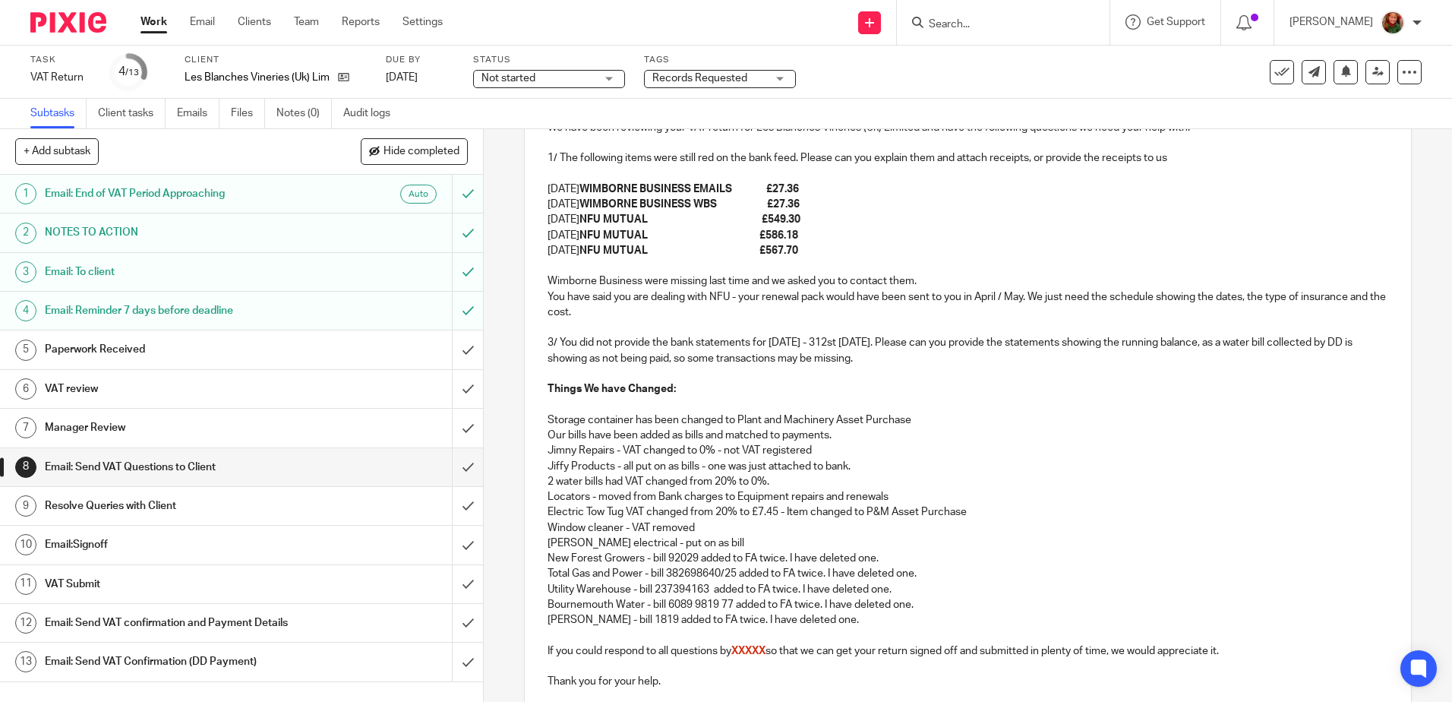
scroll to position [380, 0]
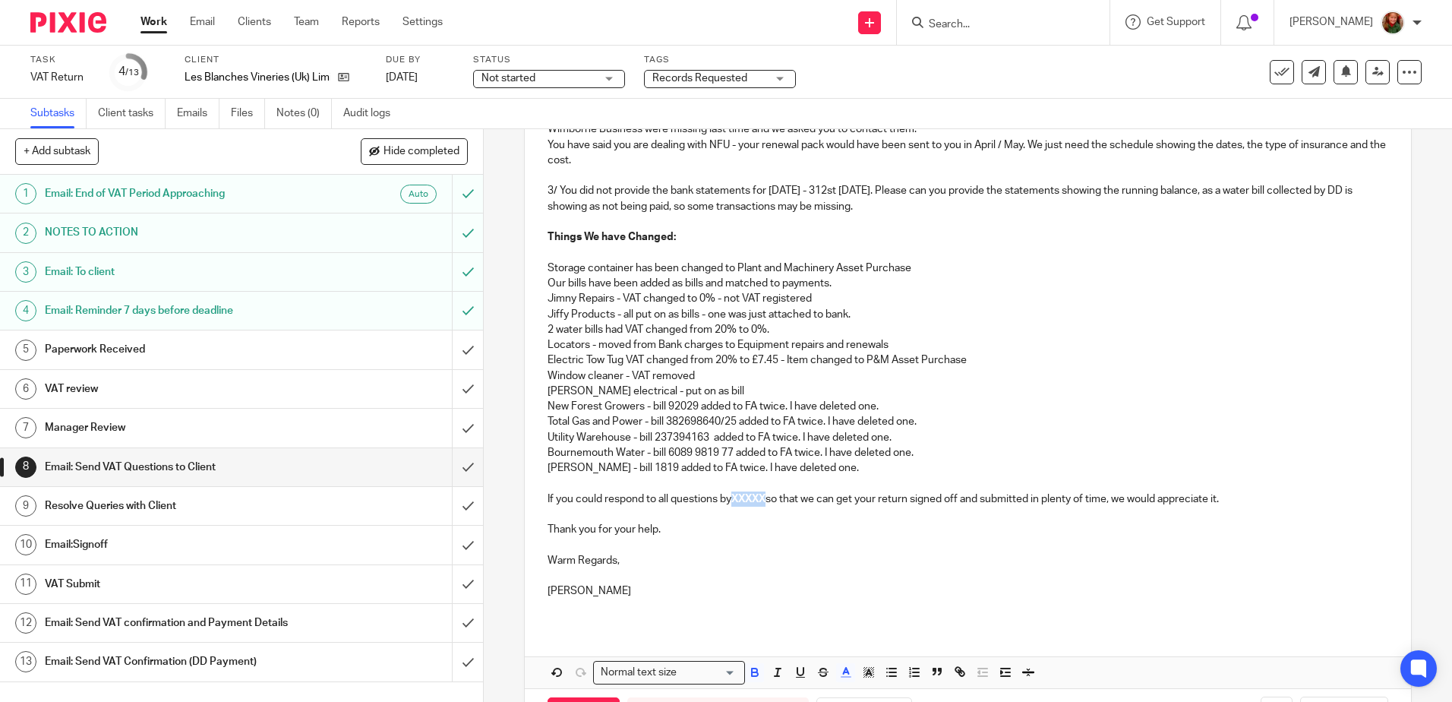
drag, startPoint x: 733, startPoint y: 500, endPoint x: 768, endPoint y: 504, distance: 35.1
click at [766, 504] on span "XXXXX" at bounding box center [748, 499] width 34 height 11
click at [759, 531] on p "Thank you for your help." at bounding box center [968, 529] width 840 height 15
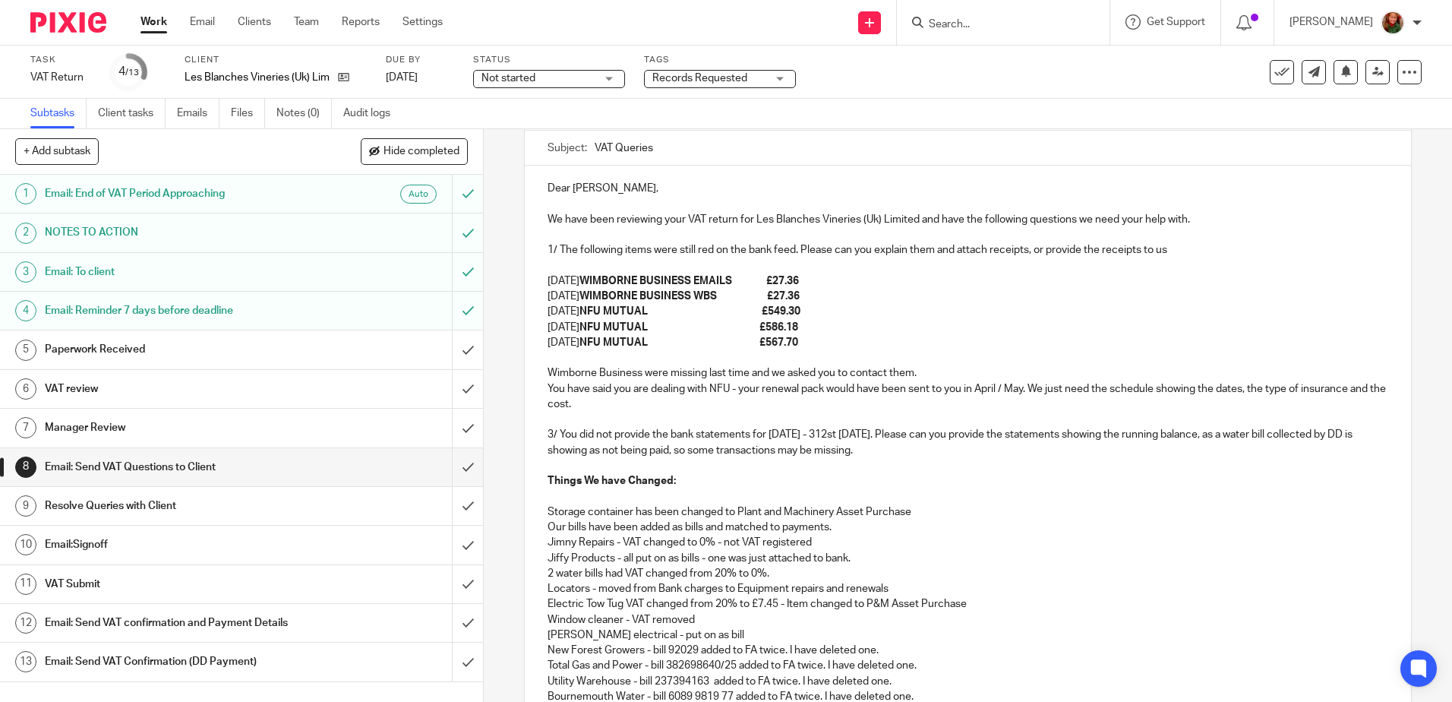
scroll to position [0, 0]
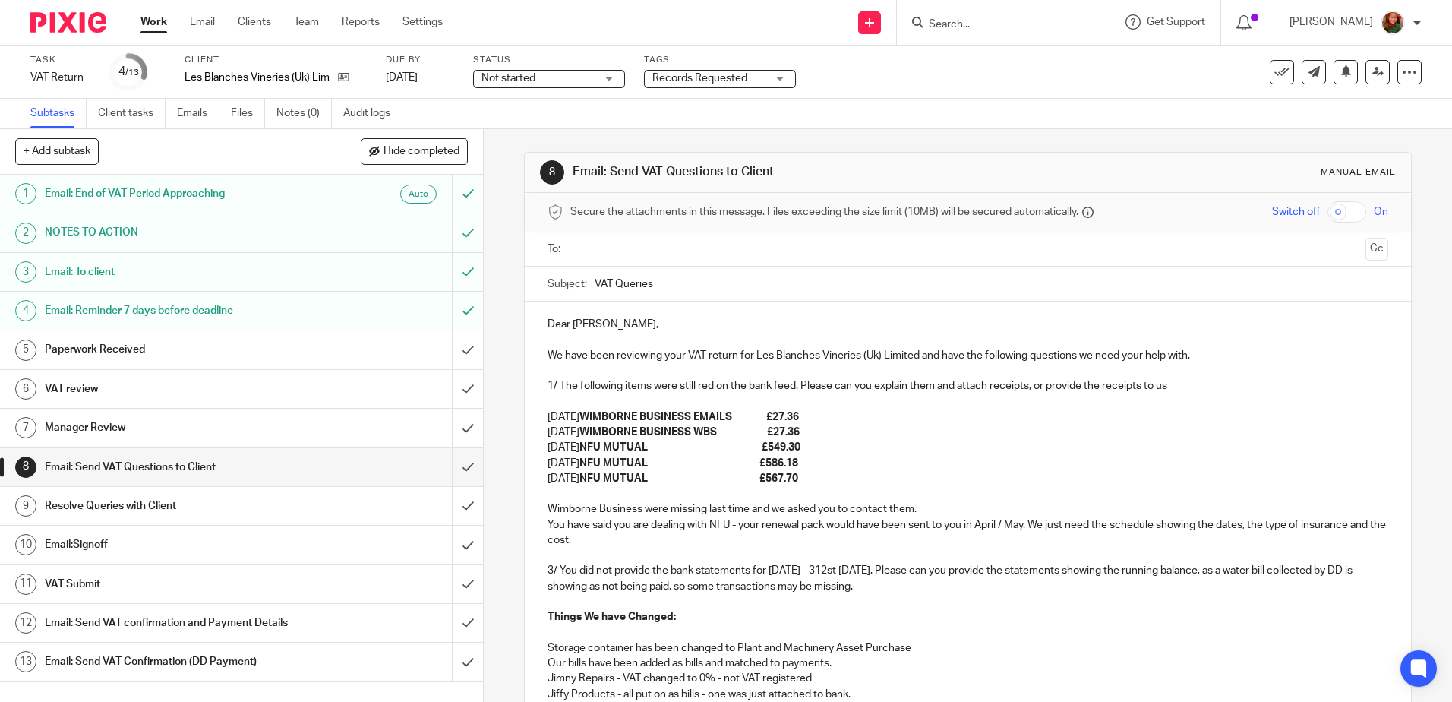
click at [680, 243] on input "text" at bounding box center [967, 249] width 783 height 17
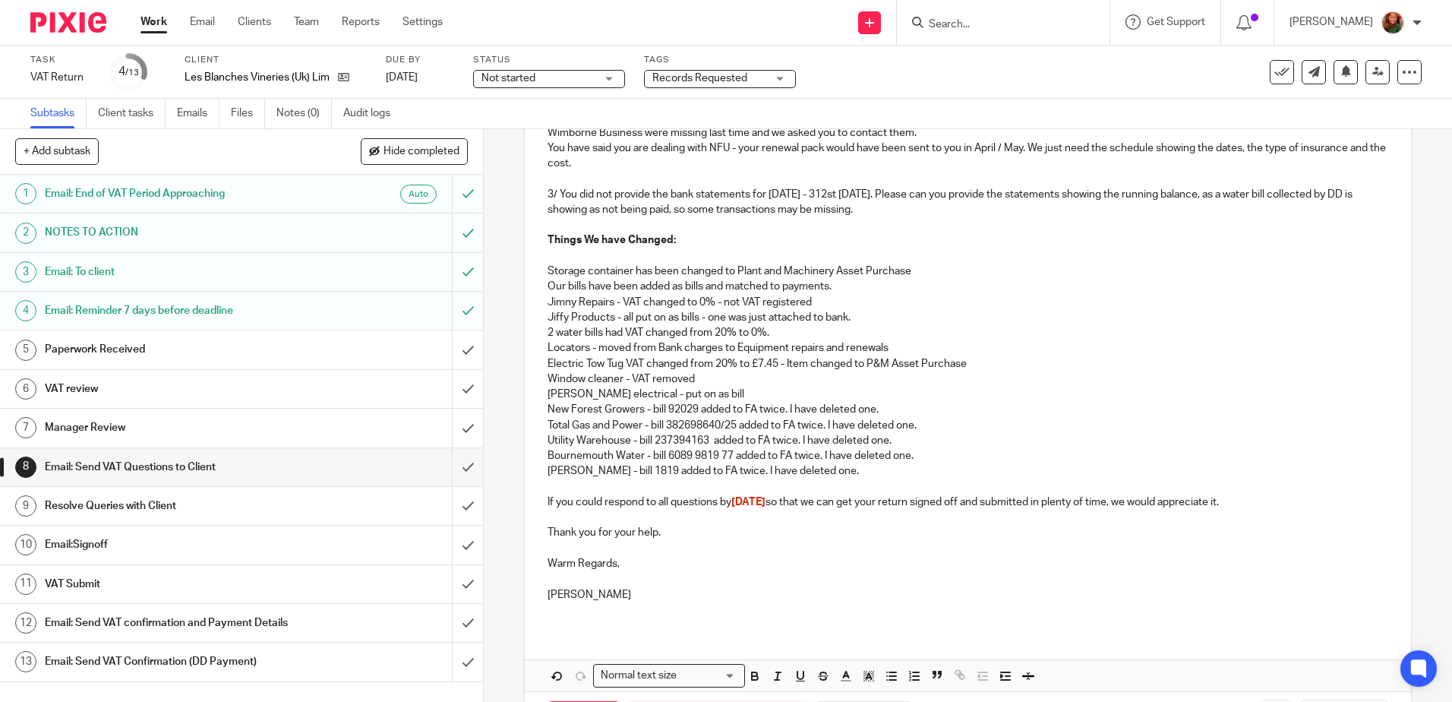
scroll to position [443, 0]
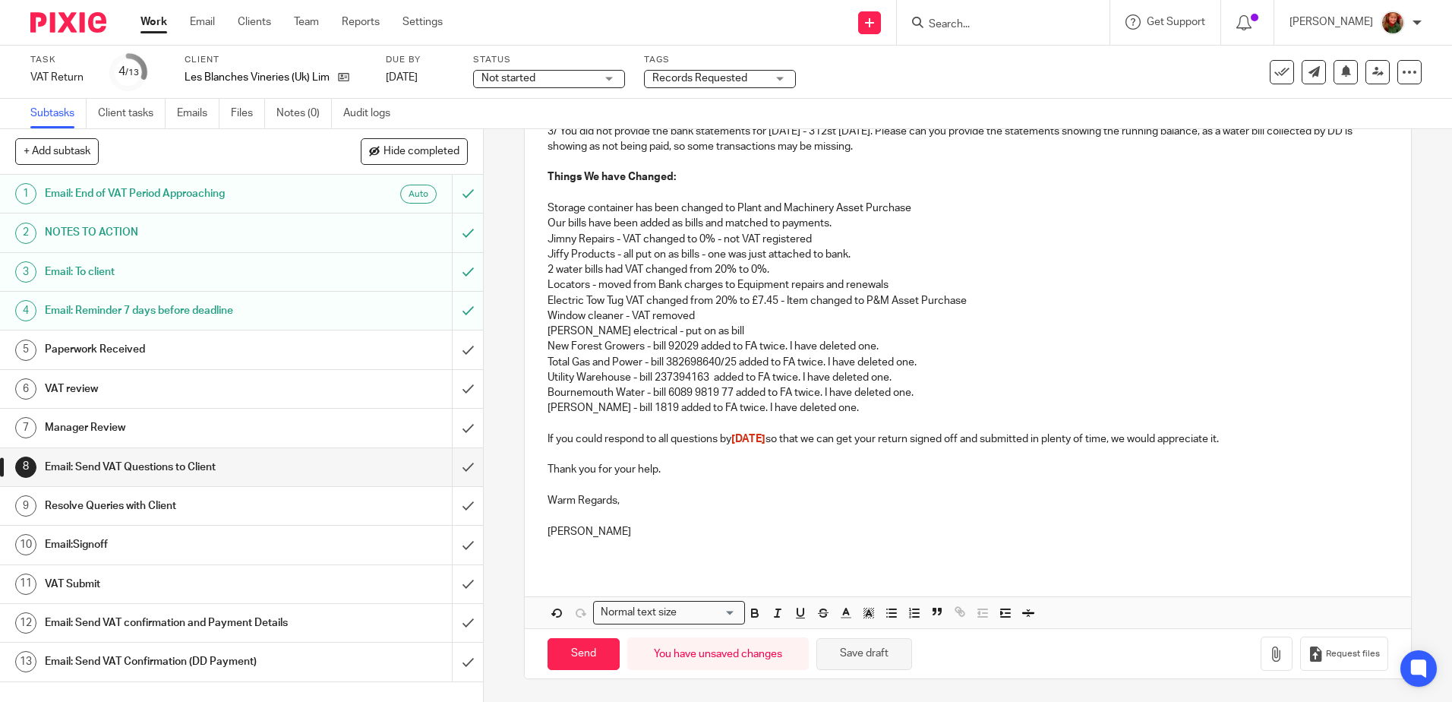
click at [873, 656] on button "Save draft" at bounding box center [864, 654] width 96 height 33
click at [578, 655] on input "Send" at bounding box center [584, 654] width 72 height 33
type input "Sent"
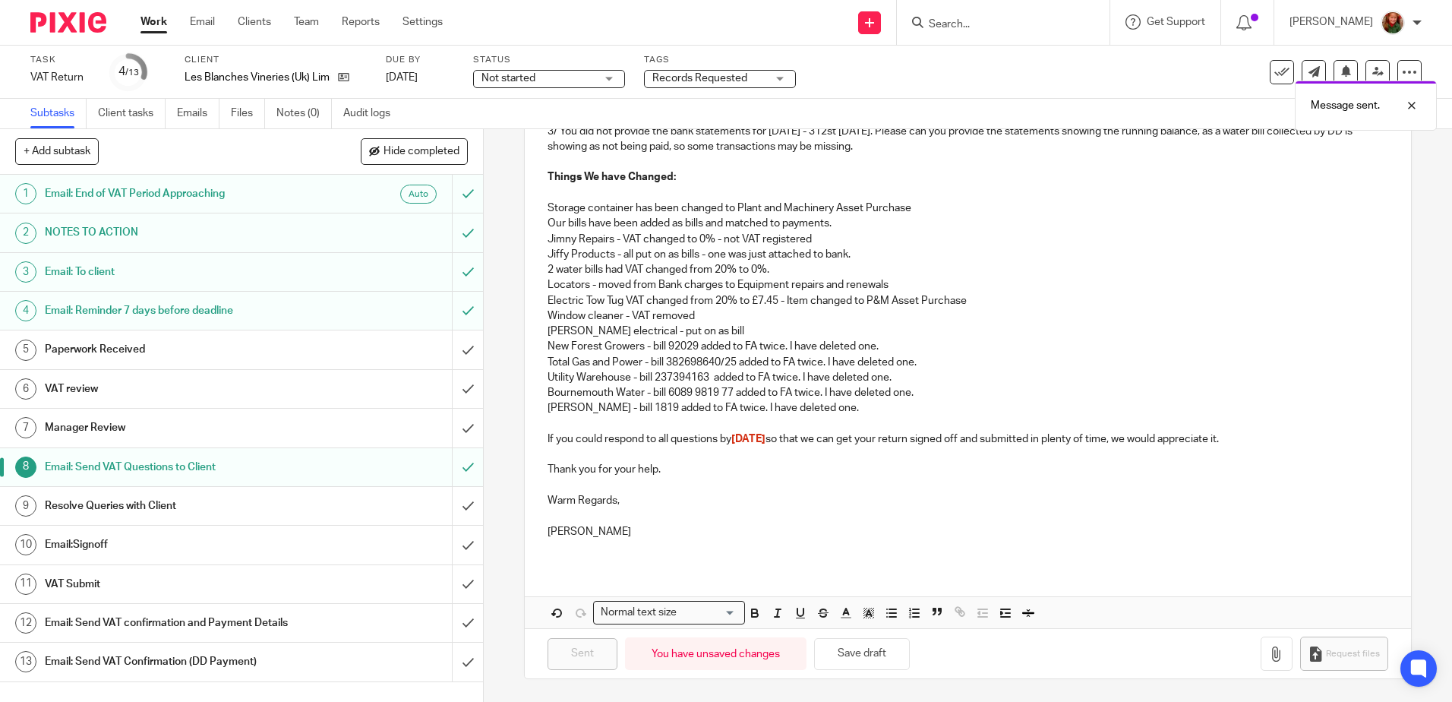
click at [574, 78] on span "Not started" at bounding box center [539, 79] width 114 height 16
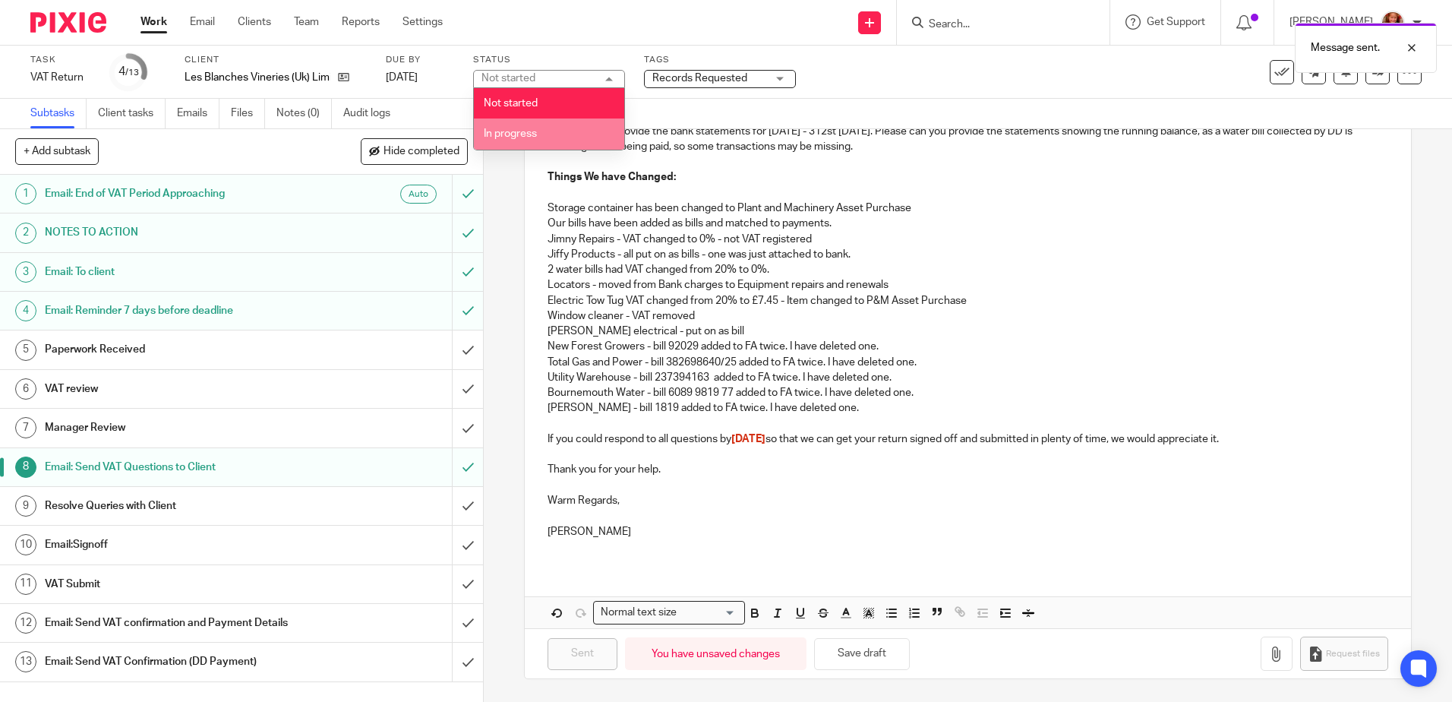
click at [564, 123] on li "In progress" at bounding box center [549, 133] width 150 height 31
click at [721, 77] on span "Records Requested" at bounding box center [699, 78] width 95 height 11
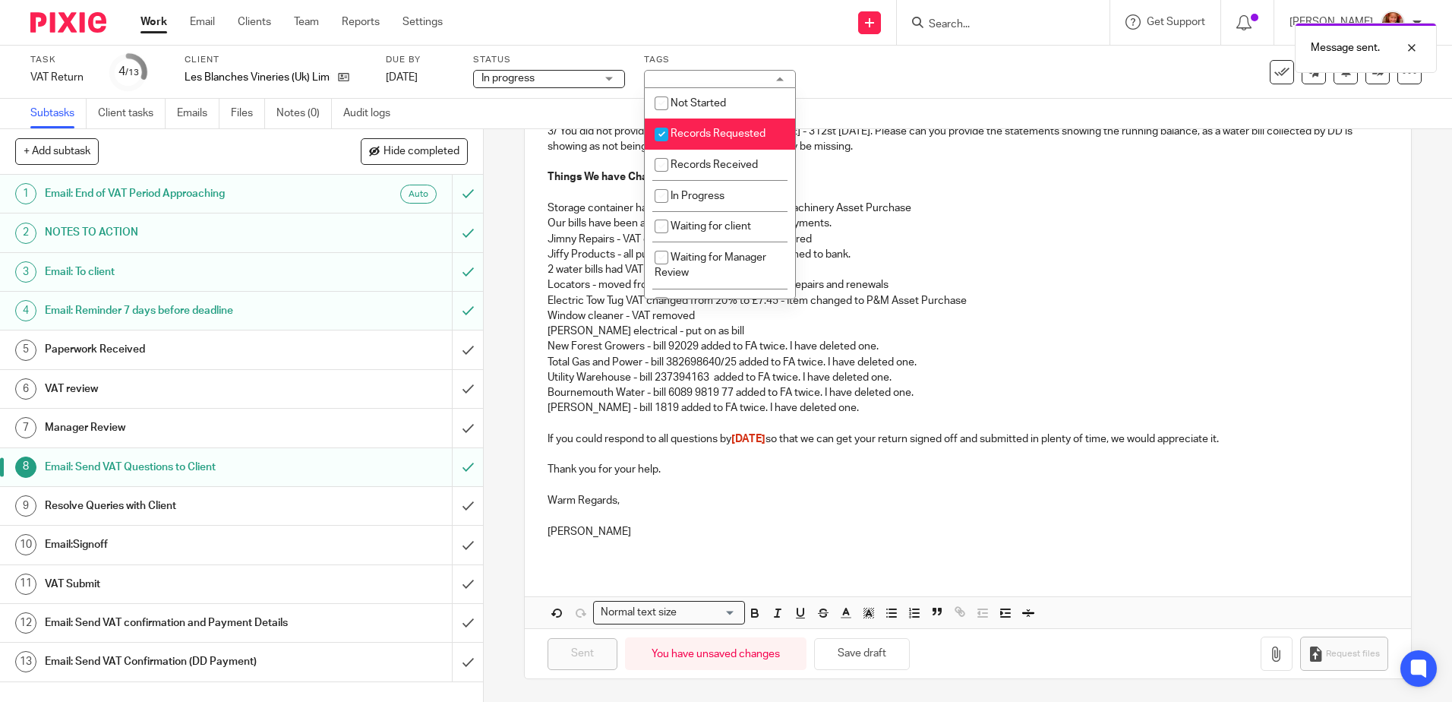
click at [728, 138] on span "Records Requested" at bounding box center [718, 133] width 95 height 11
checkbox input "false"
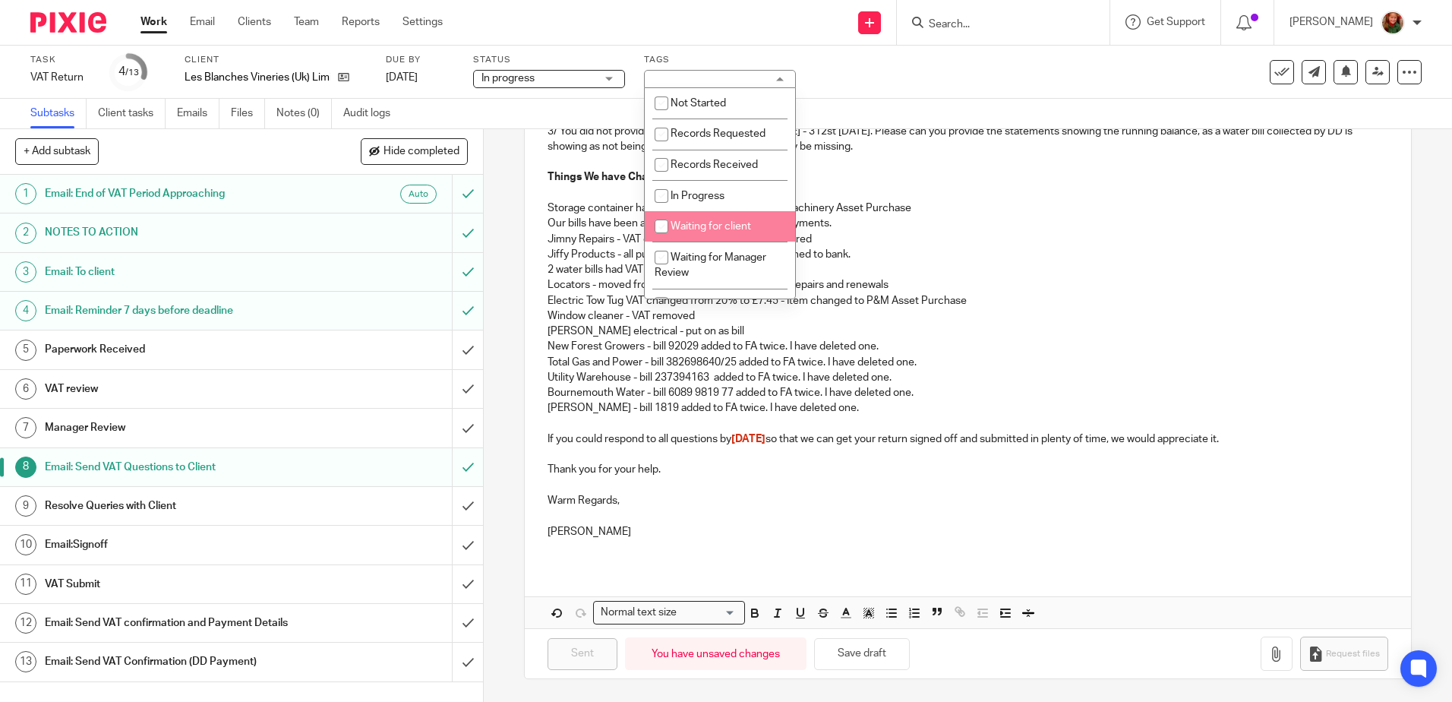
click at [725, 226] on span "Waiting for client" at bounding box center [711, 226] width 81 height 11
checkbox input "true"
click at [933, 97] on div "Task VAT Return Save VAT Return 4 /13 Client Les Blanches Vineries (Uk) Limited…" at bounding box center [726, 72] width 1452 height 53
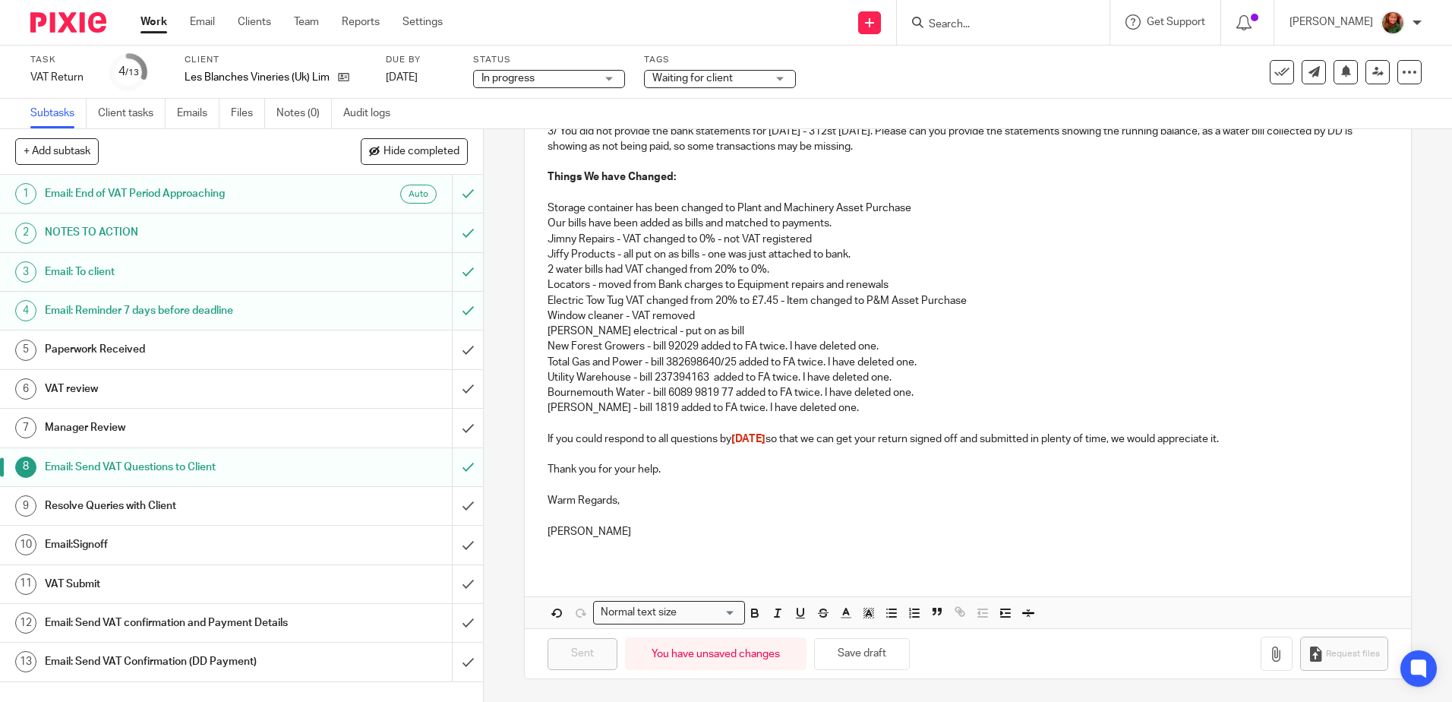
click at [146, 24] on link "Work" at bounding box center [154, 21] width 27 height 15
